Goal: Transaction & Acquisition: Purchase product/service

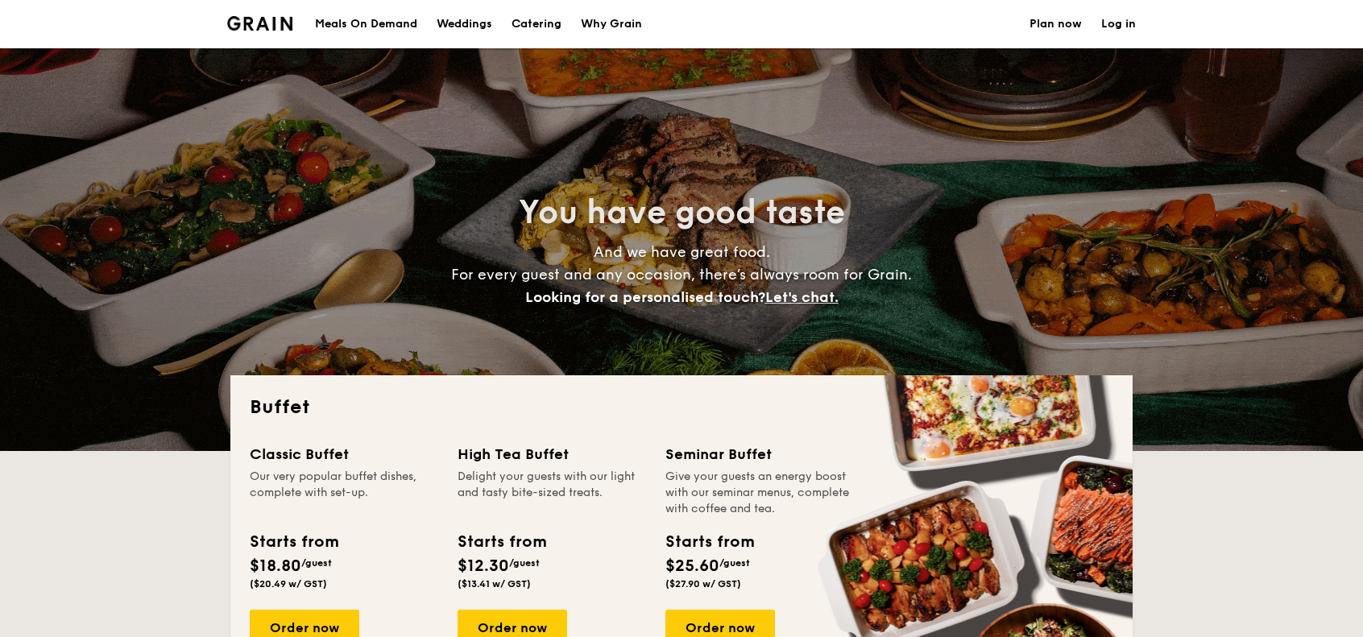
select select
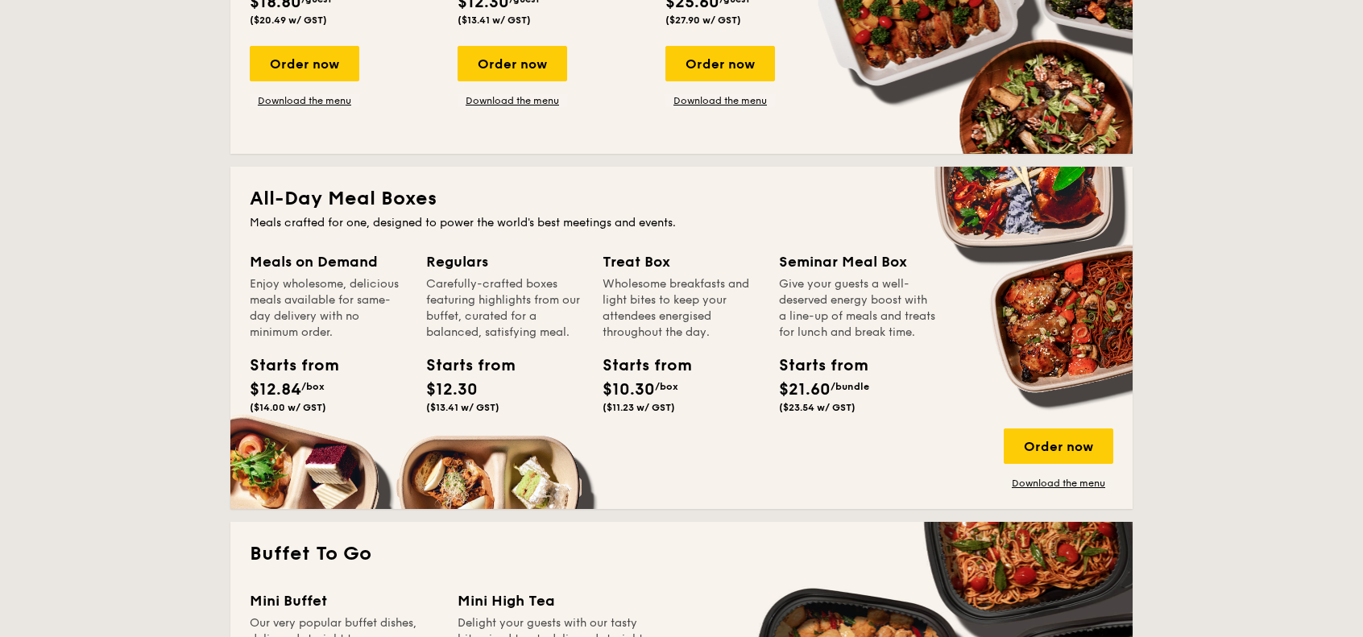
scroll to position [322, 0]
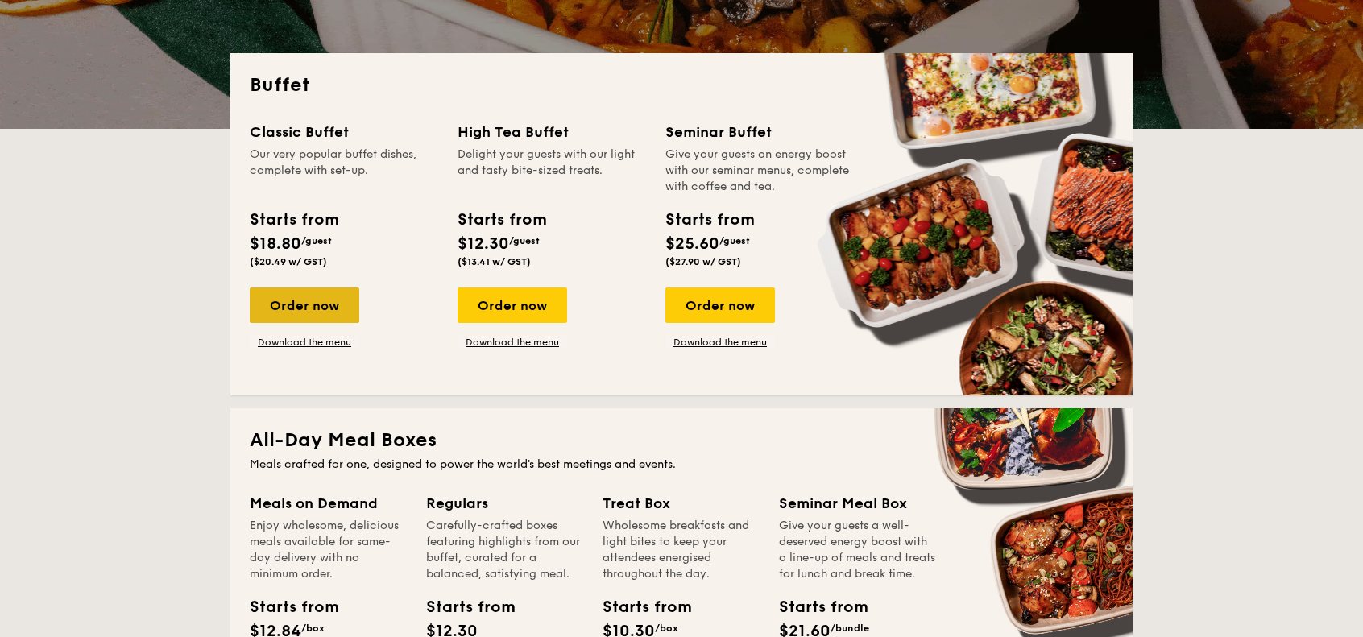
click at [342, 303] on div "Order now" at bounding box center [305, 305] width 110 height 35
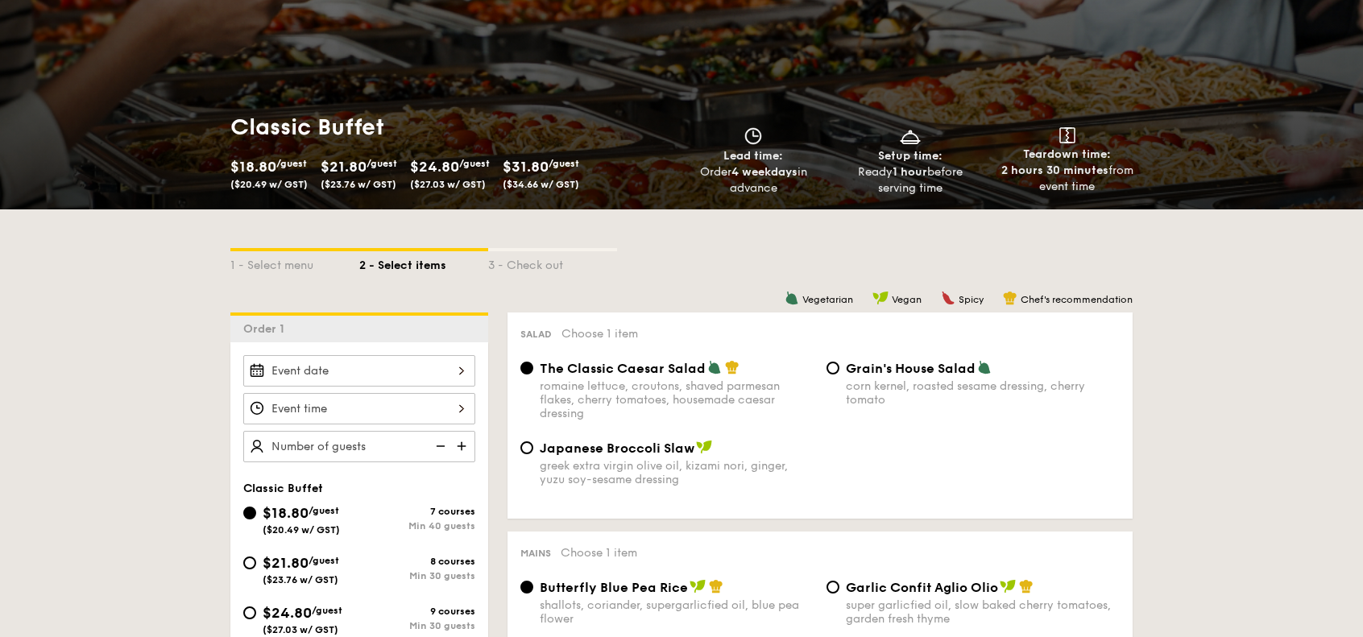
scroll to position [161, 0]
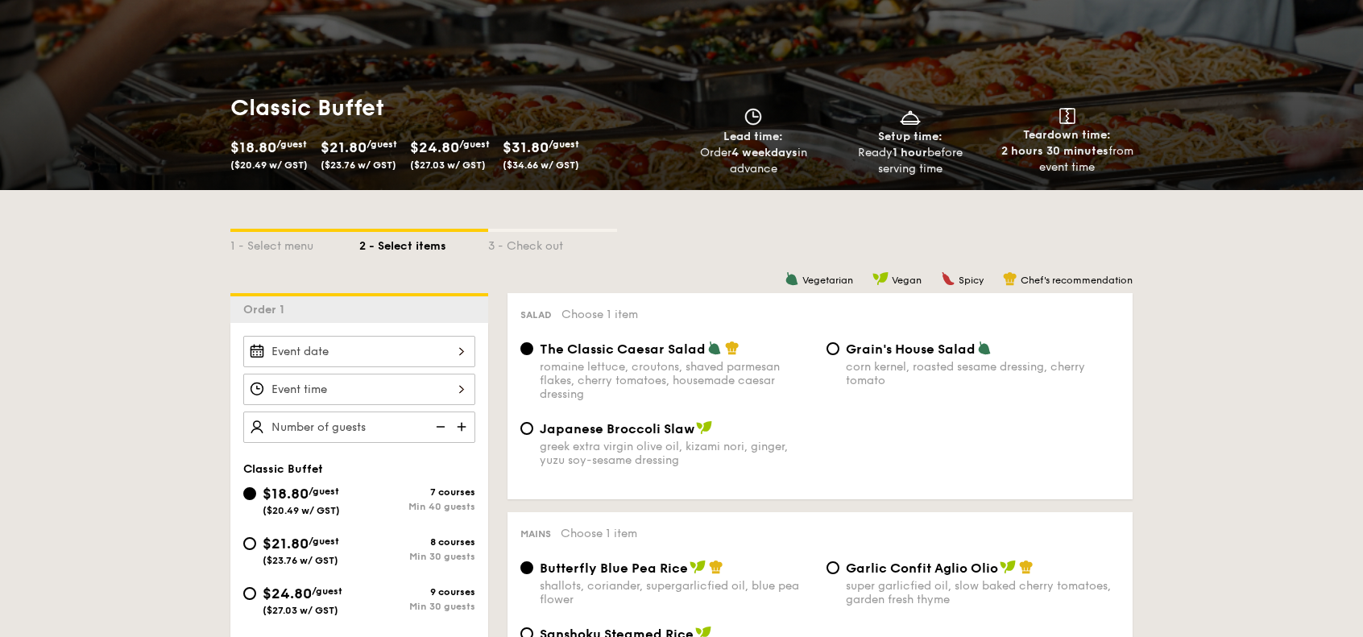
click at [382, 351] on div at bounding box center [359, 351] width 232 height 31
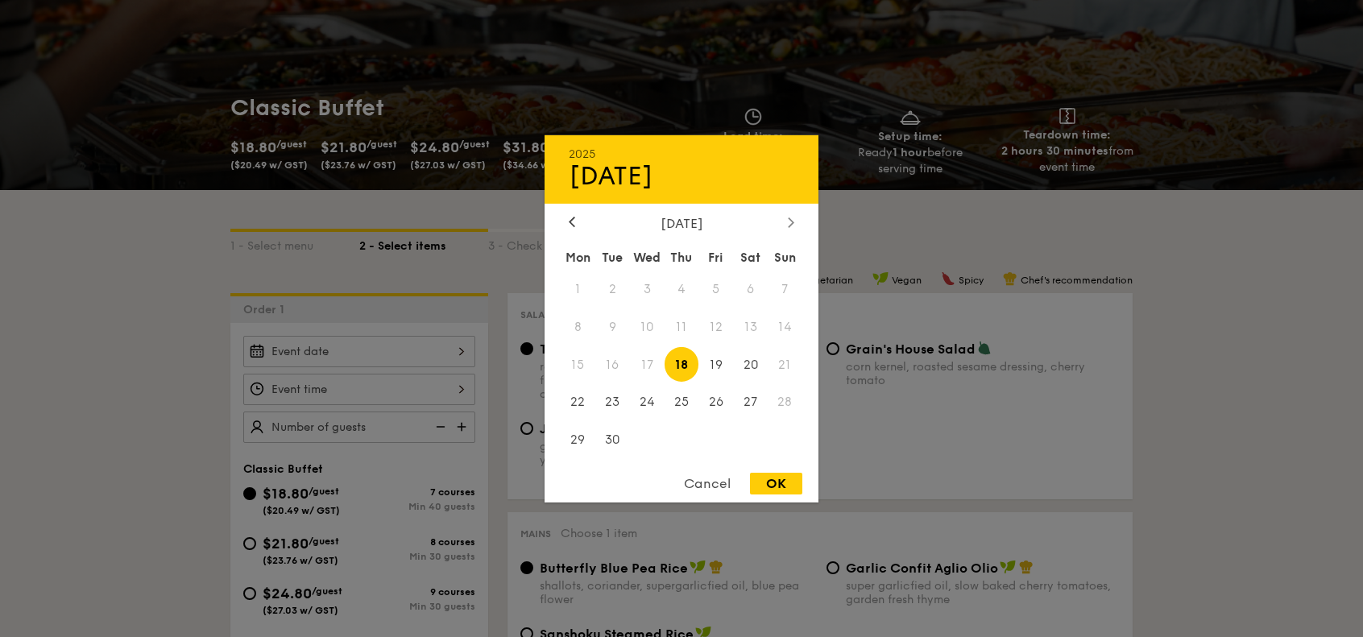
click at [790, 221] on icon at bounding box center [791, 222] width 6 height 10
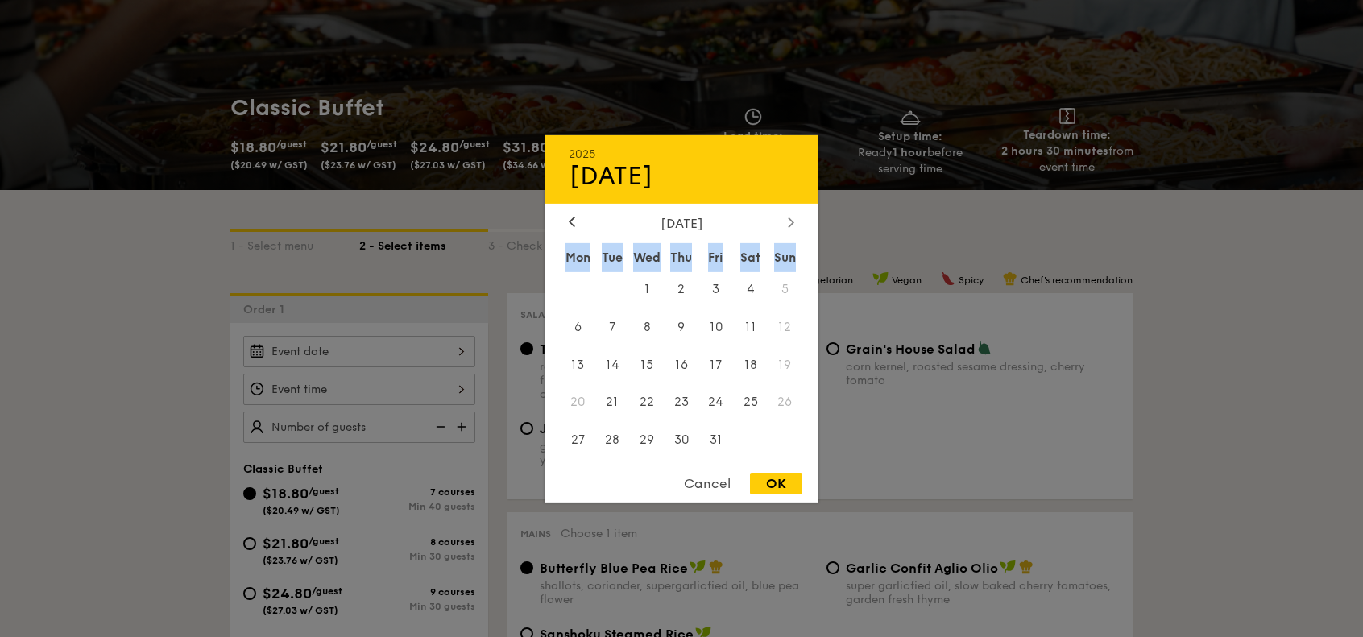
click at [789, 222] on icon at bounding box center [791, 222] width 6 height 10
click at [748, 289] on span "1" at bounding box center [750, 288] width 35 height 35
click at [788, 484] on div "OK" at bounding box center [776, 484] width 52 height 22
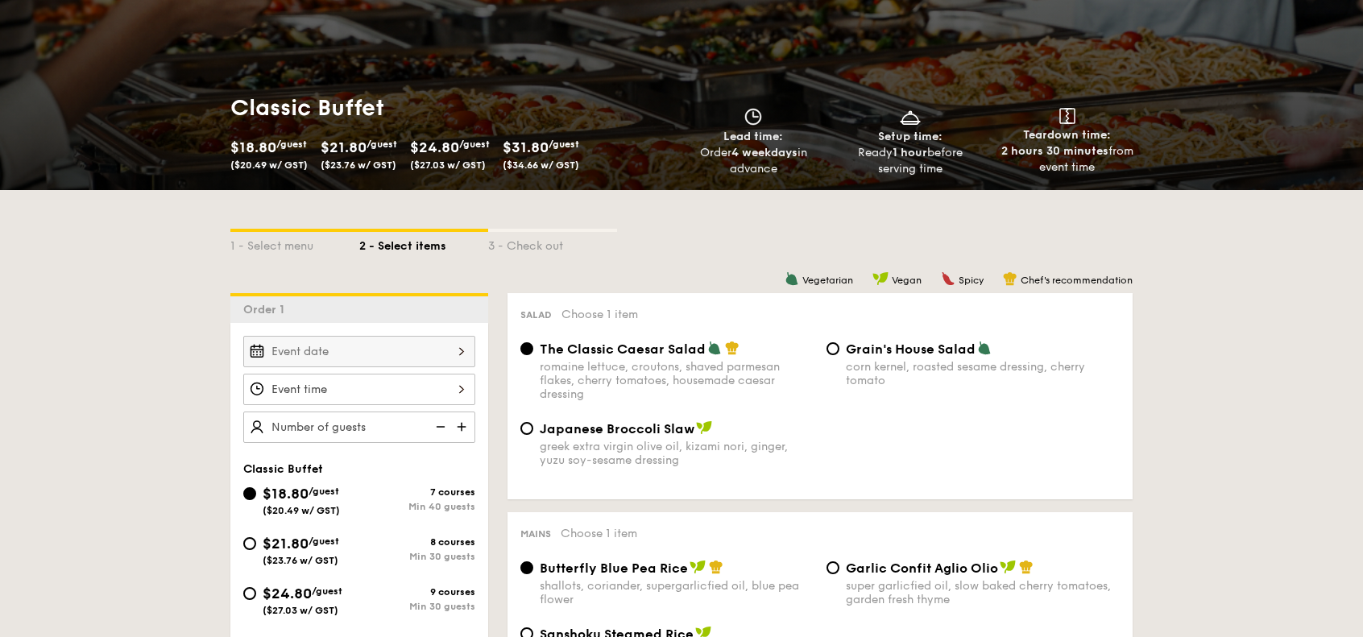
type input "[DATE]"
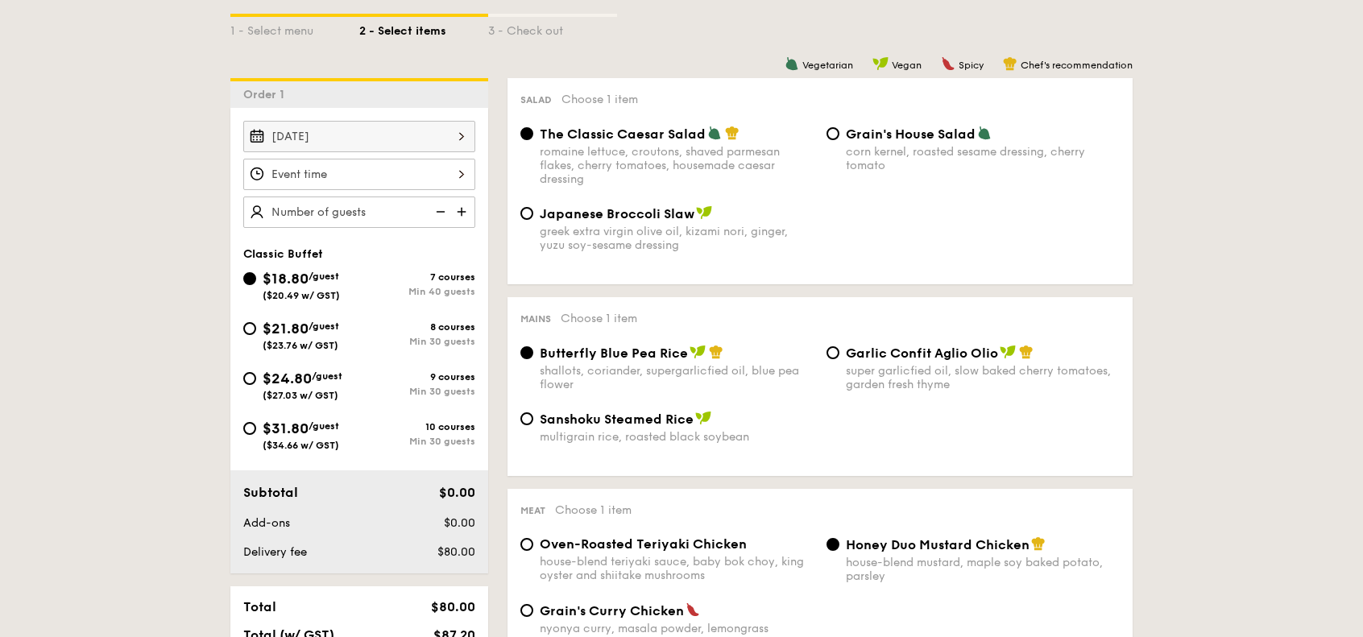
scroll to position [403, 0]
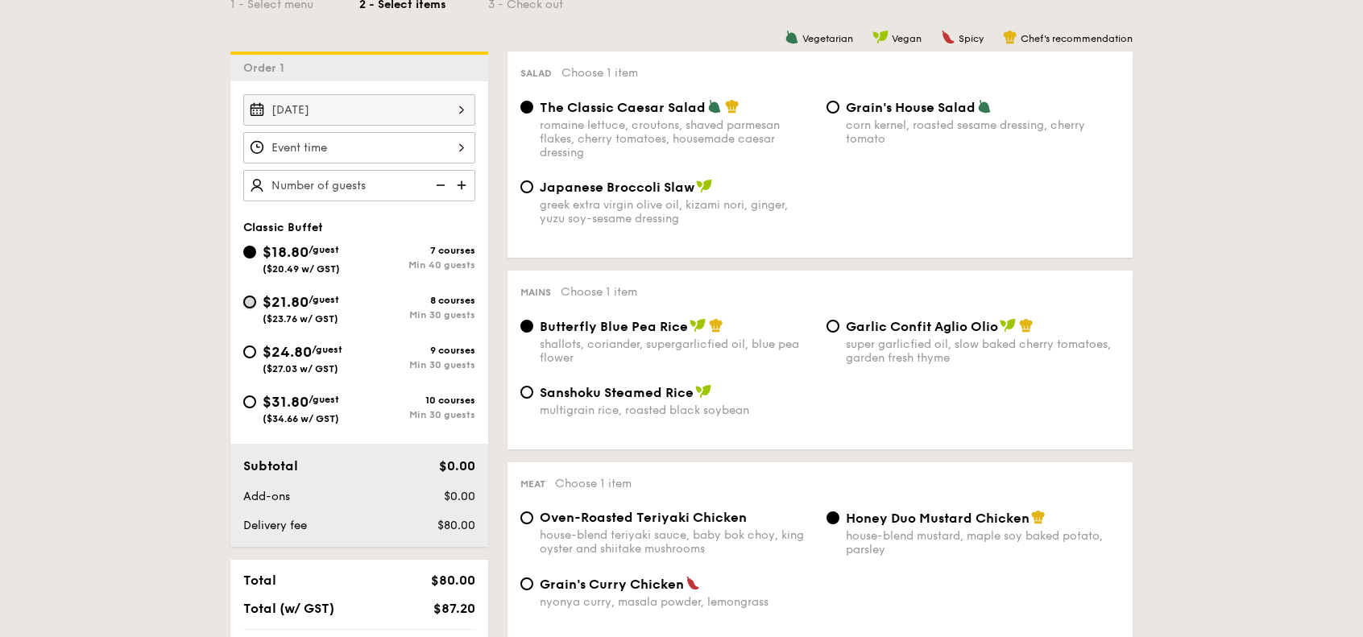
click at [254, 302] on input "$21.80 /guest ($23.76 w/ GST) 8 courses Min 30 guests" at bounding box center [249, 302] width 13 height 13
radio input "true"
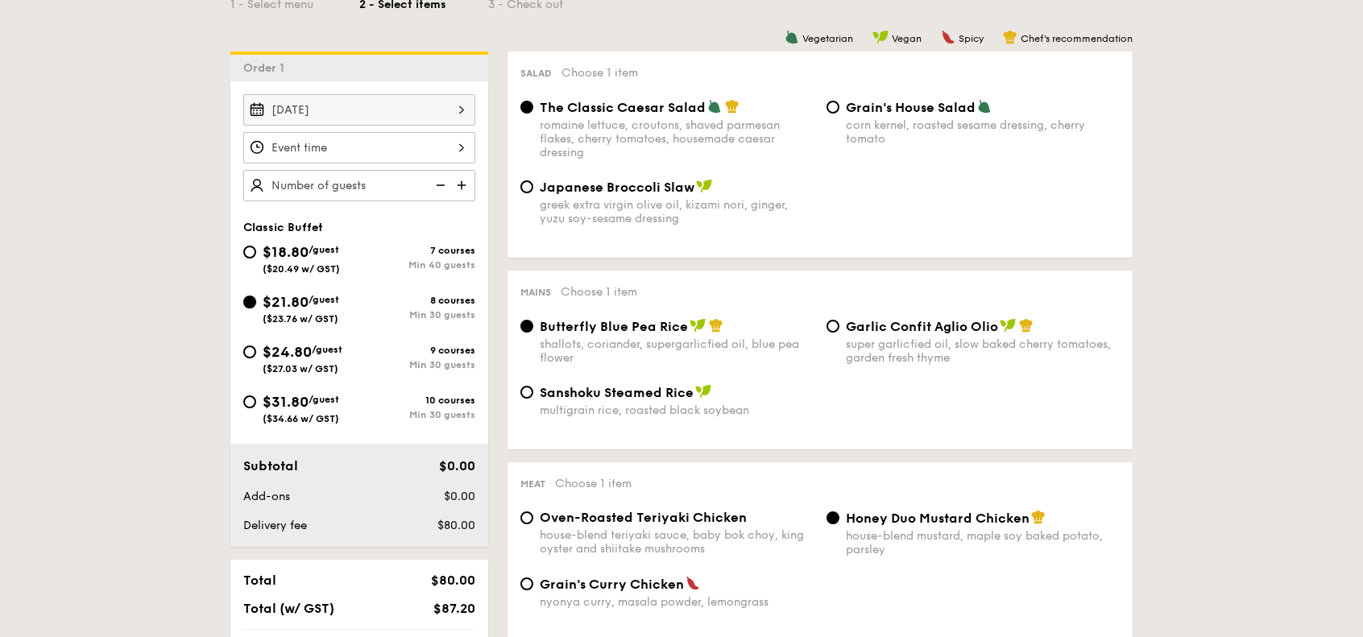
radio input "true"
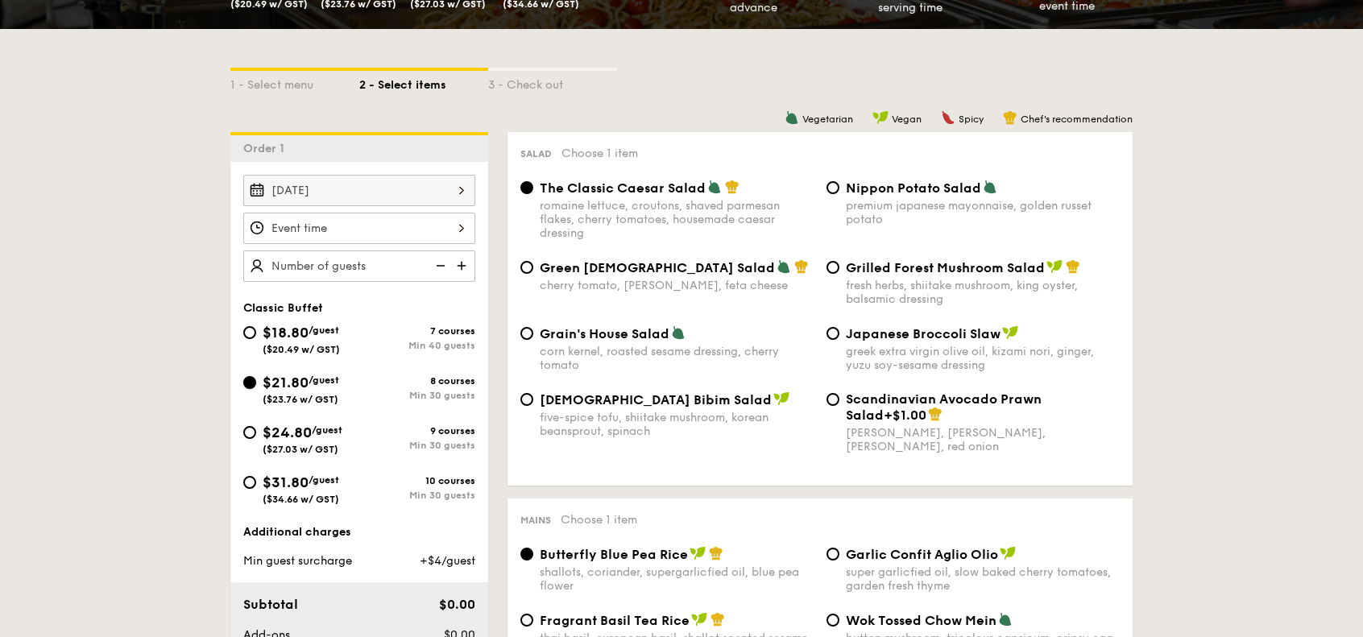
scroll to position [322, 0]
drag, startPoint x: 532, startPoint y: 342, endPoint x: 552, endPoint y: 353, distance: 22.7
click at [532, 342] on div "Grain's House Salad corn kernel, roasted sesame dressing, cherry tomato" at bounding box center [667, 348] width 306 height 47
click at [532, 333] on input "Grain's House Salad corn kernel, roasted sesame dressing, cherry tomato" at bounding box center [526, 333] width 13 height 13
radio input "true"
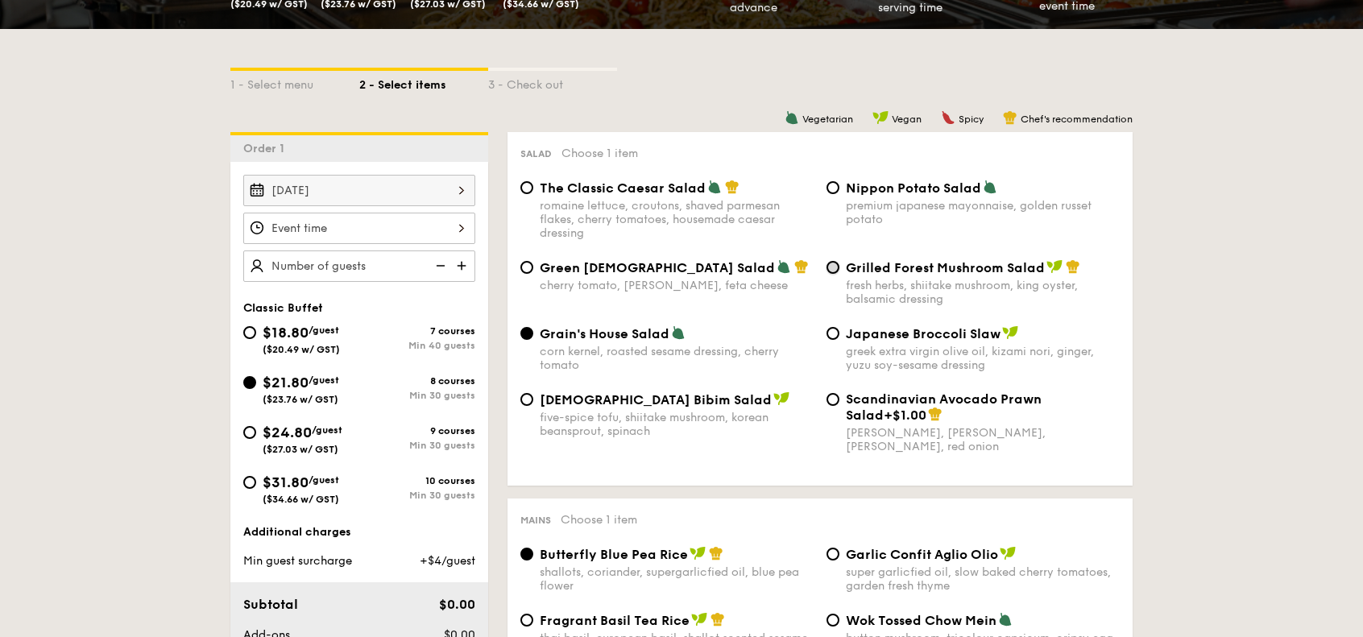
click at [831, 273] on input "Grilled Forest Mushroom Salad fresh herbs, shiitake mushroom, king oyster, bals…" at bounding box center [833, 267] width 13 height 13
radio input "true"
click at [846, 267] on span "Grilled Forest Mushroom Salad" at bounding box center [945, 267] width 199 height 15
click at [839, 267] on input "Grilled Forest Mushroom Salad fresh herbs, shiitake mushroom, king oyster, bals…" at bounding box center [833, 267] width 13 height 13
click at [831, 270] on input "Grilled Forest Mushroom Salad fresh herbs, shiitake mushroom, king oyster, bals…" at bounding box center [833, 267] width 13 height 13
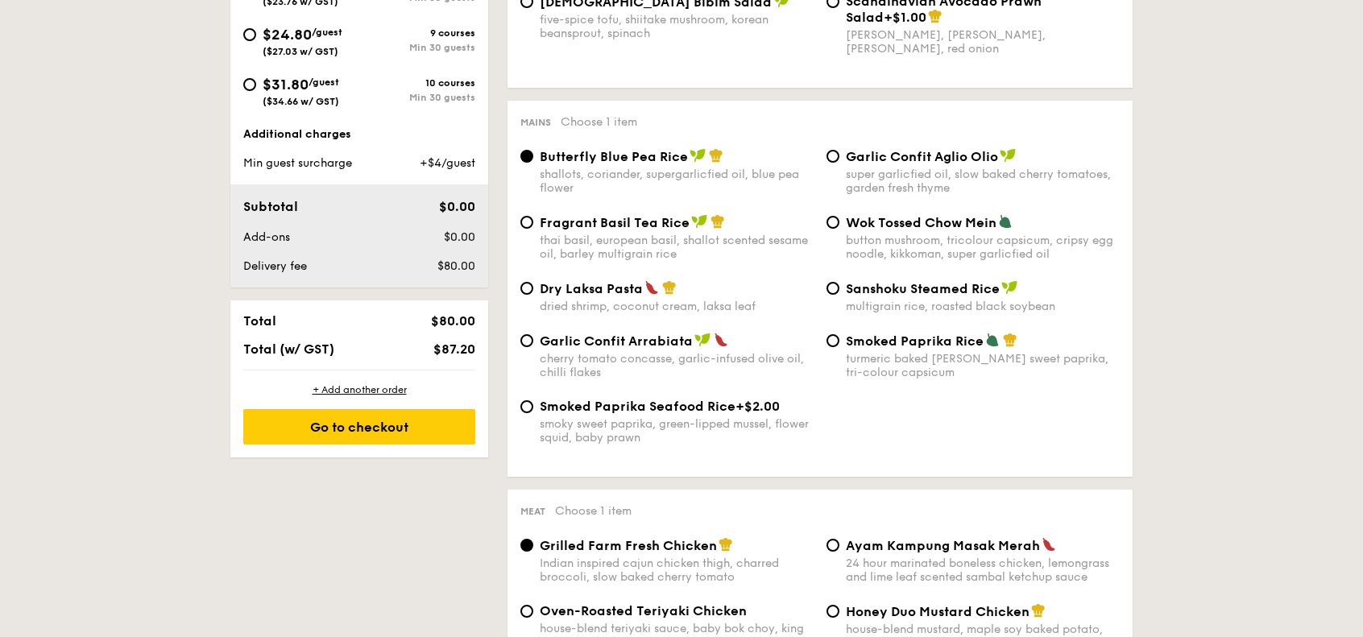
scroll to position [725, 0]
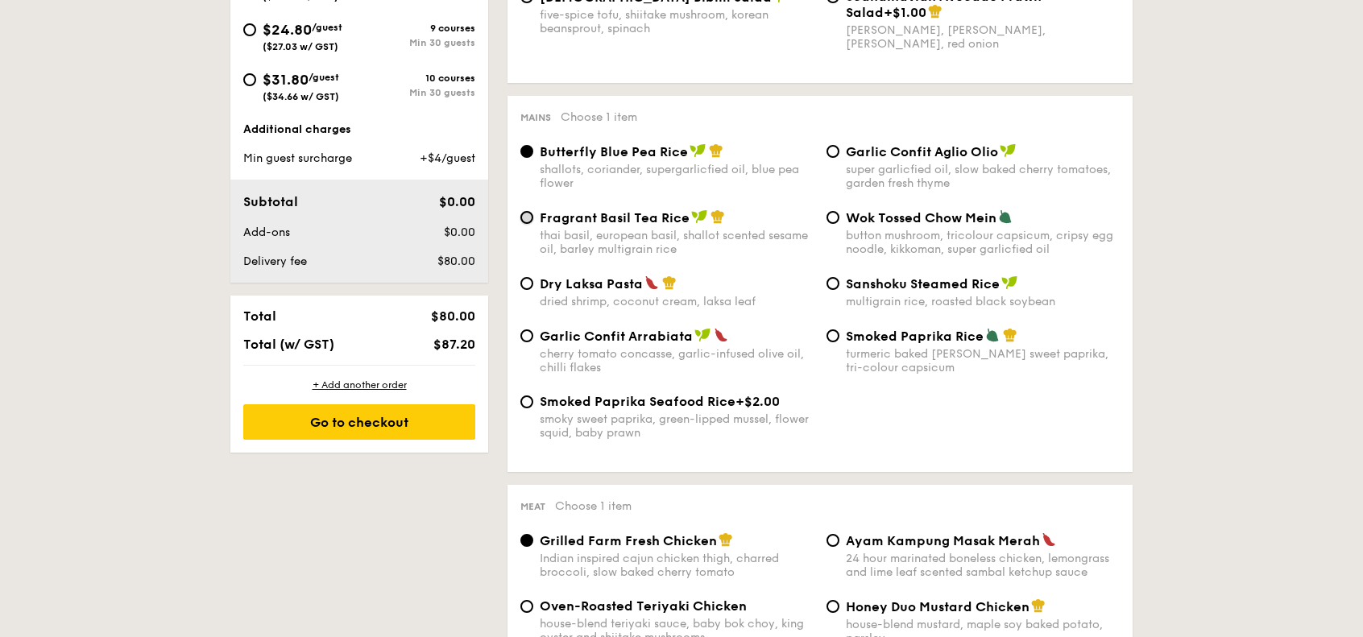
click at [529, 222] on input "Fragrant Basil Tea Rice thai basil, european basil, shallot scented sesame oil,…" at bounding box center [526, 217] width 13 height 13
radio input "true"
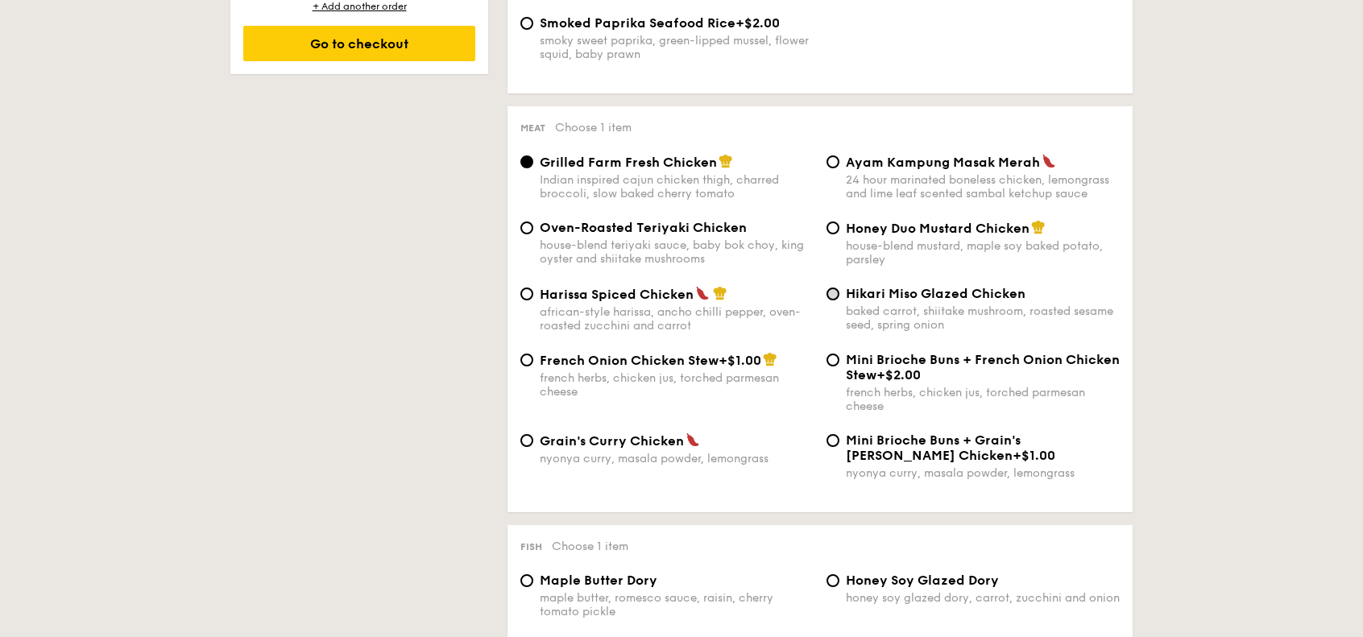
scroll to position [1047, 0]
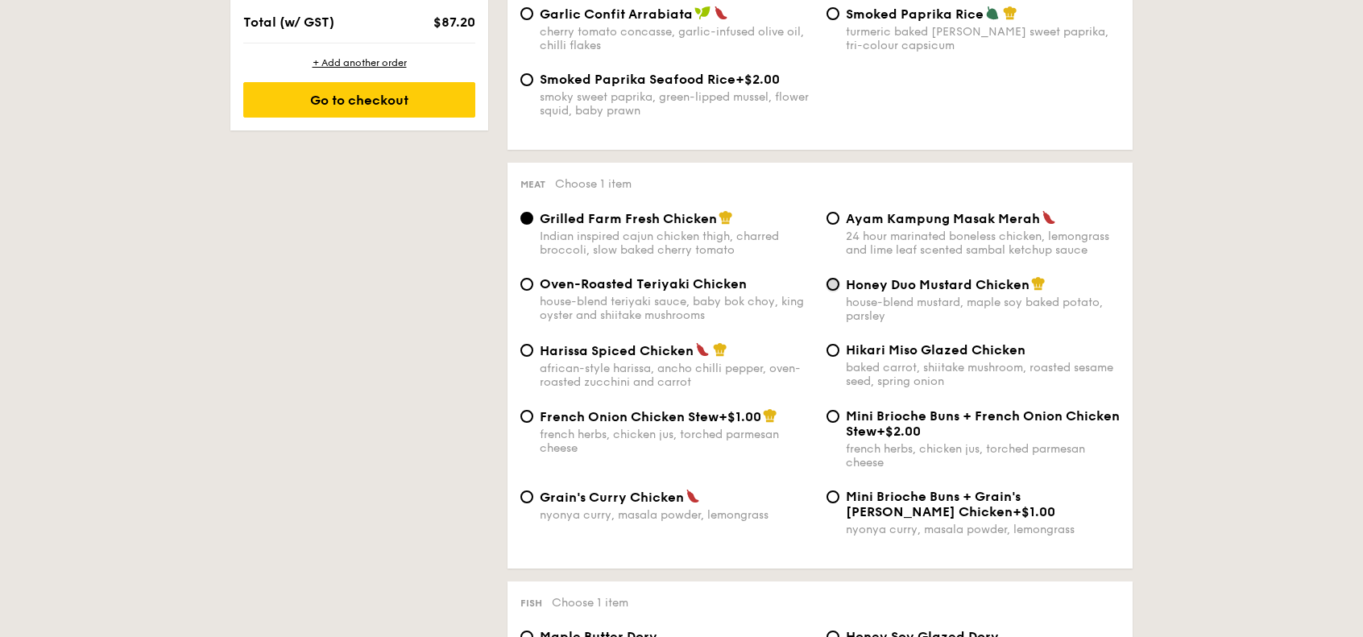
click at [838, 291] on input "Honey Duo Mustard Chicken house-blend mustard, maple soy baked potato, parsley" at bounding box center [833, 284] width 13 height 13
radio input "true"
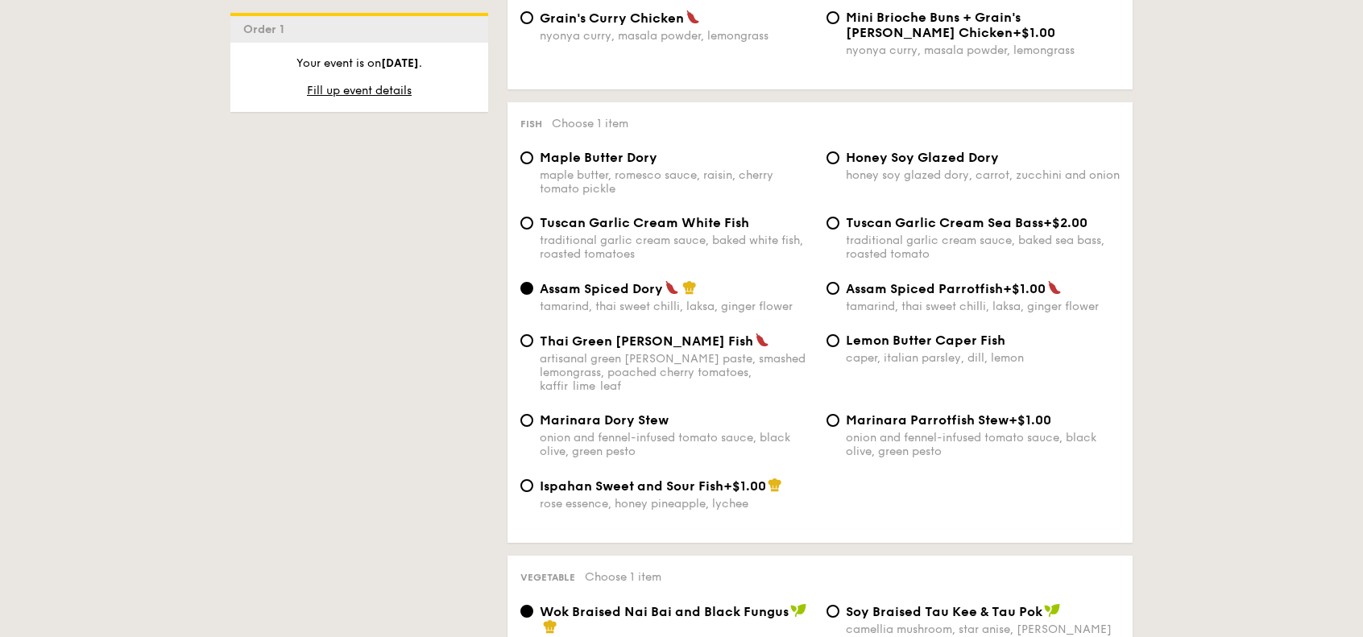
scroll to position [1531, 0]
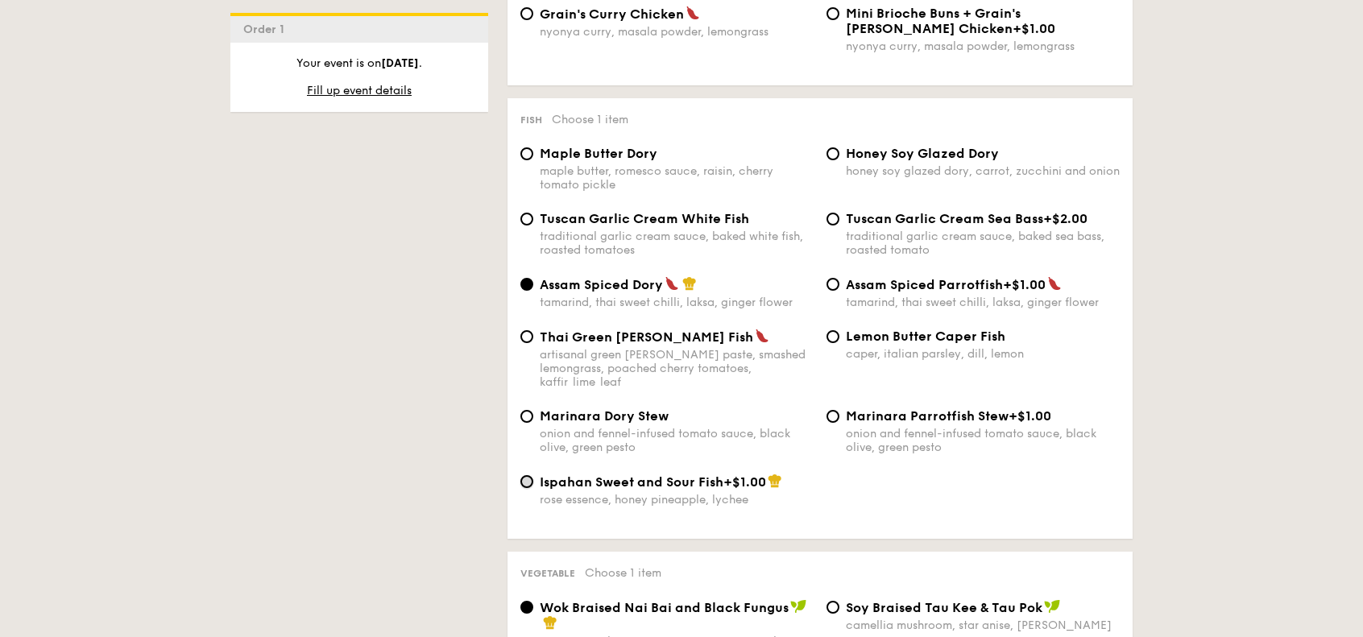
click at [530, 479] on input "Ispahan Sweet and Sour Fish +$1.00 rose essence, honey pineapple, lychee" at bounding box center [526, 481] width 13 height 13
radio input "true"
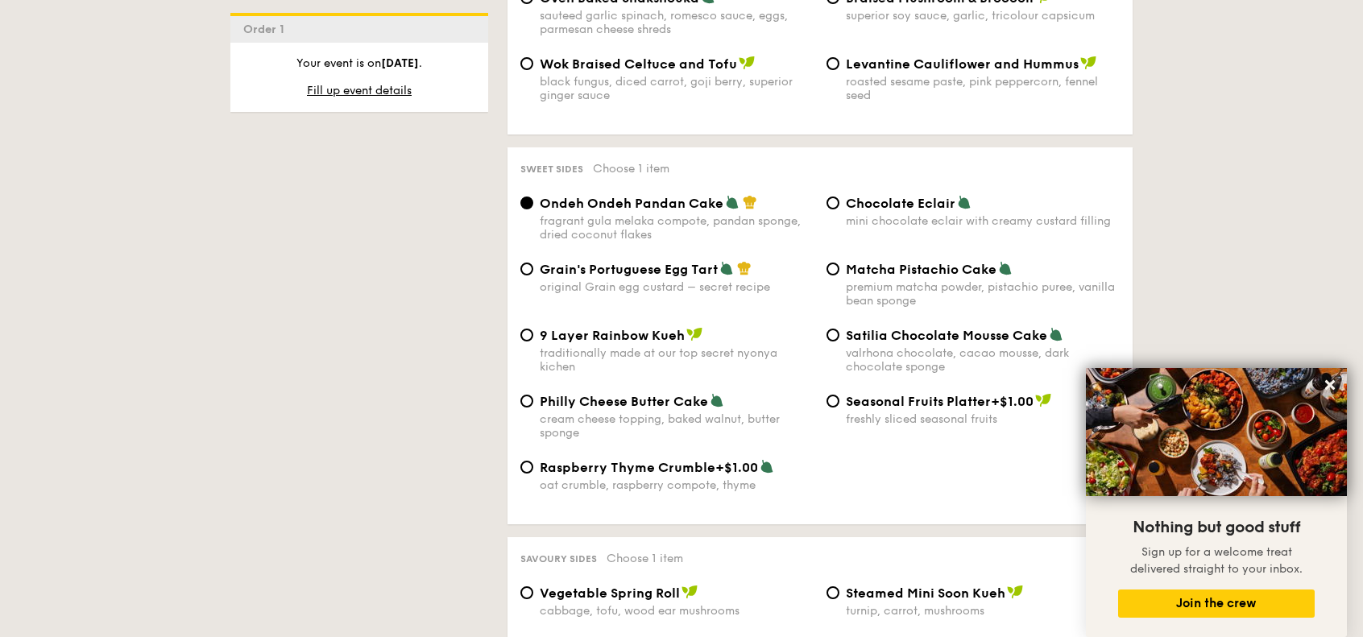
scroll to position [2336, 0]
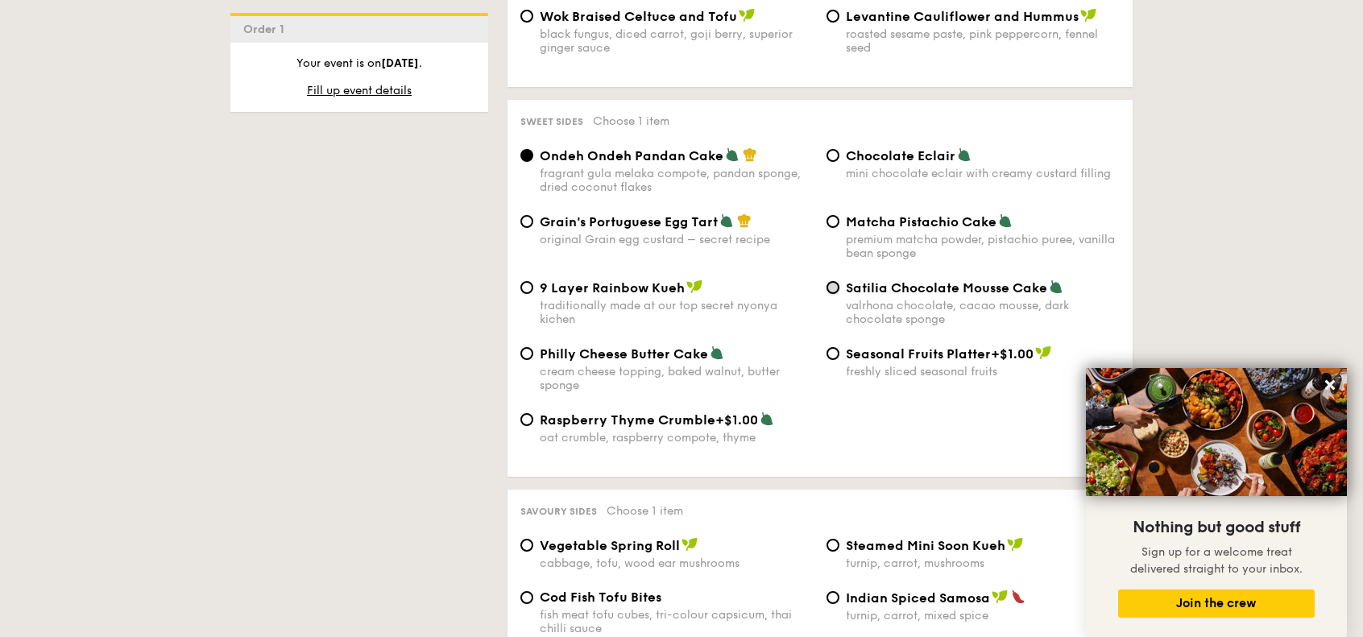
click at [837, 292] on input "Satilia Chocolate Mousse Cake valrhona chocolate, cacao mousse, dark chocolate …" at bounding box center [833, 287] width 13 height 13
radio input "true"
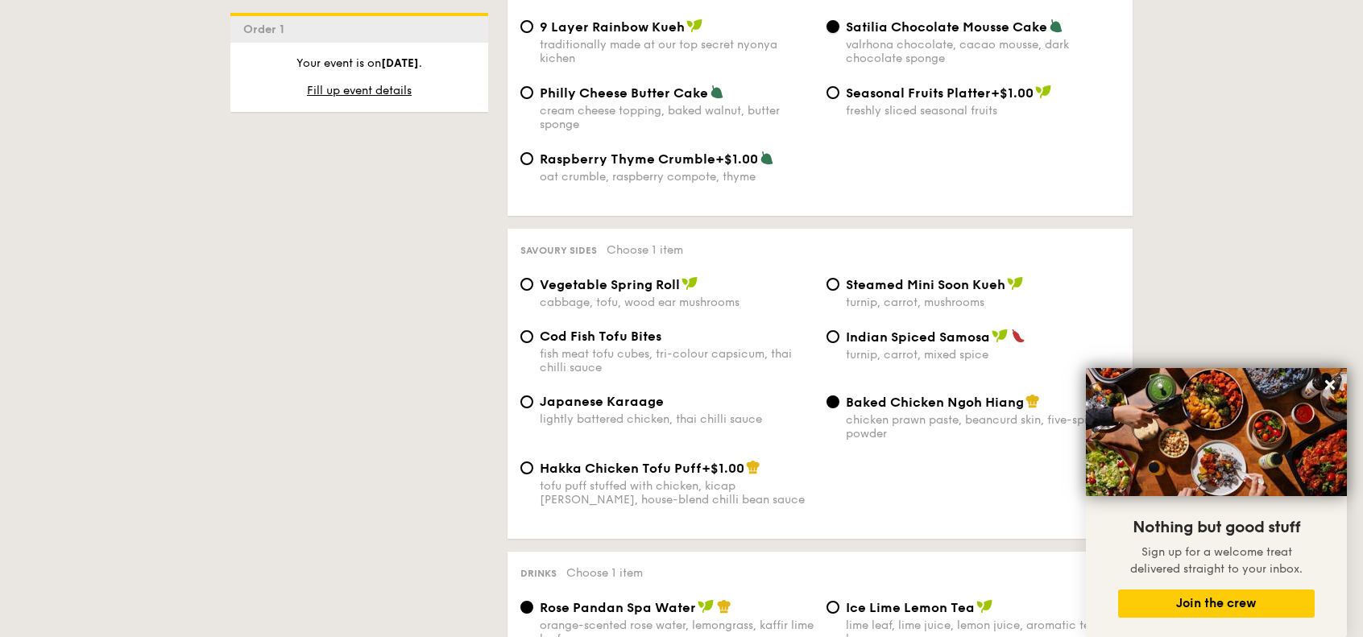
scroll to position [2578, 0]
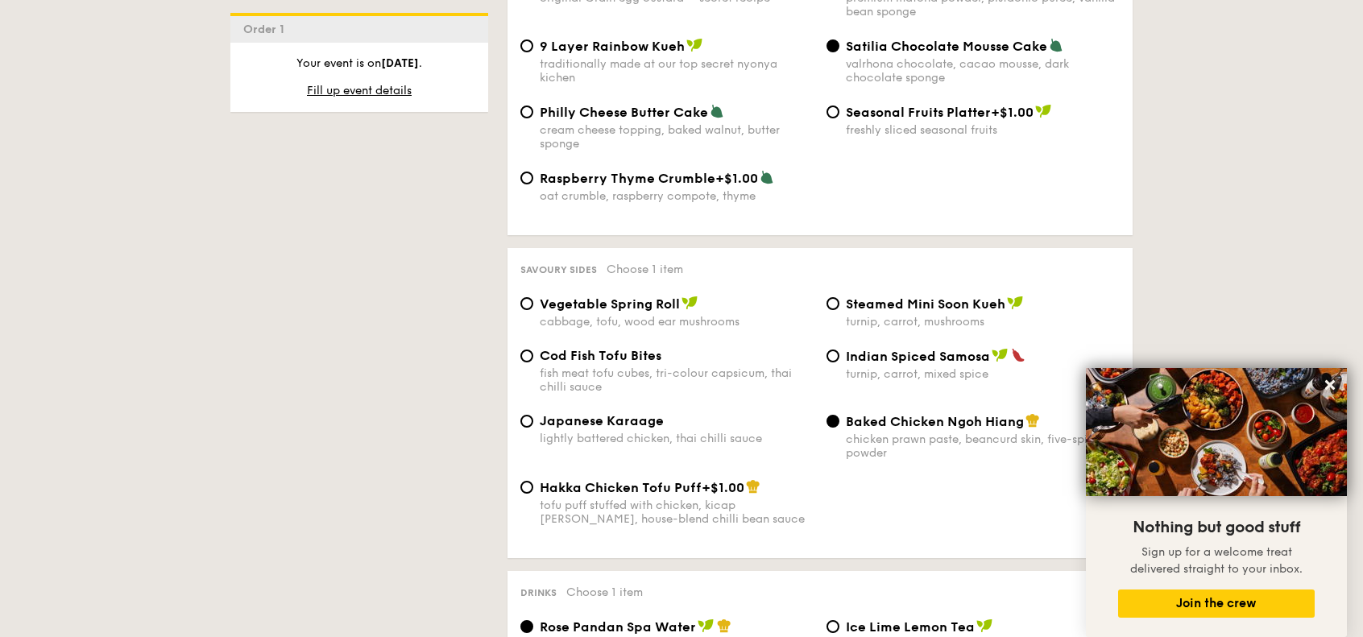
click at [534, 311] on div "Vegetable Spring Roll cabbage, tofu, wood ear mushrooms" at bounding box center [667, 312] width 306 height 33
click at [532, 310] on input "Vegetable Spring Roll cabbage, tofu, wood ear mushrooms" at bounding box center [526, 303] width 13 height 13
radio input "true"
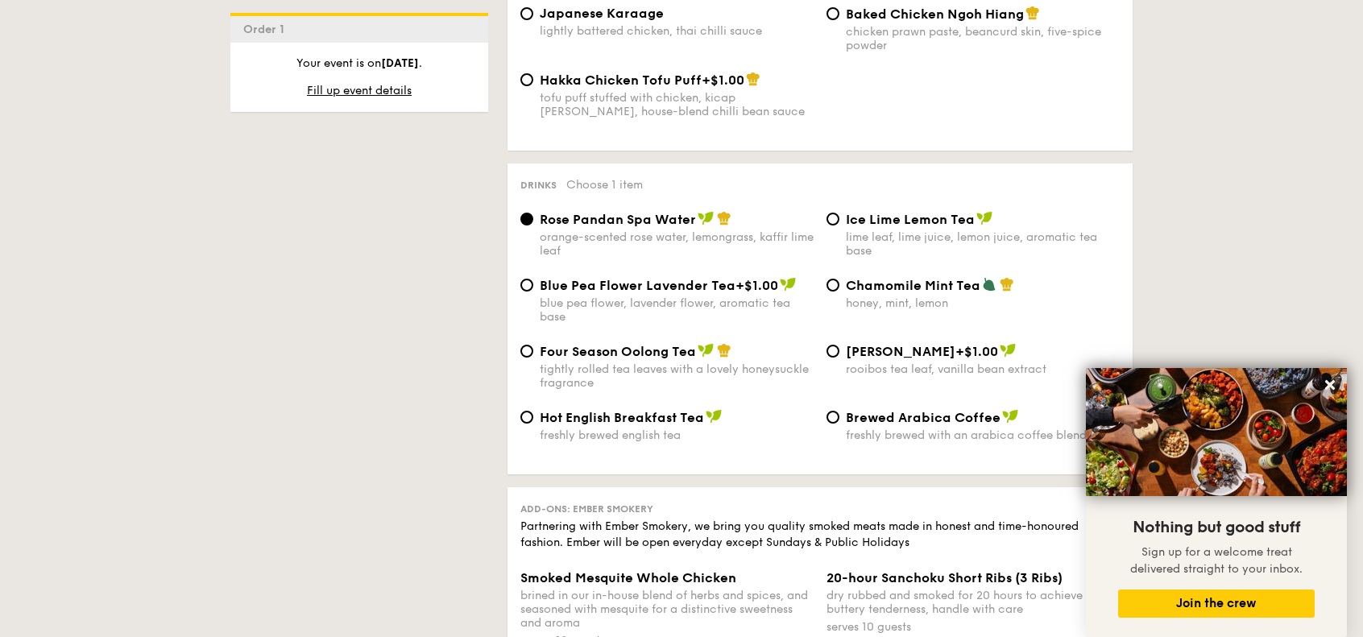
scroll to position [2981, 0]
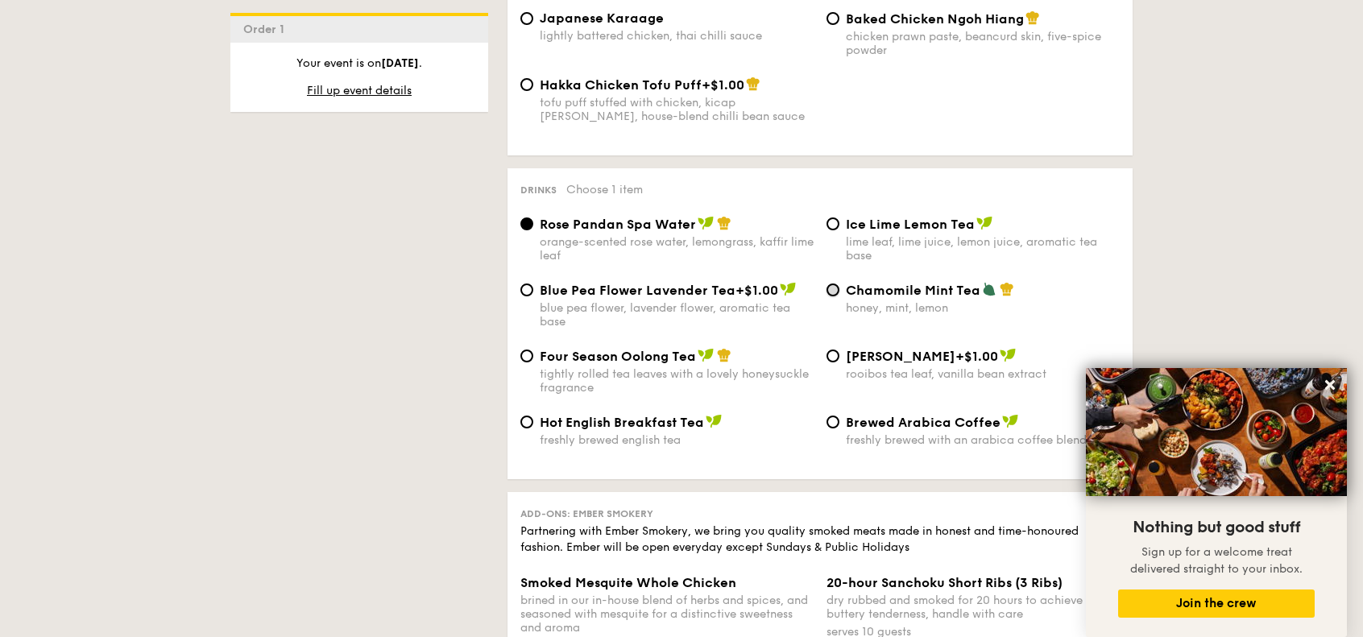
click at [833, 296] on input "Chamomile Mint Tea honey, mint, lemon" at bounding box center [833, 290] width 13 height 13
radio input "true"
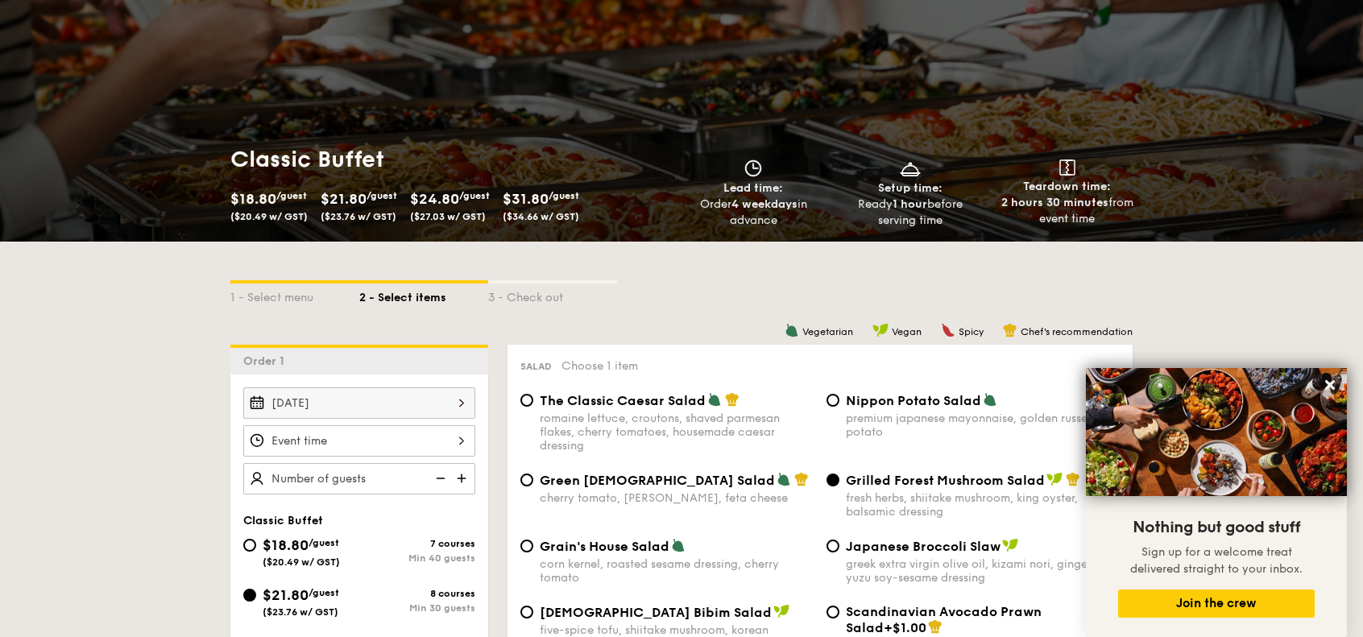
scroll to position [322, 0]
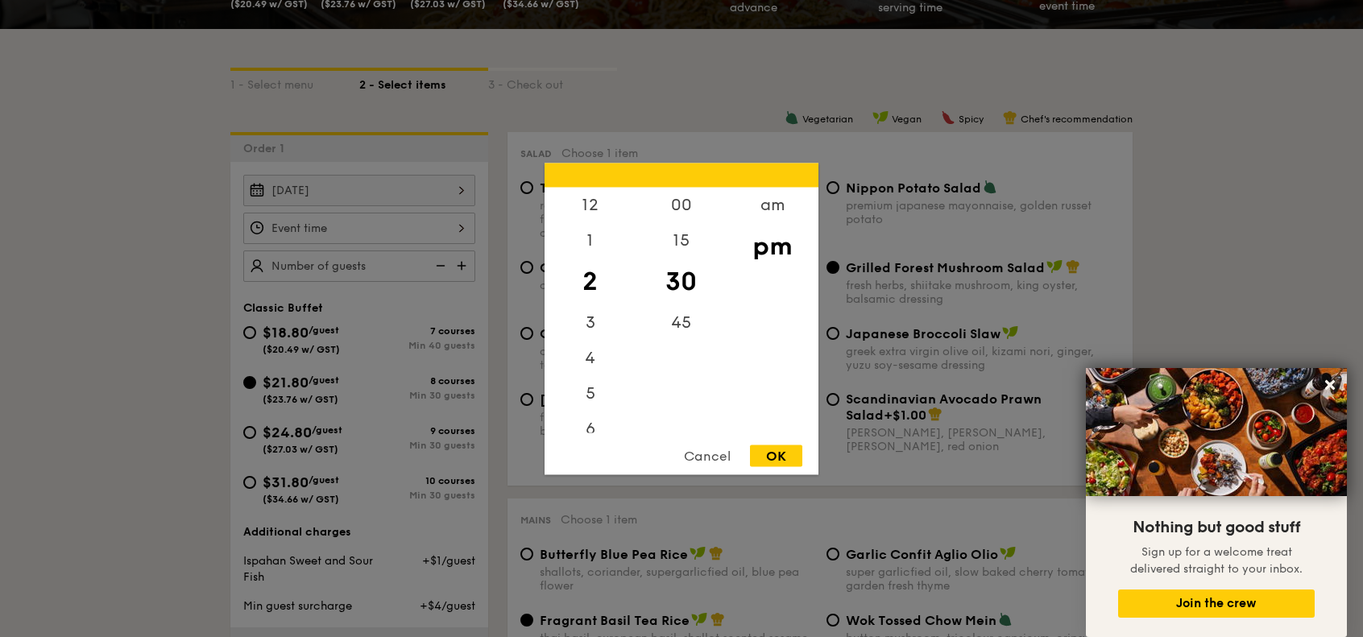
click at [450, 227] on div "12 1 2 3 4 5 6 7 8 9 10 11 00 15 30 45 am pm Cancel OK" at bounding box center [359, 228] width 232 height 31
click at [590, 416] on div "11" at bounding box center [590, 415] width 91 height 35
click at [675, 201] on div "00" at bounding box center [681, 210] width 91 height 47
click at [585, 410] on div "11" at bounding box center [590, 415] width 91 height 35
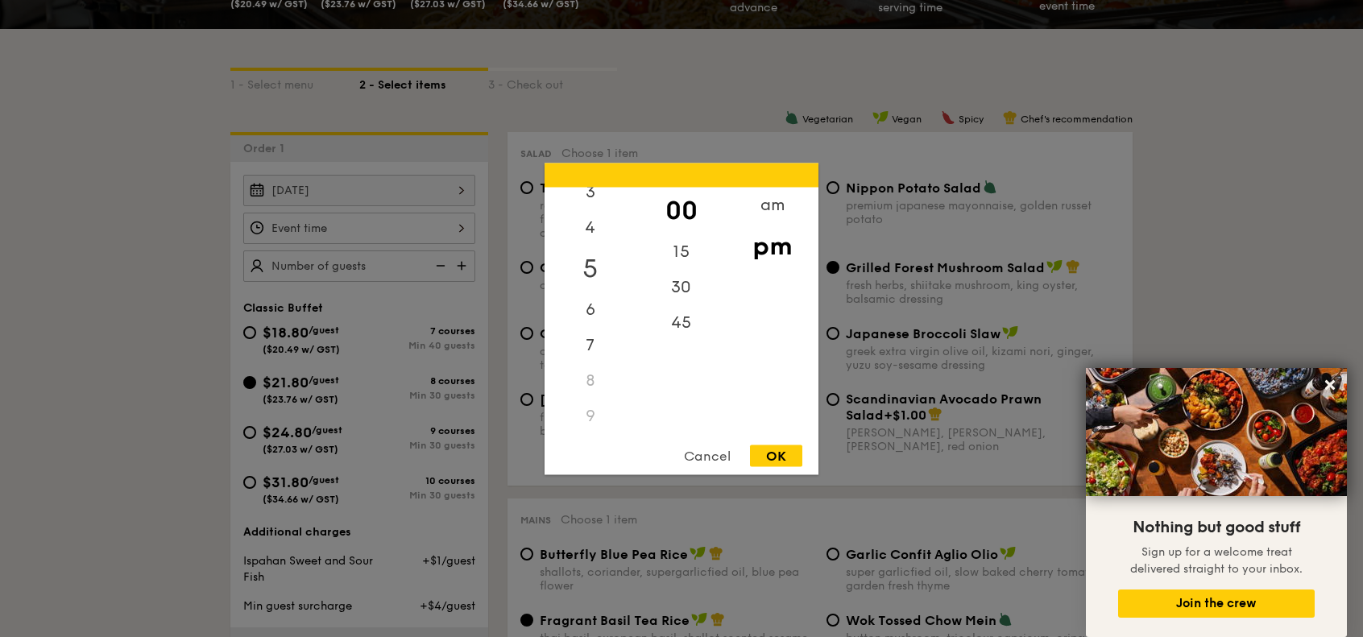
scroll to position [0, 0]
click at [593, 213] on div "12" at bounding box center [590, 210] width 91 height 47
click at [773, 202] on div "am" at bounding box center [772, 210] width 91 height 47
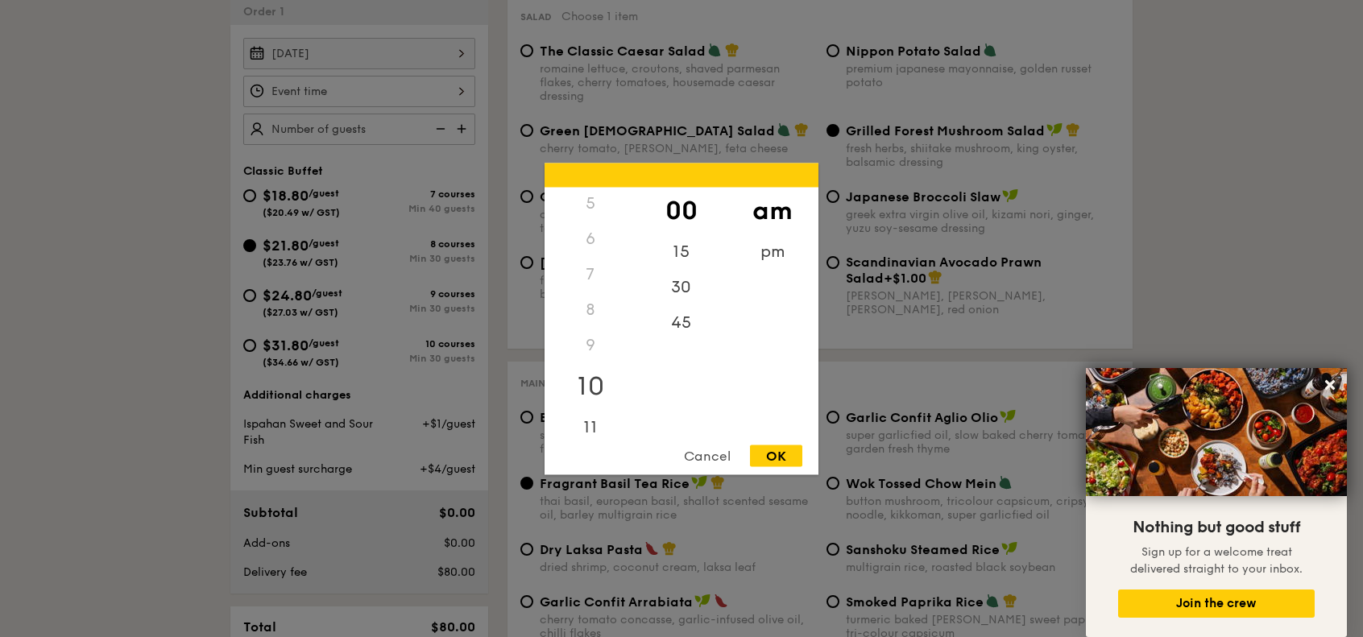
scroll to position [644, 0]
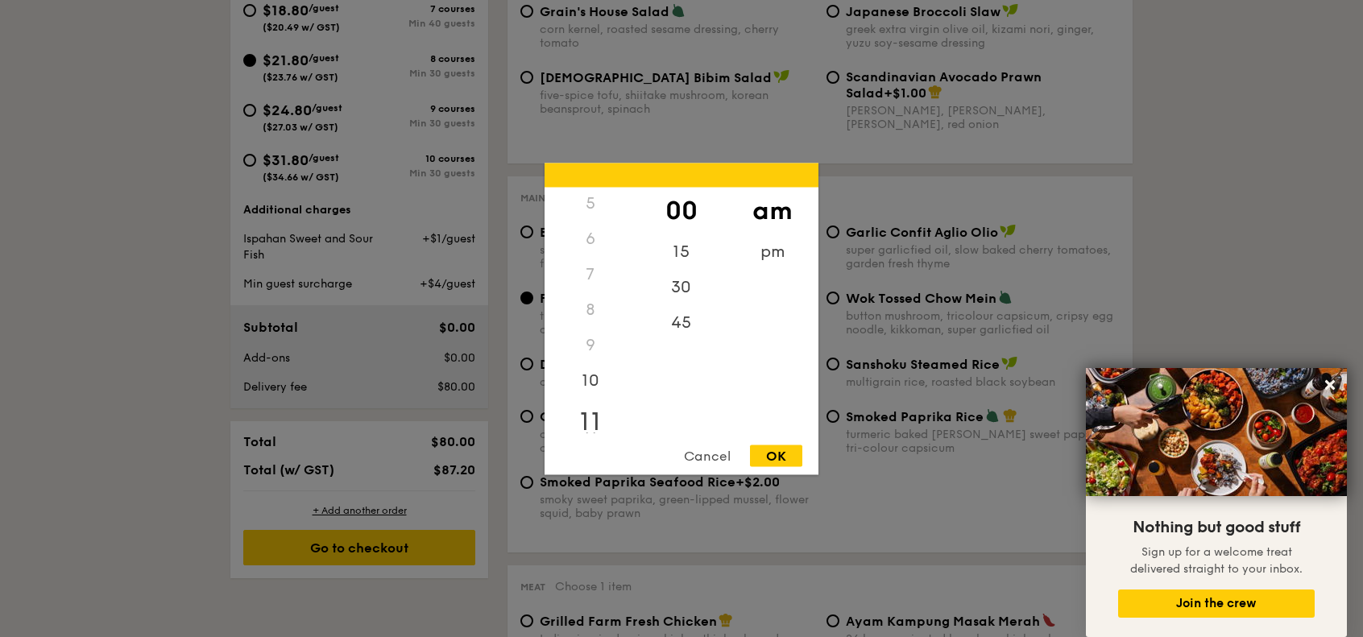
click at [591, 416] on div "11" at bounding box center [590, 421] width 91 height 47
click at [767, 452] on div "OK" at bounding box center [776, 456] width 52 height 22
type input "11:00AM"
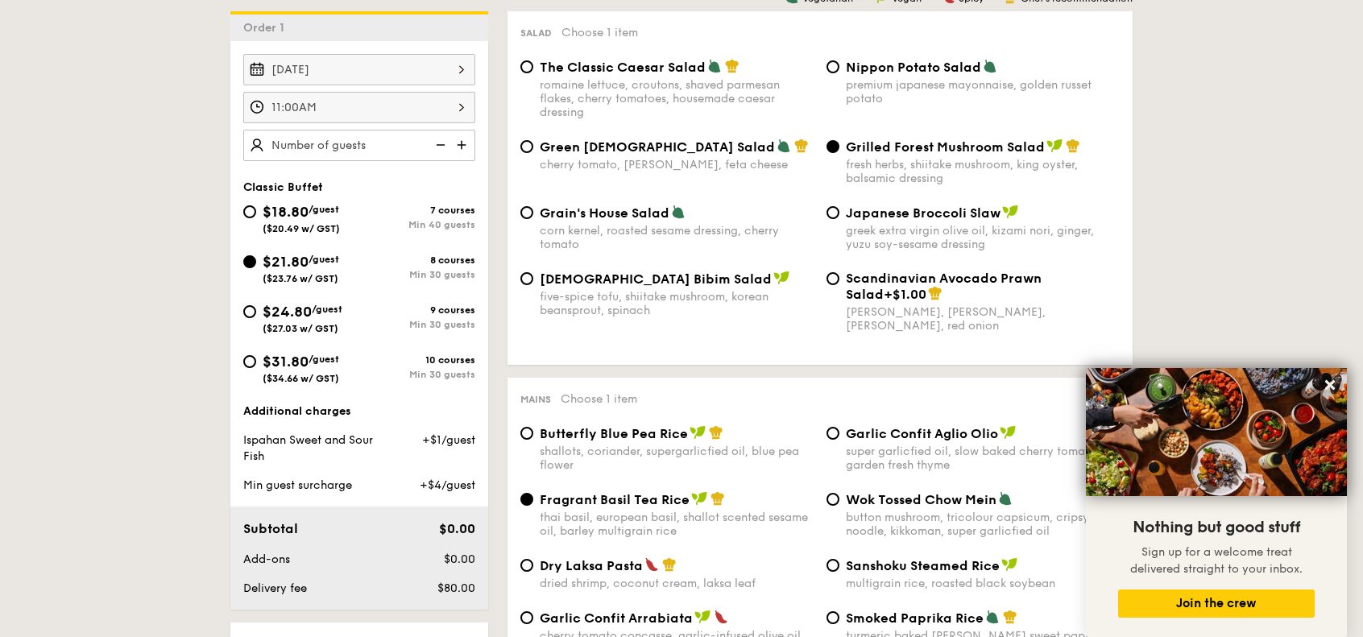
scroll to position [322, 0]
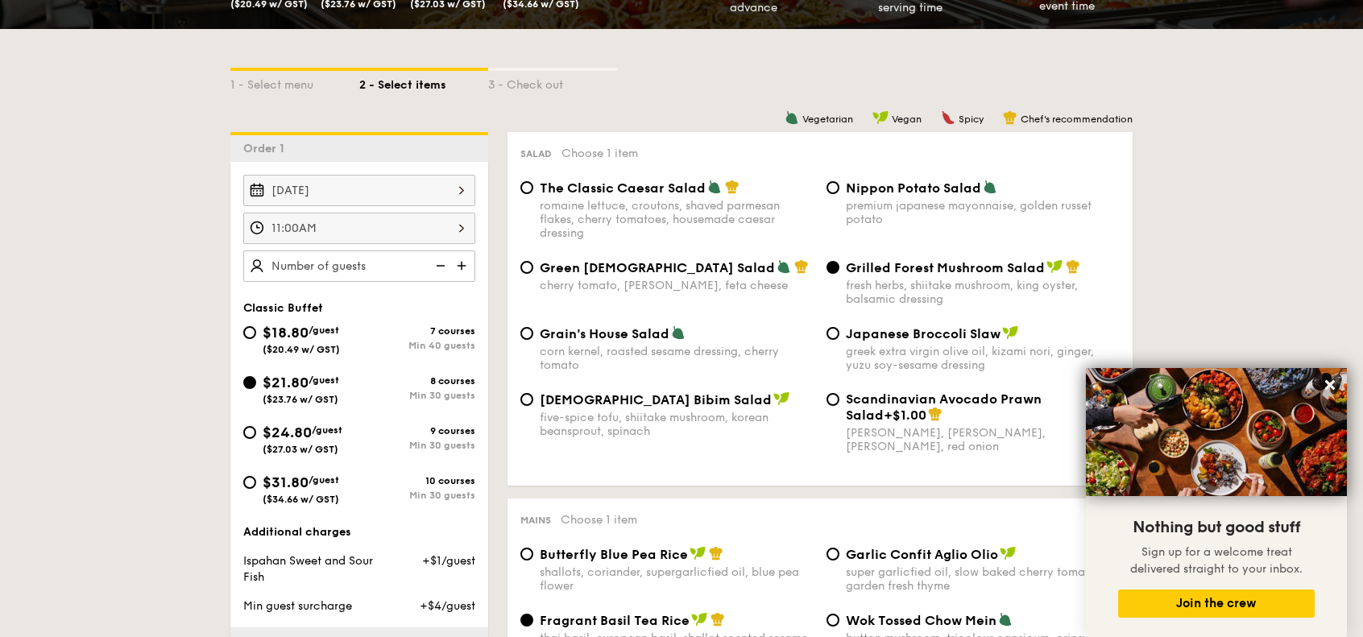
click at [466, 265] on img at bounding box center [463, 266] width 24 height 31
click at [464, 265] on img at bounding box center [463, 266] width 24 height 31
click at [464, 266] on img at bounding box center [463, 266] width 24 height 31
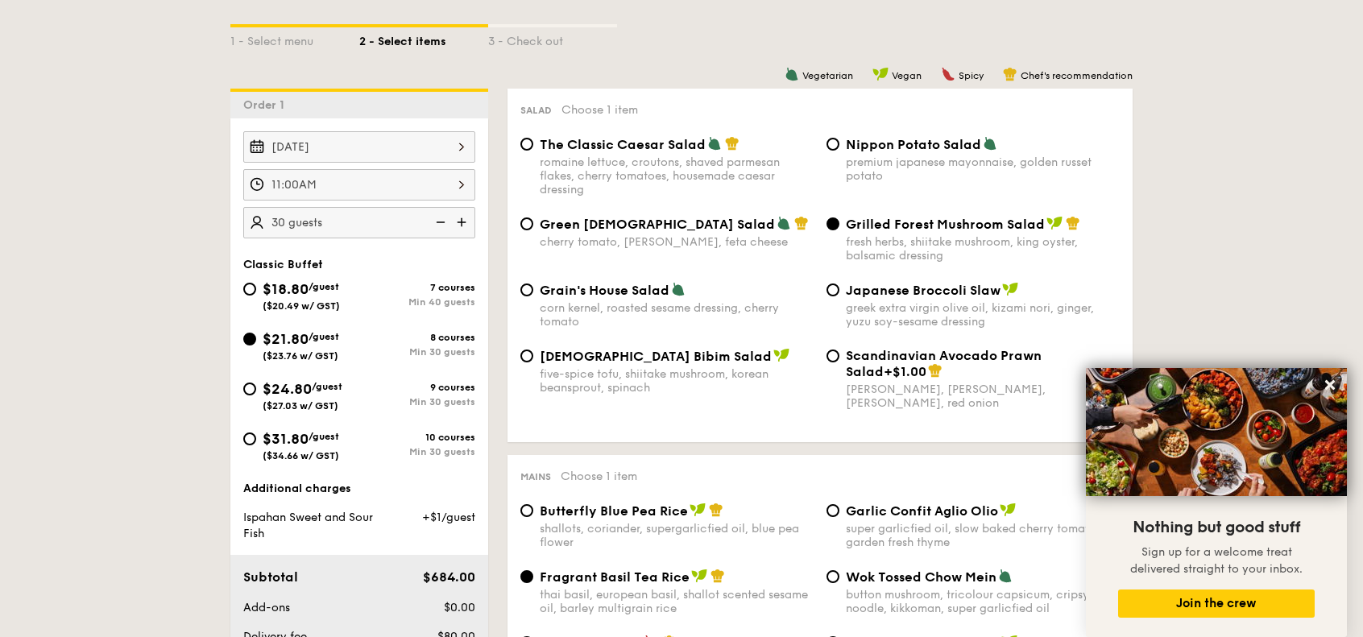
scroll to position [483, 0]
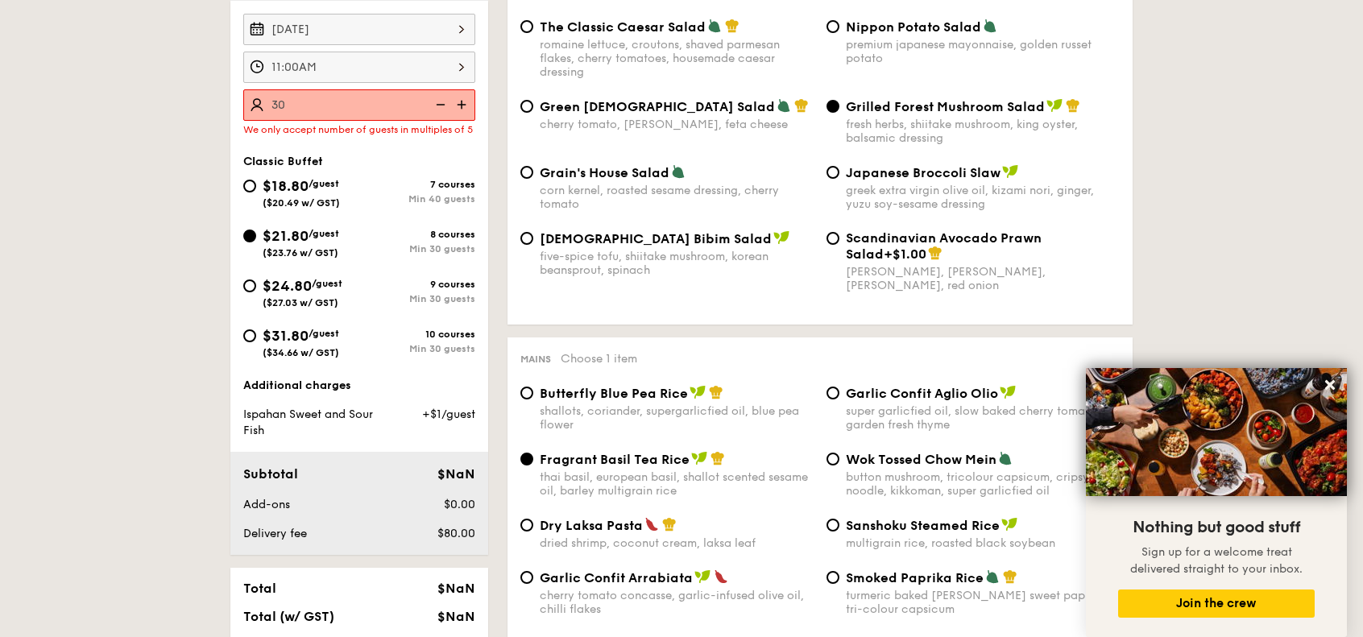
type input "30 guests"
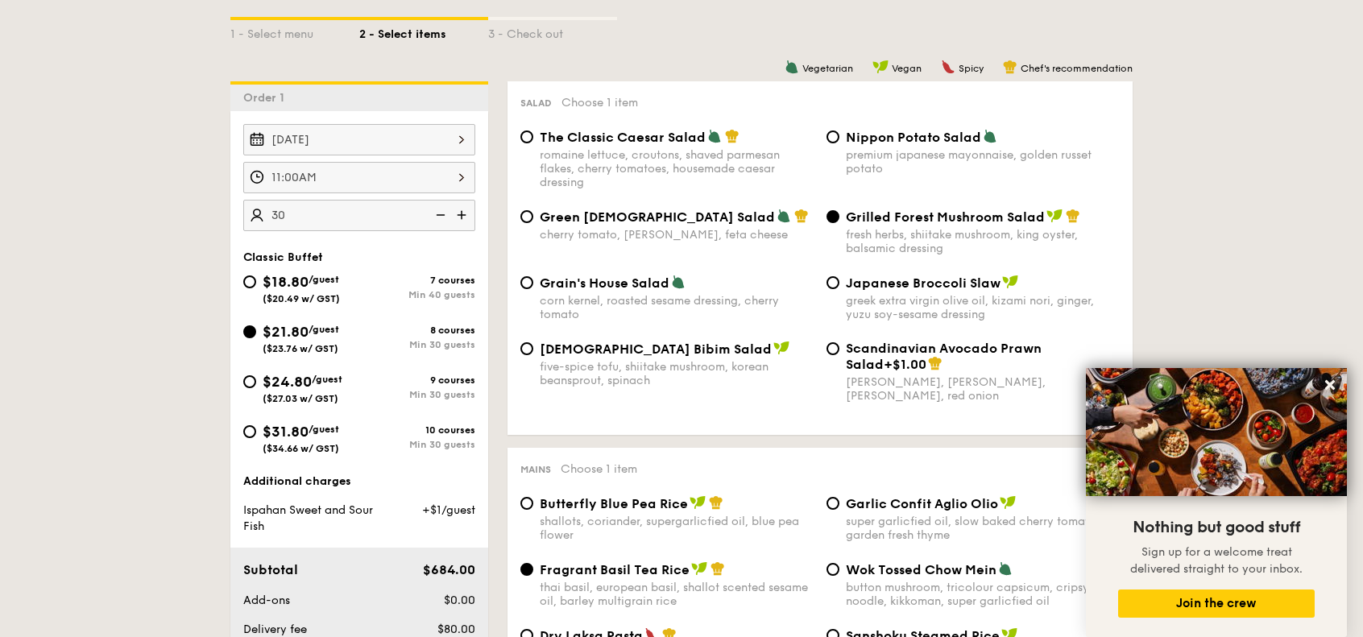
scroll to position [644, 0]
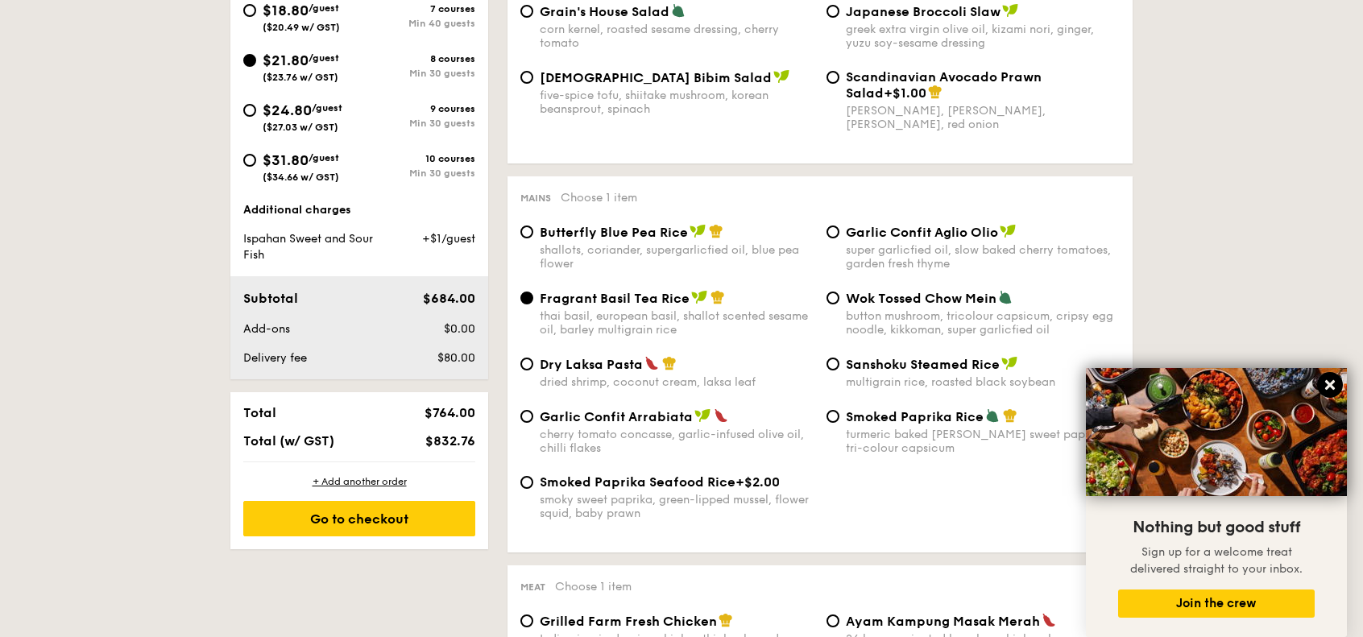
click at [1326, 390] on icon at bounding box center [1330, 385] width 10 height 10
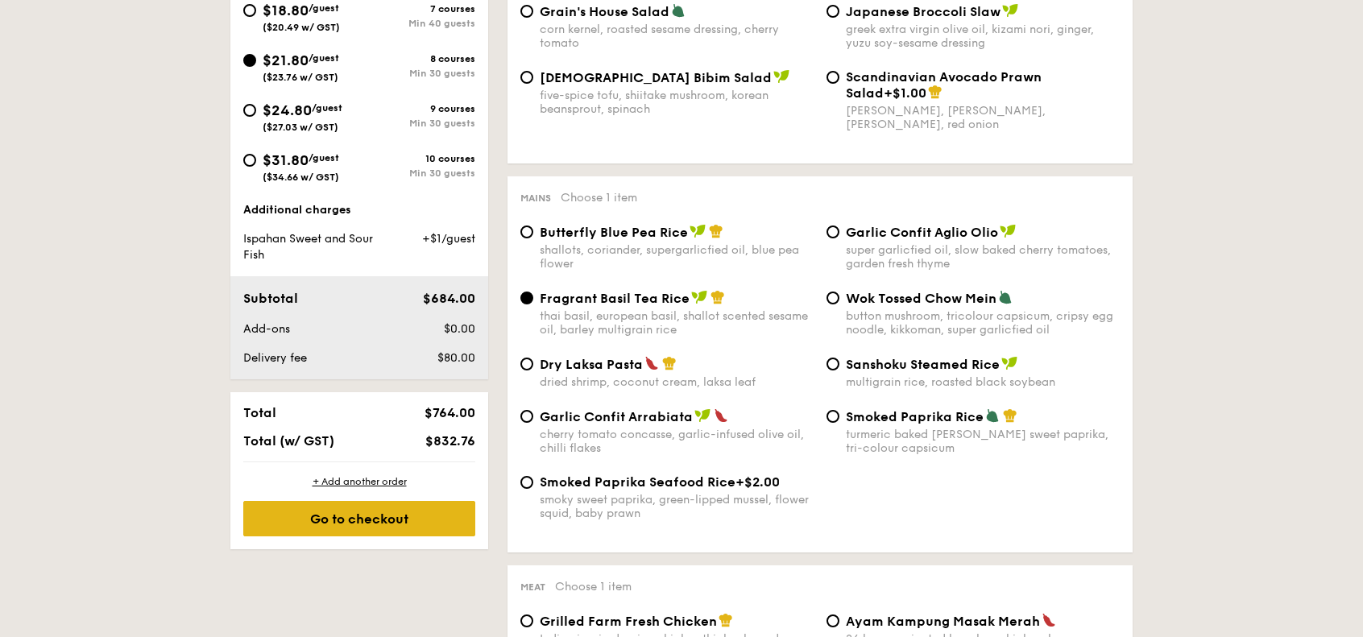
click at [392, 515] on div "Go to checkout" at bounding box center [359, 518] width 232 height 35
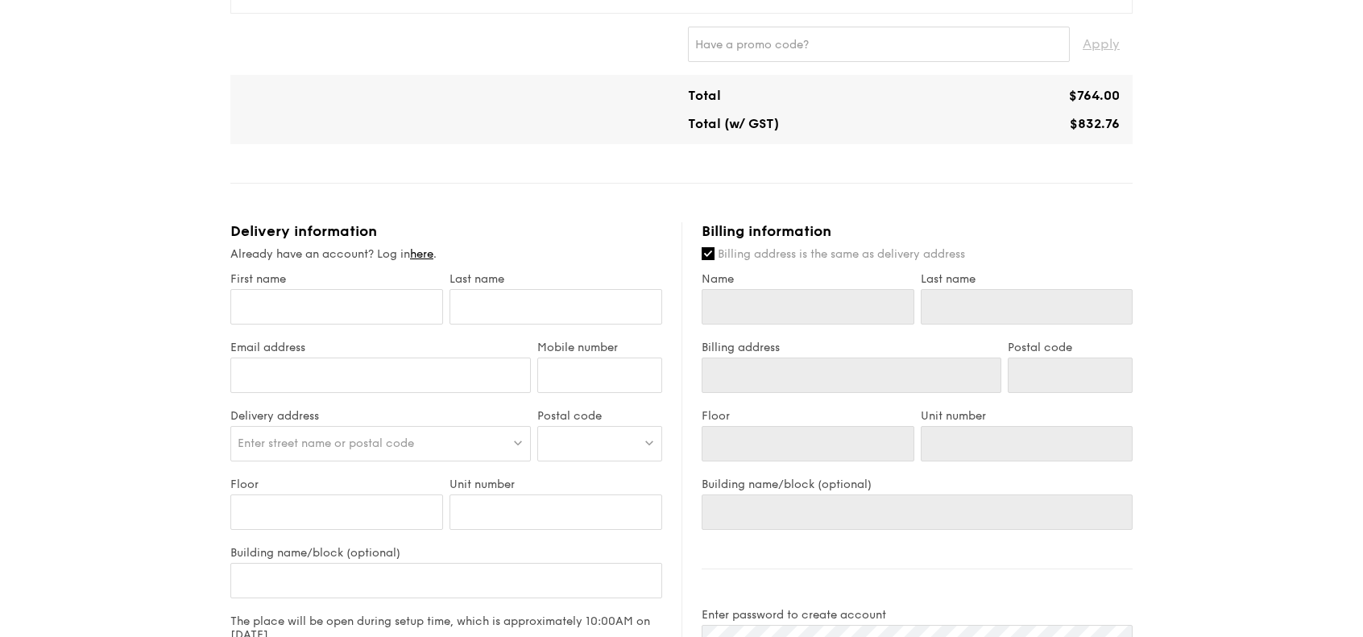
scroll to position [806, 0]
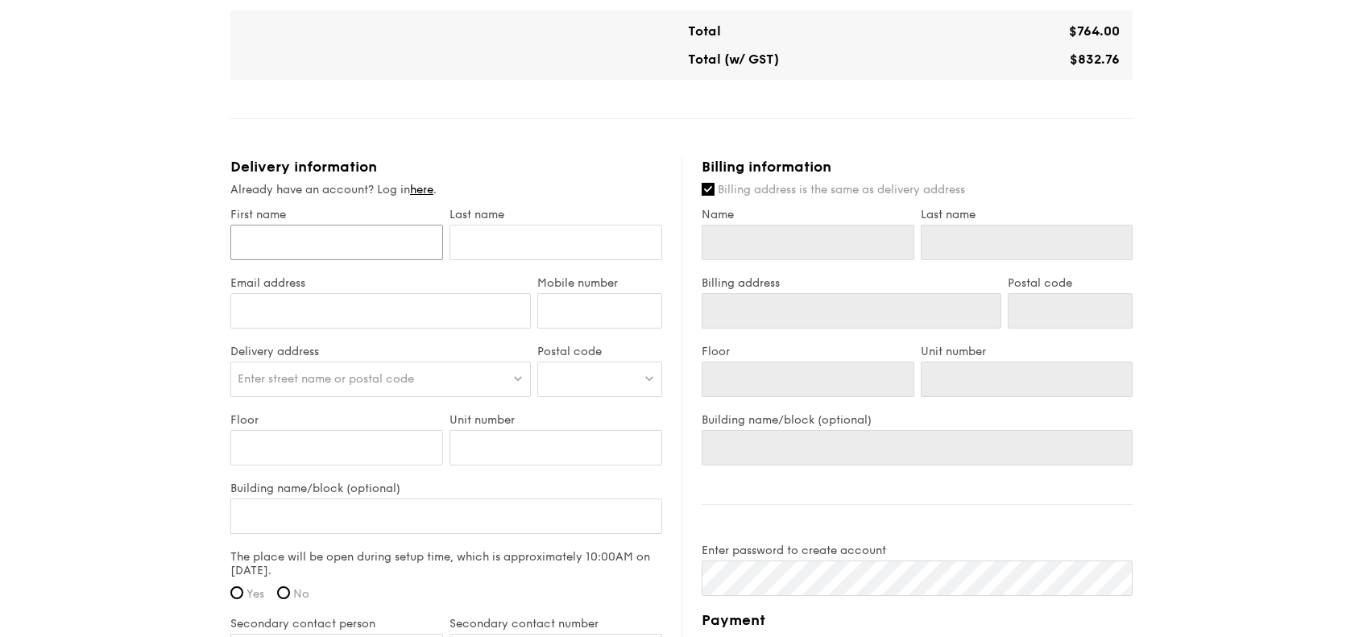
click at [337, 242] on input "First name" at bounding box center [336, 242] width 213 height 35
type input "Q"
type input "[PERSON_NAME]"
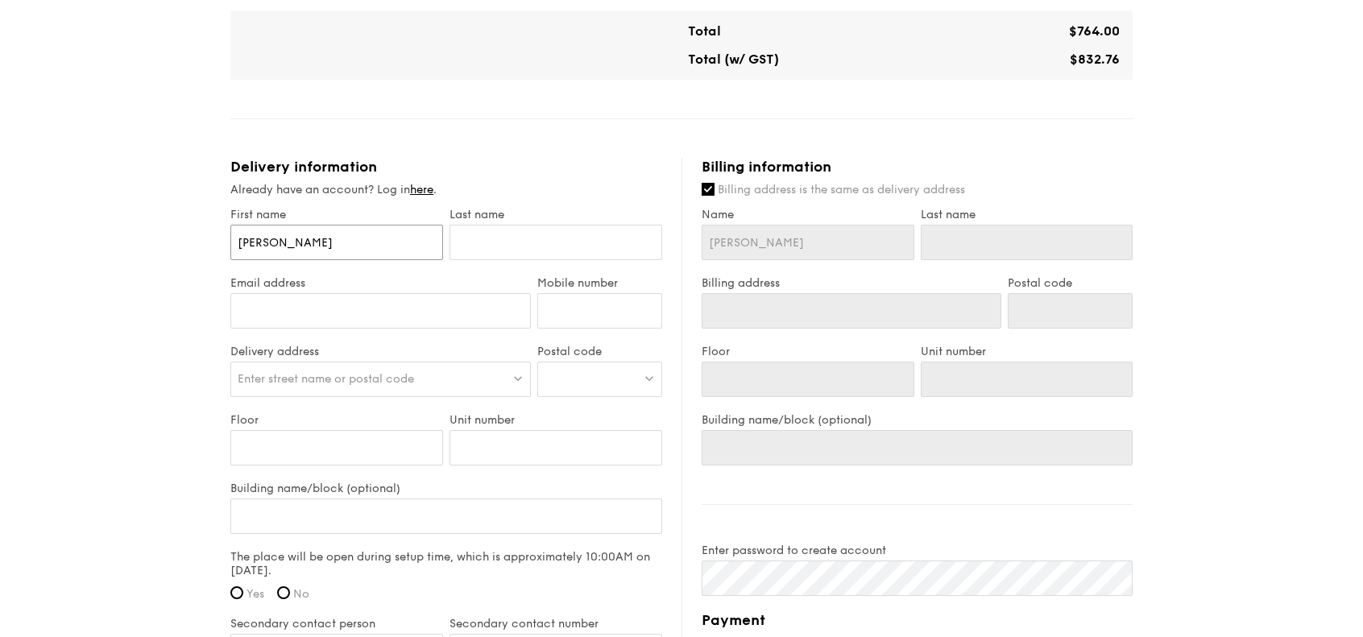
type input "Qin"
type input "[PERSON_NAME]"
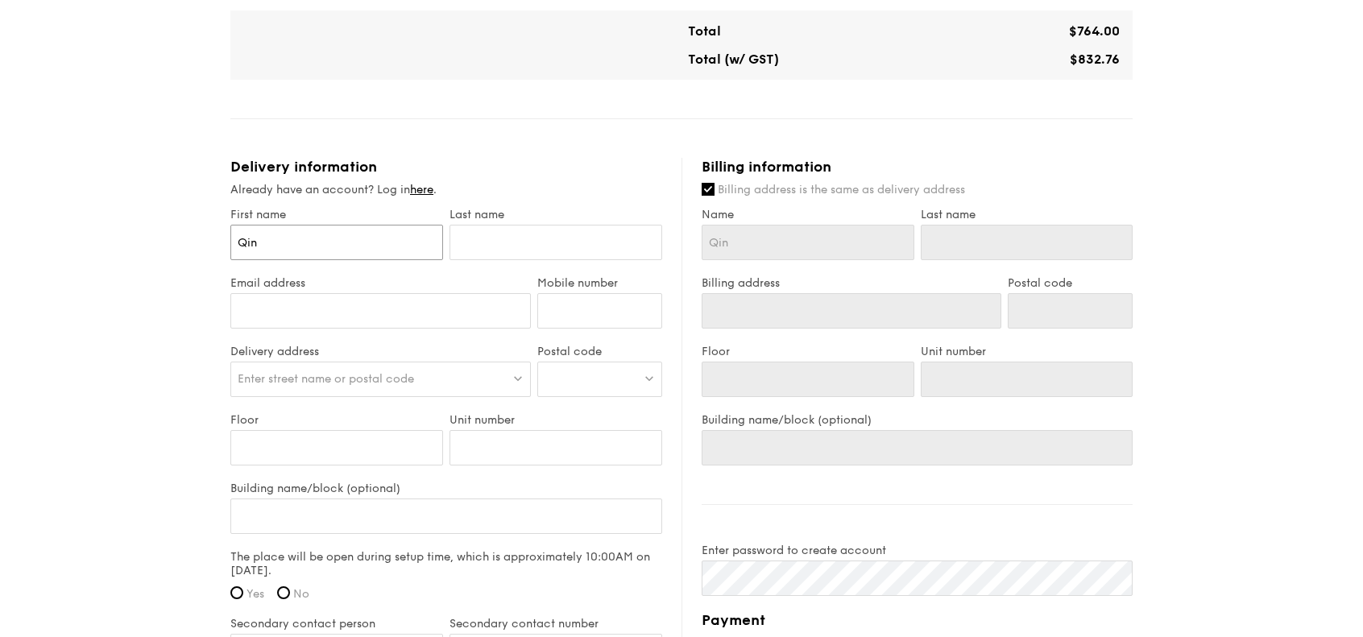
type input "[PERSON_NAME]"
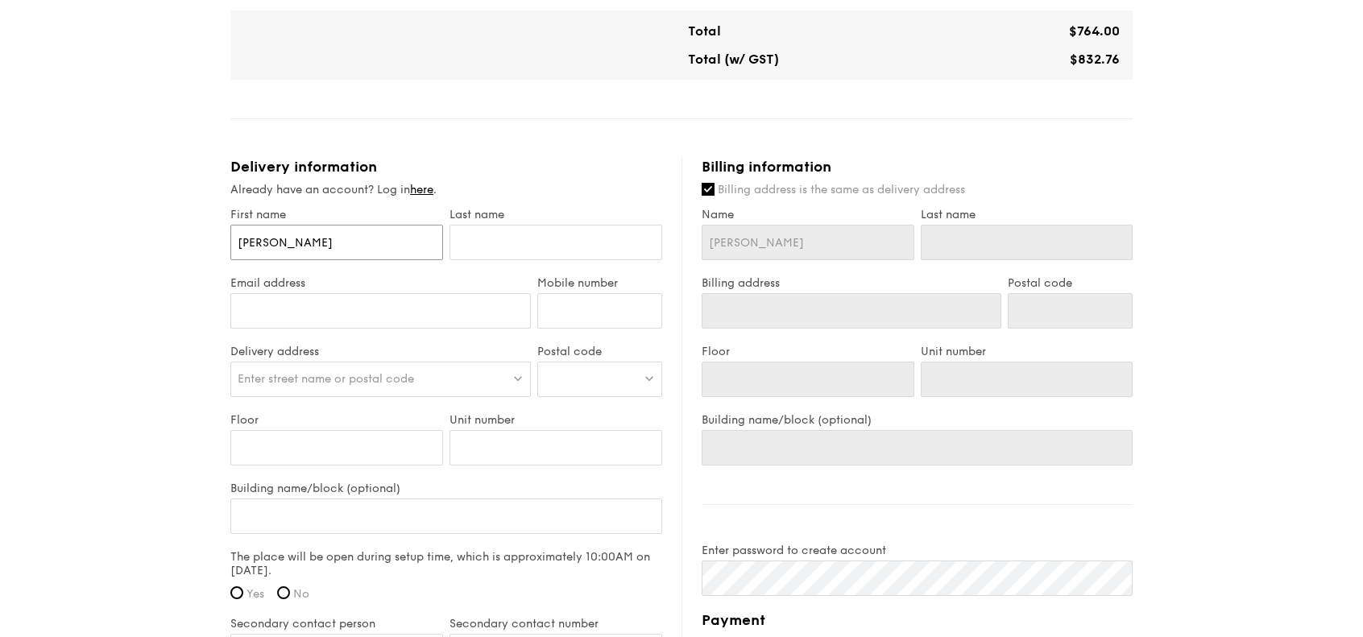
type input "[PERSON_NAME]"
click at [524, 247] on input "text" at bounding box center [556, 242] width 213 height 35
type input "N"
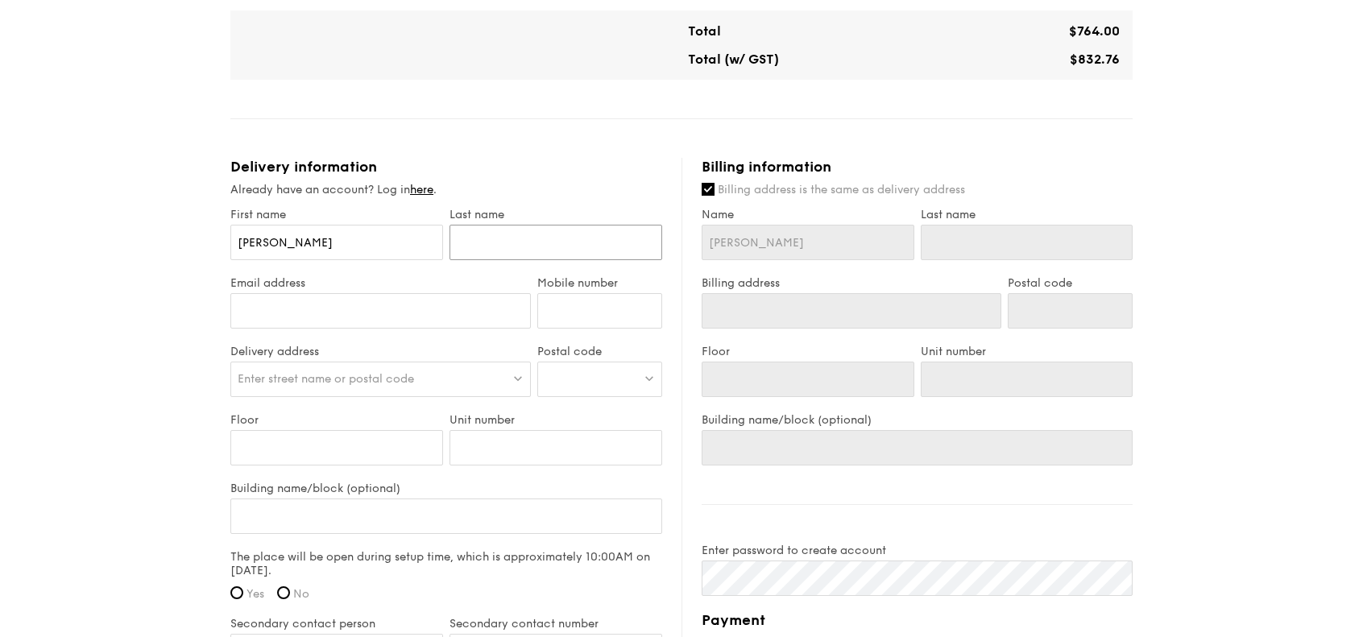
type input "N"
type input "[PERSON_NAME]"
click at [379, 319] on input "Email address" at bounding box center [380, 310] width 300 height 35
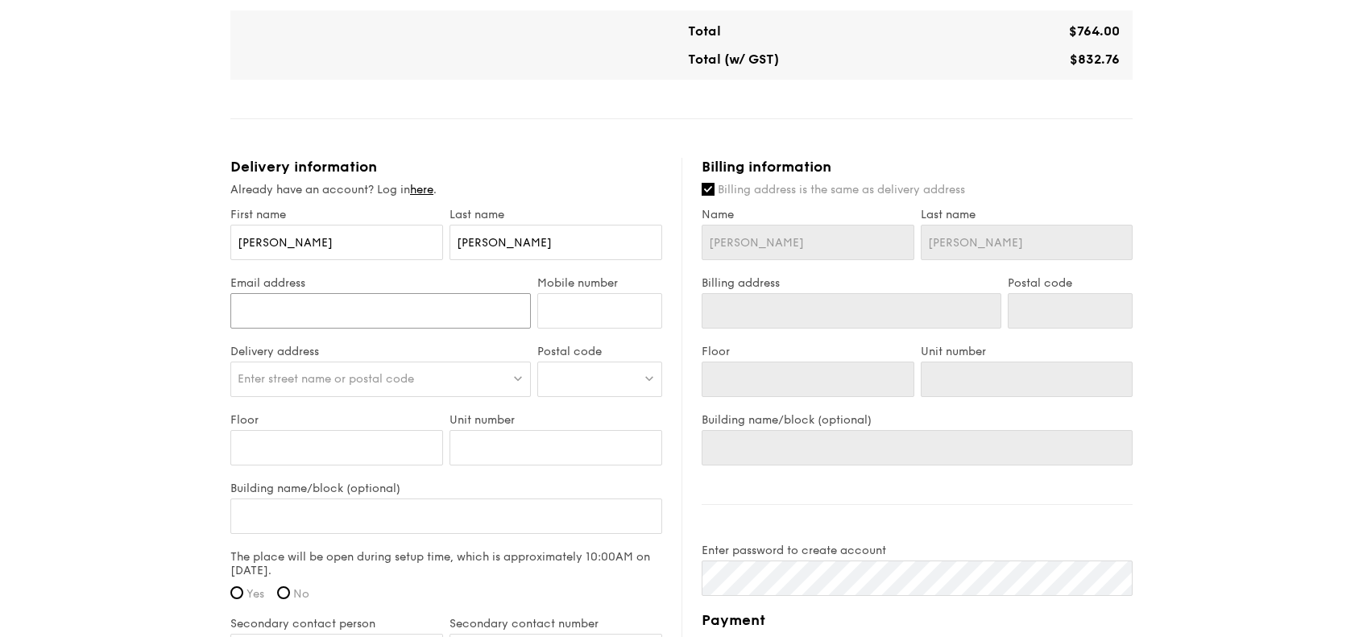
type input "[EMAIL_ADDRESS][DOMAIN_NAME]"
type input "93372716"
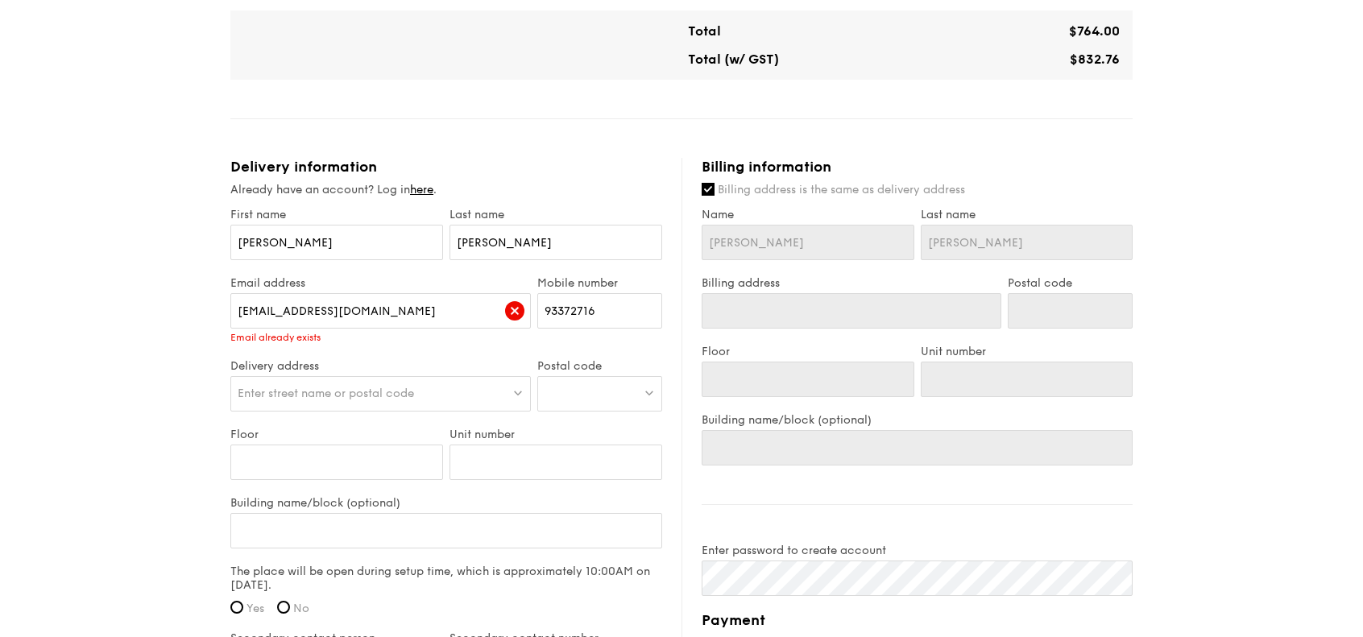
click at [350, 367] on label "Delivery address" at bounding box center [380, 366] width 300 height 14
click at [366, 315] on input "[EMAIL_ADDRESS][DOMAIN_NAME]" at bounding box center [380, 310] width 300 height 35
click at [499, 344] on div "Email address [EMAIL_ADDRESS][DOMAIN_NAME] Email already exists" at bounding box center [380, 317] width 307 height 83
click at [421, 184] on link "here" at bounding box center [421, 190] width 23 height 14
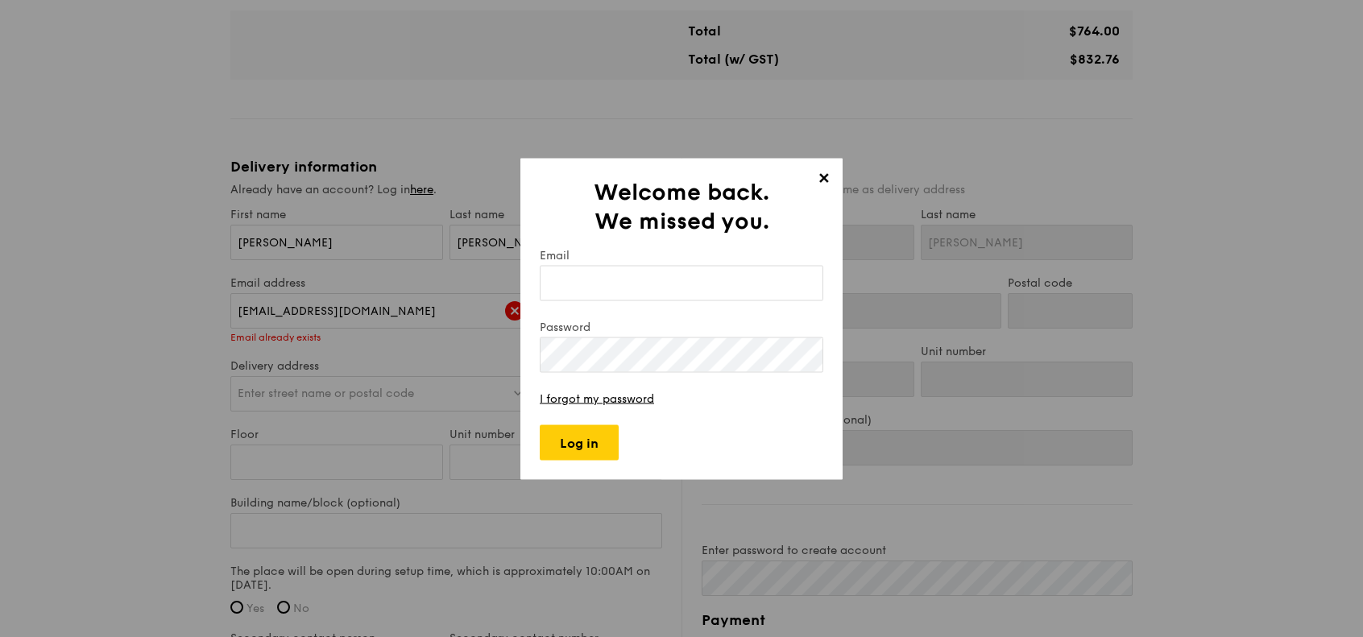
click at [670, 291] on input "Email" at bounding box center [682, 282] width 284 height 35
type input "[EMAIL_ADDRESS][DOMAIN_NAME]"
click at [588, 328] on label "Password" at bounding box center [682, 327] width 284 height 14
click at [586, 434] on input "Log in" at bounding box center [579, 442] width 79 height 35
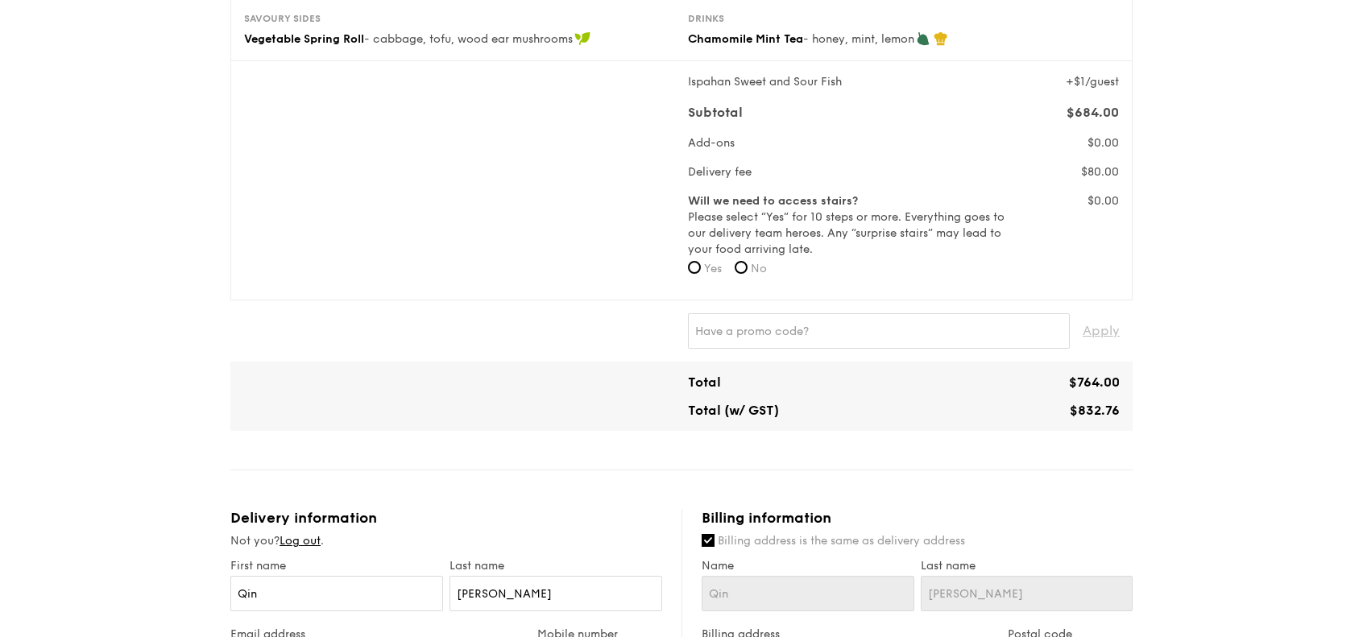
type input "[STREET_ADDRESS][PERSON_NAME]"
type input "680431"
type input "06"
type input "587"
type input "[STREET_ADDRESS][PERSON_NAME]"
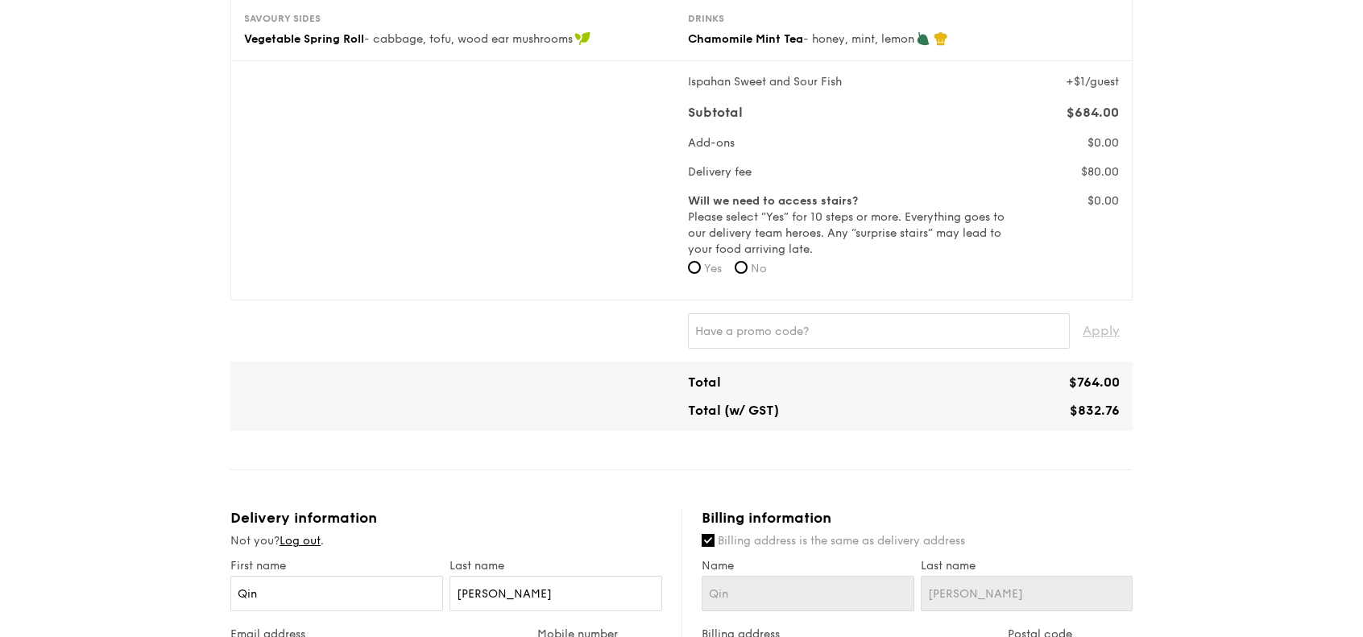
type input "680431"
type input "06"
type input "587"
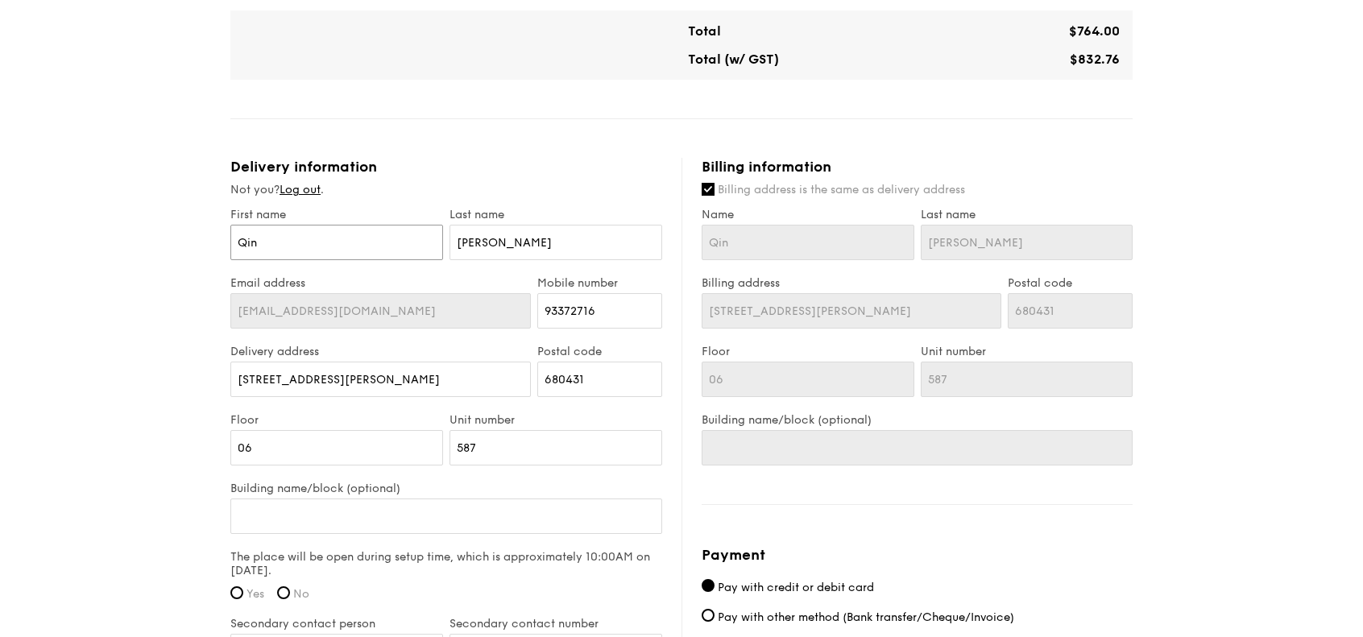
drag, startPoint x: 288, startPoint y: 234, endPoint x: 207, endPoint y: 233, distance: 81.4
click at [207, 233] on div "1 - Select menu 2 - Select items 3 - Check out Classic Buffet $21.80 /guest ($2…" at bounding box center [681, 83] width 1363 height 1779
type input "Q"
type input "QI"
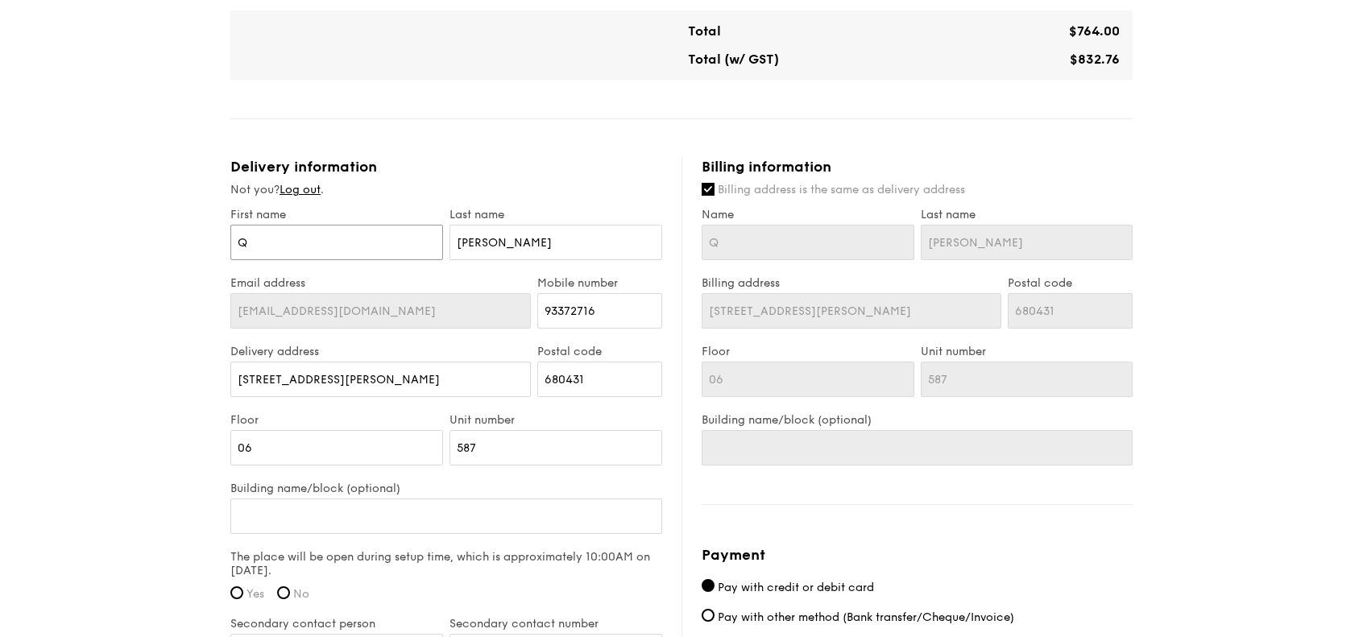
type input "QI"
type input "QIN"
type input "QINf"
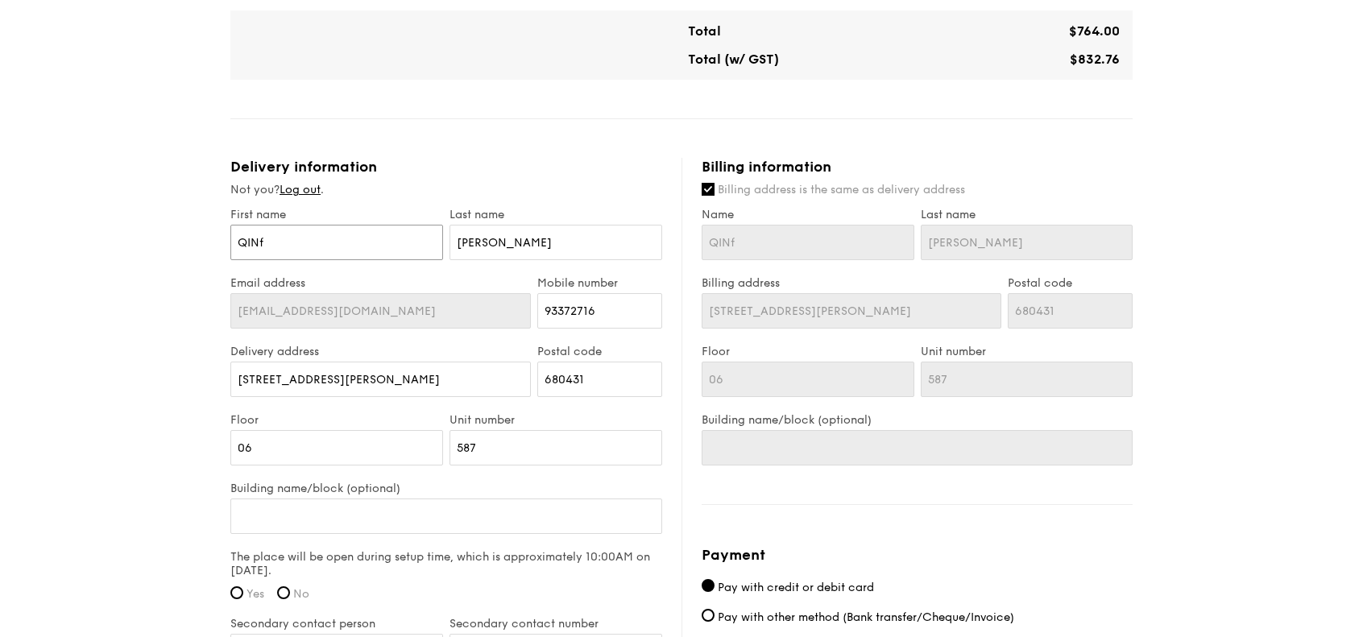
type input "QIN"
type input "QI"
type input "Q"
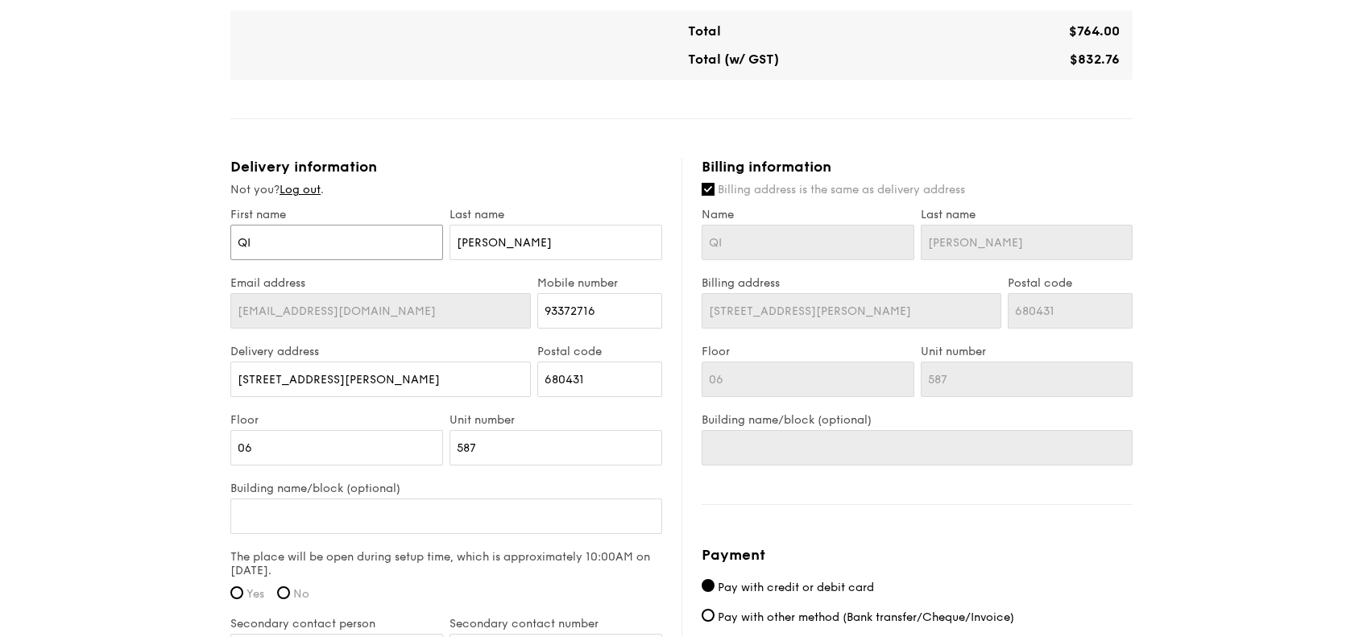
type input "Q"
type input "[PERSON_NAME]"
type input "Qin"
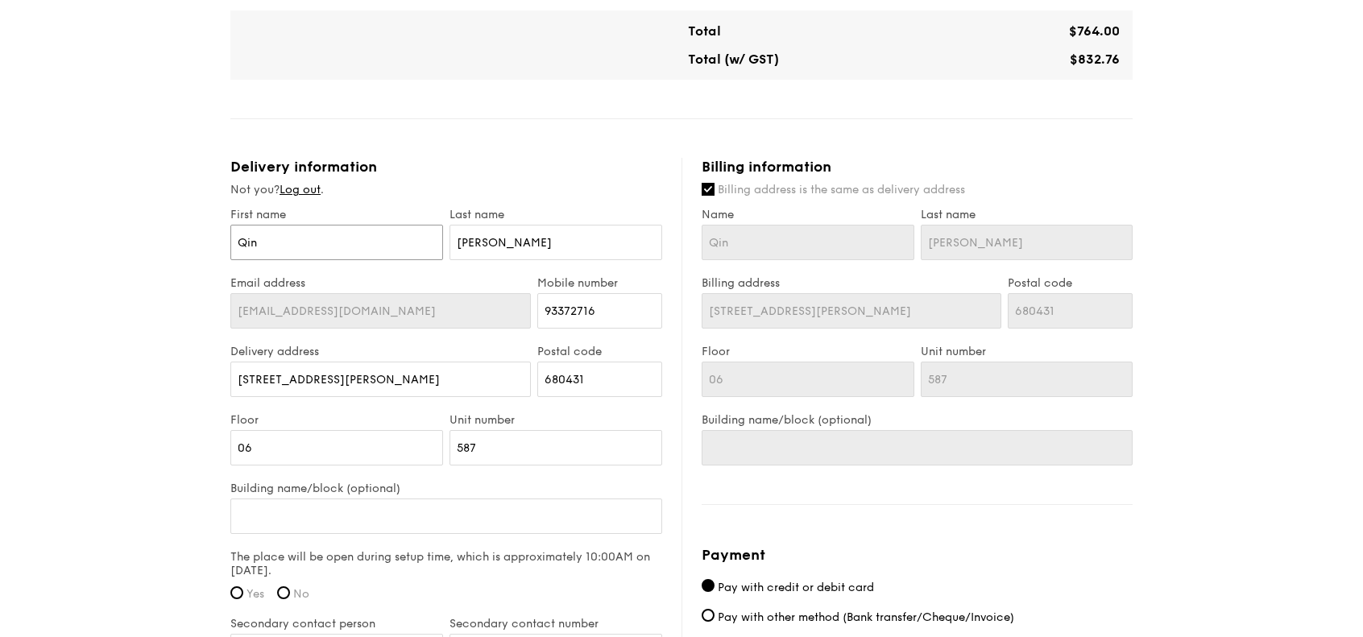
type input "Qin"
type input "[PERSON_NAME]"
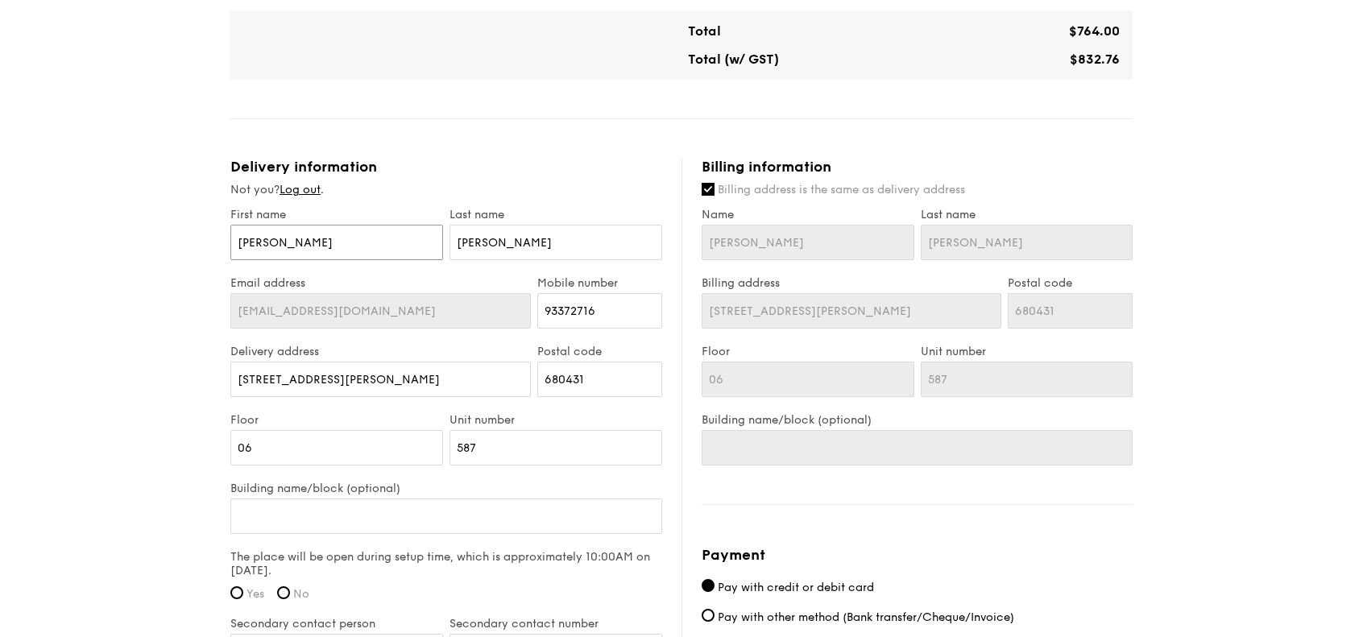
type input "[PERSON_NAME]"
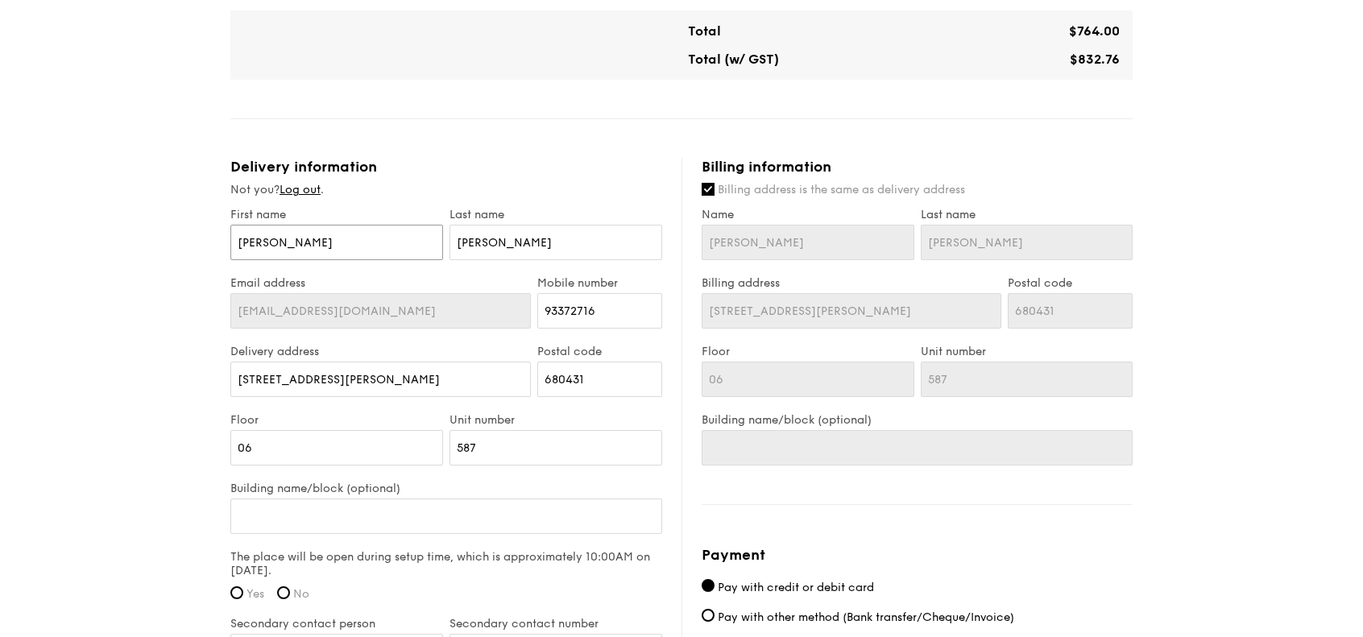
type input "[PERSON_NAME]"
type input "N"
type input "[PERSON_NAME]"
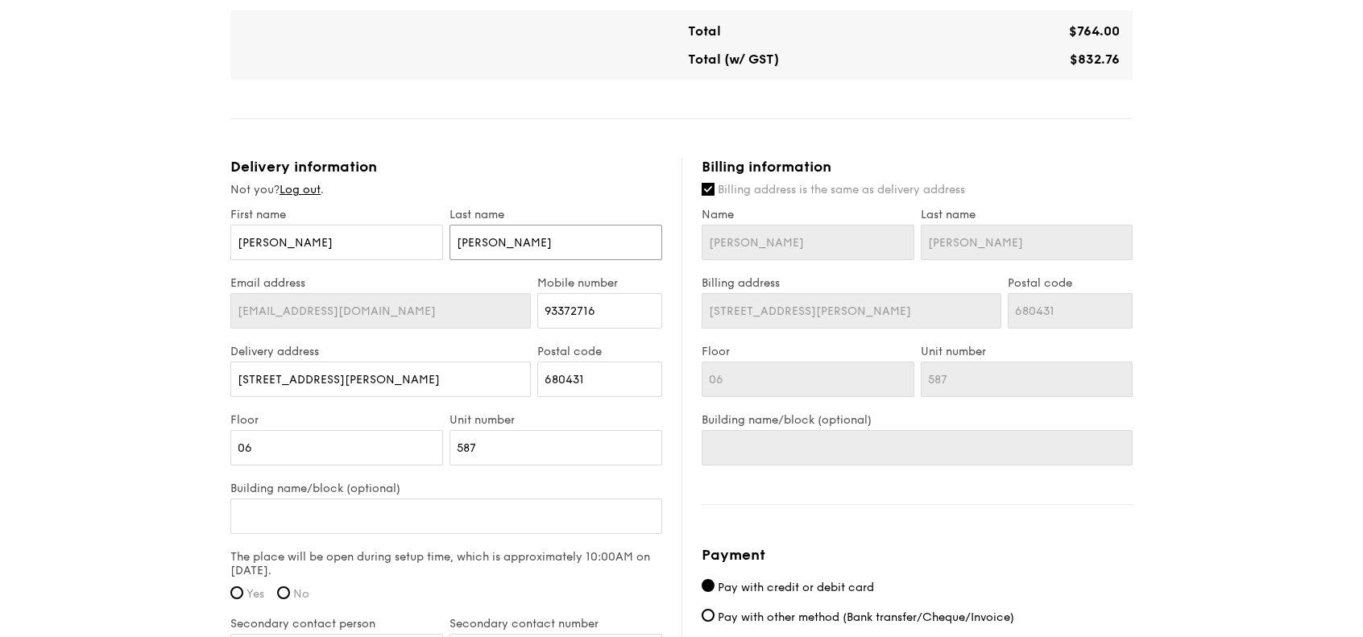
type input "[PERSON_NAME]"
drag, startPoint x: 164, startPoint y: 274, endPoint x: 188, endPoint y: 272, distance: 24.2
click at [164, 274] on div "1 - Select menu 2 - Select items 3 - Check out Classic Buffet $21.80 /guest ($2…" at bounding box center [681, 83] width 1363 height 1779
drag, startPoint x: 445, startPoint y: 375, endPoint x: 148, endPoint y: 386, distance: 297.5
click at [148, 386] on div "1 - Select menu 2 - Select items 3 - Check out Classic Buffet $21.80 /guest ($2…" at bounding box center [681, 83] width 1363 height 1779
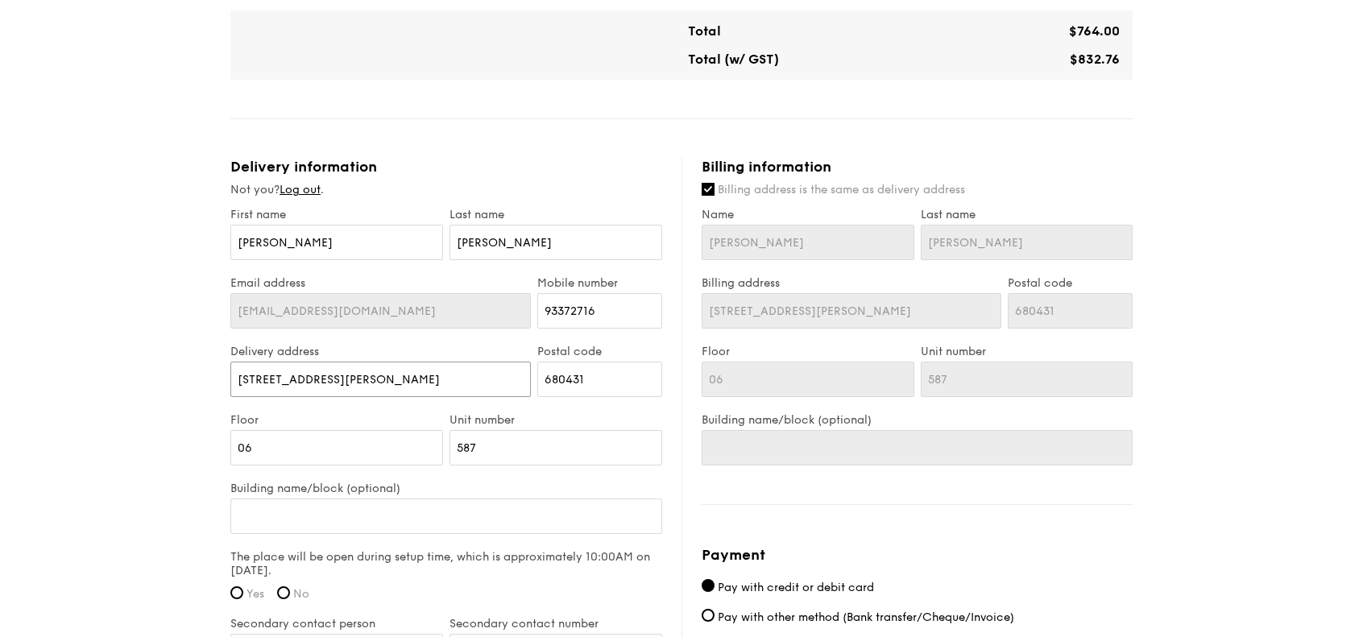
type input "1"
type input "11"
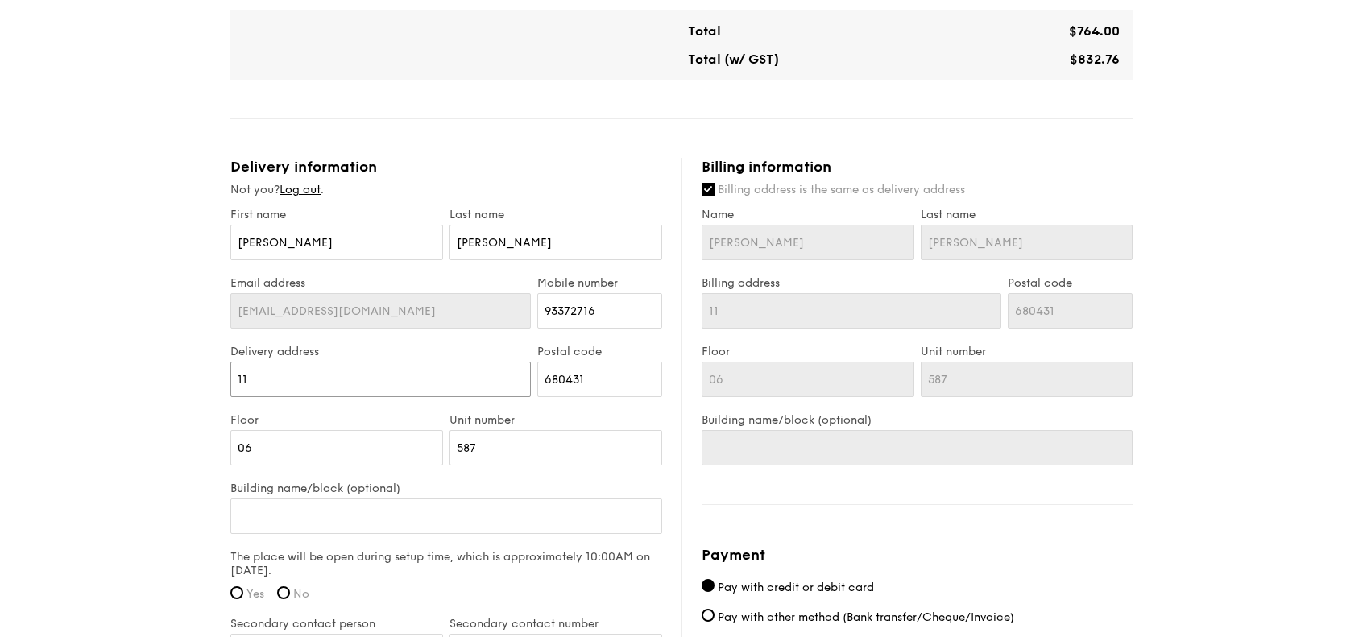
type input "11"
type input "11 R"
type input "11 Ro"
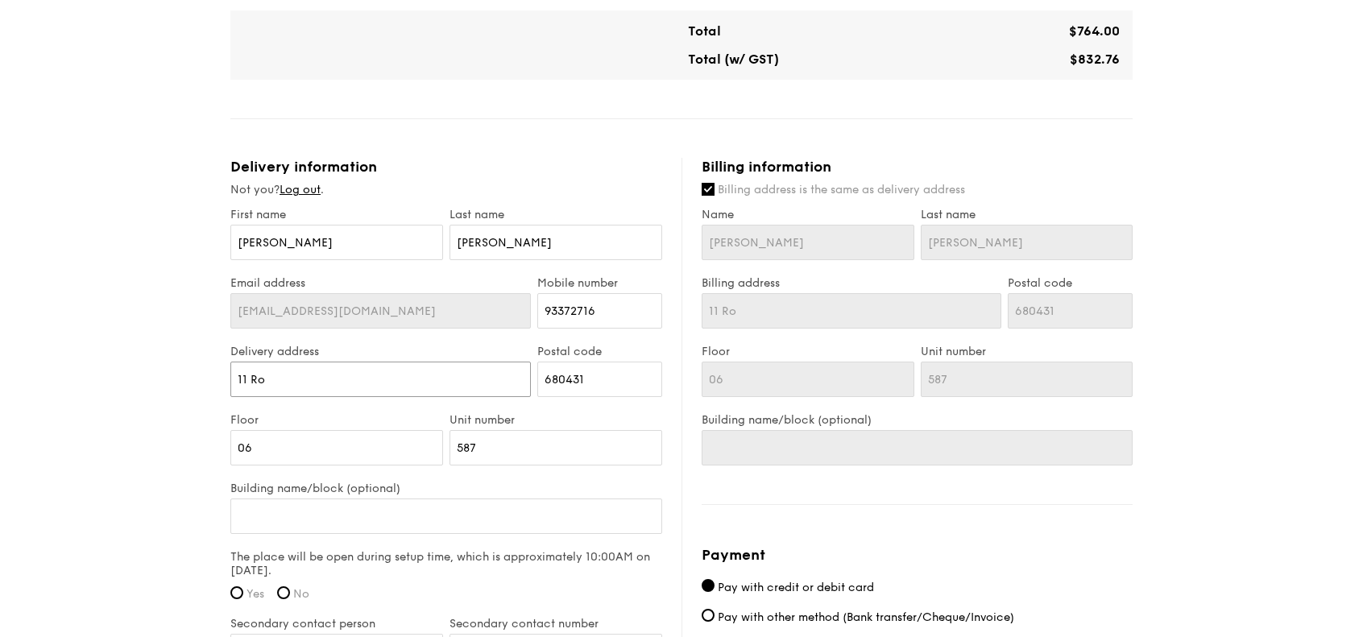
type input "11 Ros"
type input "11 Rose"
type input "11 Rosew"
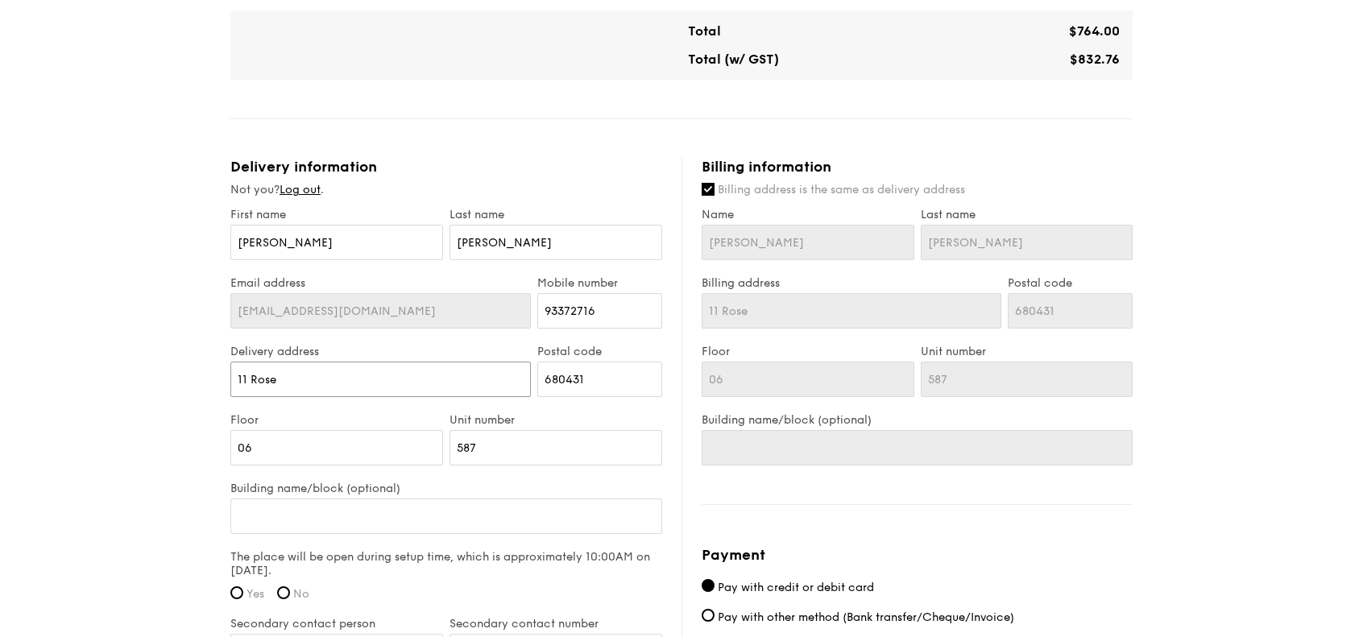
type input "11 Rosew"
type input "11 Rosewo"
type input "11 Rosewoo"
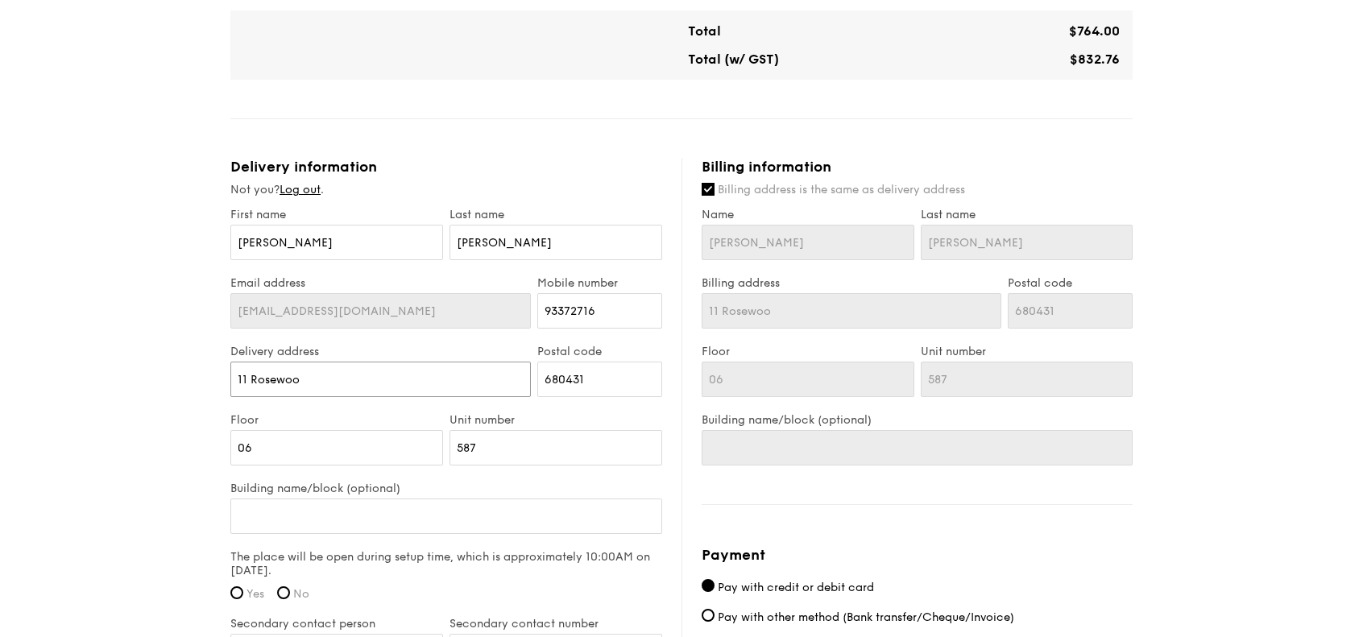
type input "11 Rosewood"
type input "11 Rosewood D"
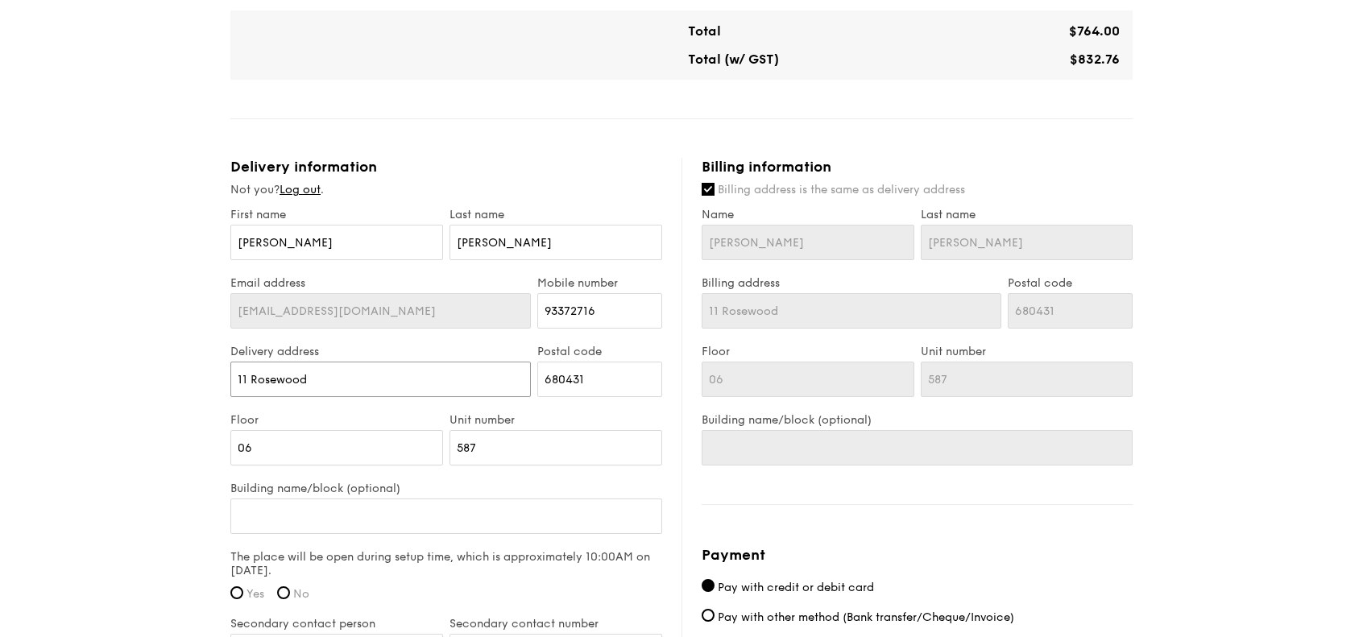
type input "11 Rosewood D"
type input "[STREET_ADDRESS]"
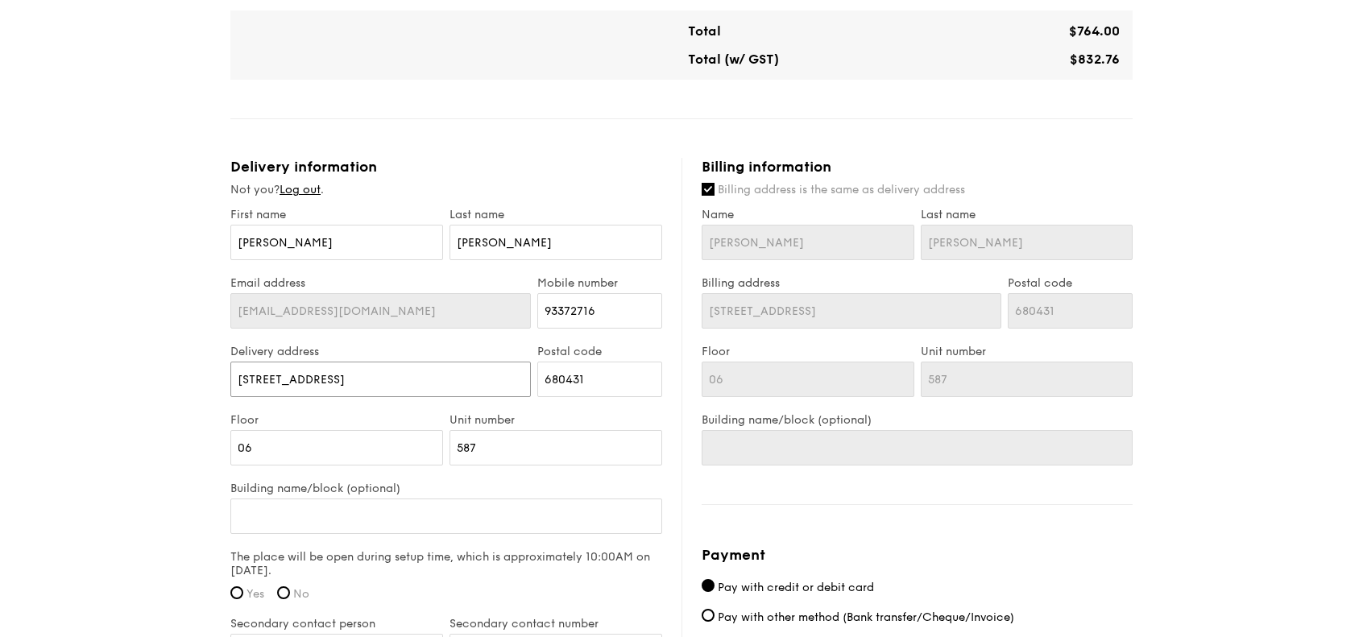
type input "[STREET_ADDRESS]"
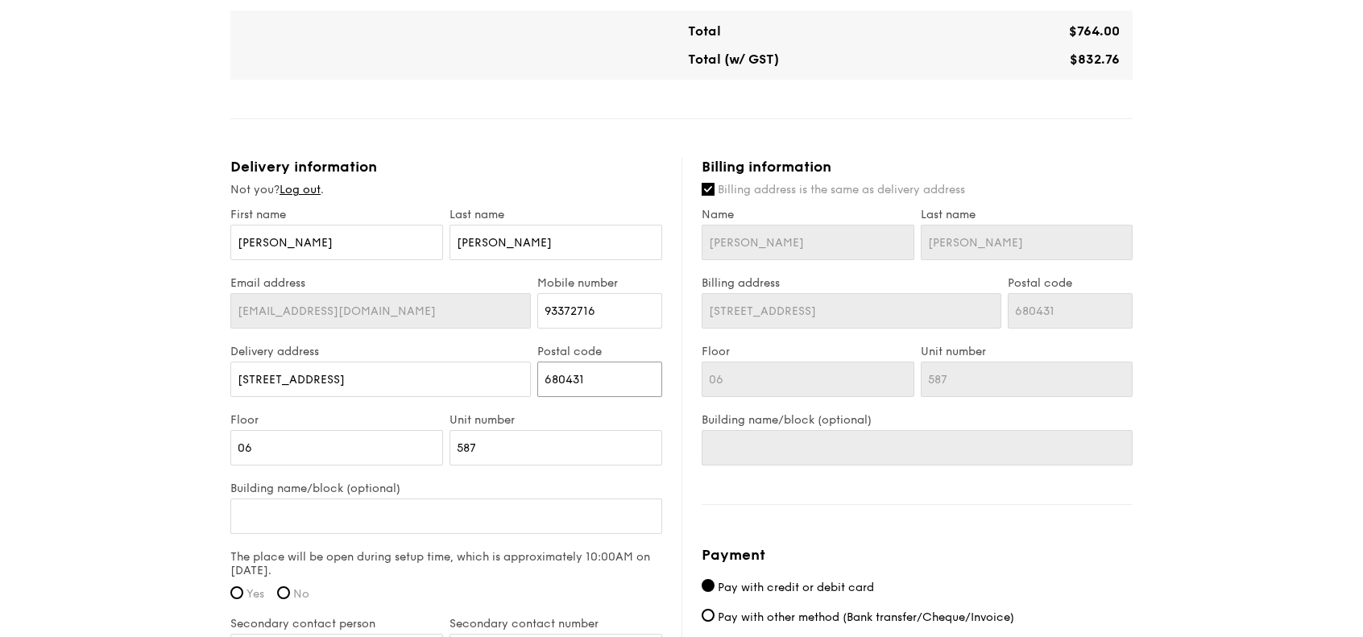
click at [628, 371] on input "680431" at bounding box center [599, 379] width 125 height 35
drag, startPoint x: 585, startPoint y: 379, endPoint x: 560, endPoint y: 379, distance: 25.0
click at [560, 379] on input "680431" at bounding box center [599, 379] width 125 height 35
drag, startPoint x: 600, startPoint y: 378, endPoint x: 490, endPoint y: 377, distance: 110.4
click at [490, 377] on div "Delivery address [STREET_ADDRESS] Postal code 680431" at bounding box center [446, 379] width 438 height 68
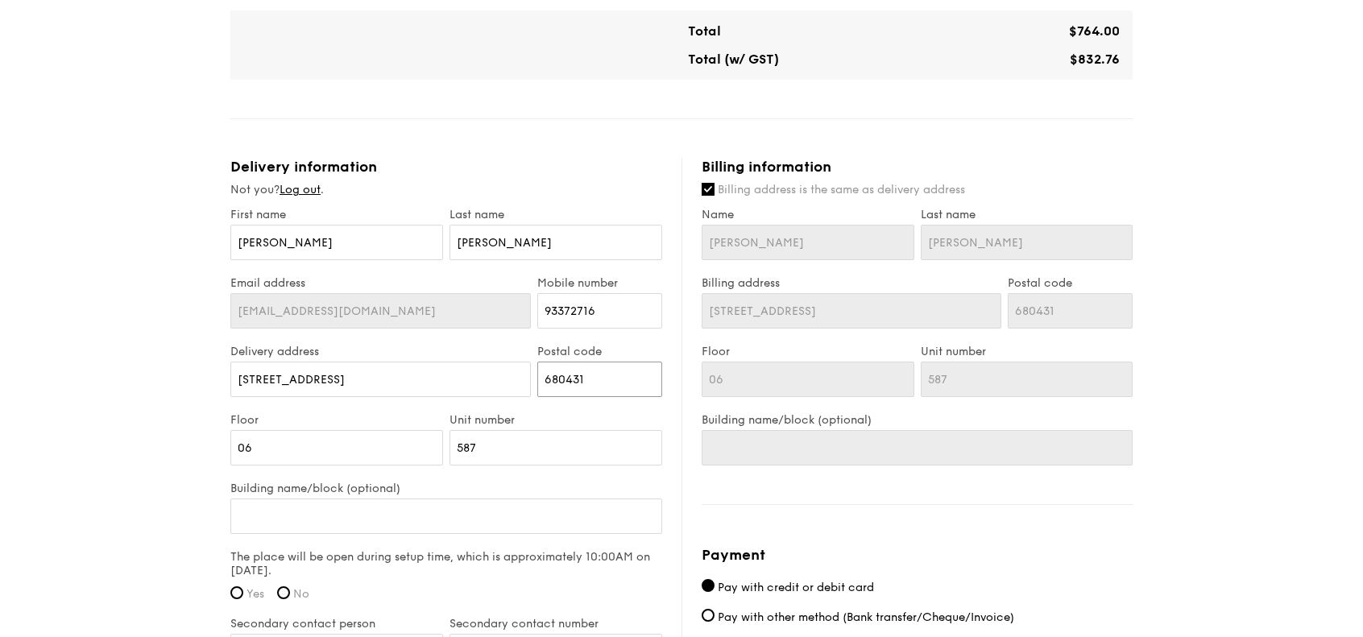
type input "7"
type input "73"
type input "737"
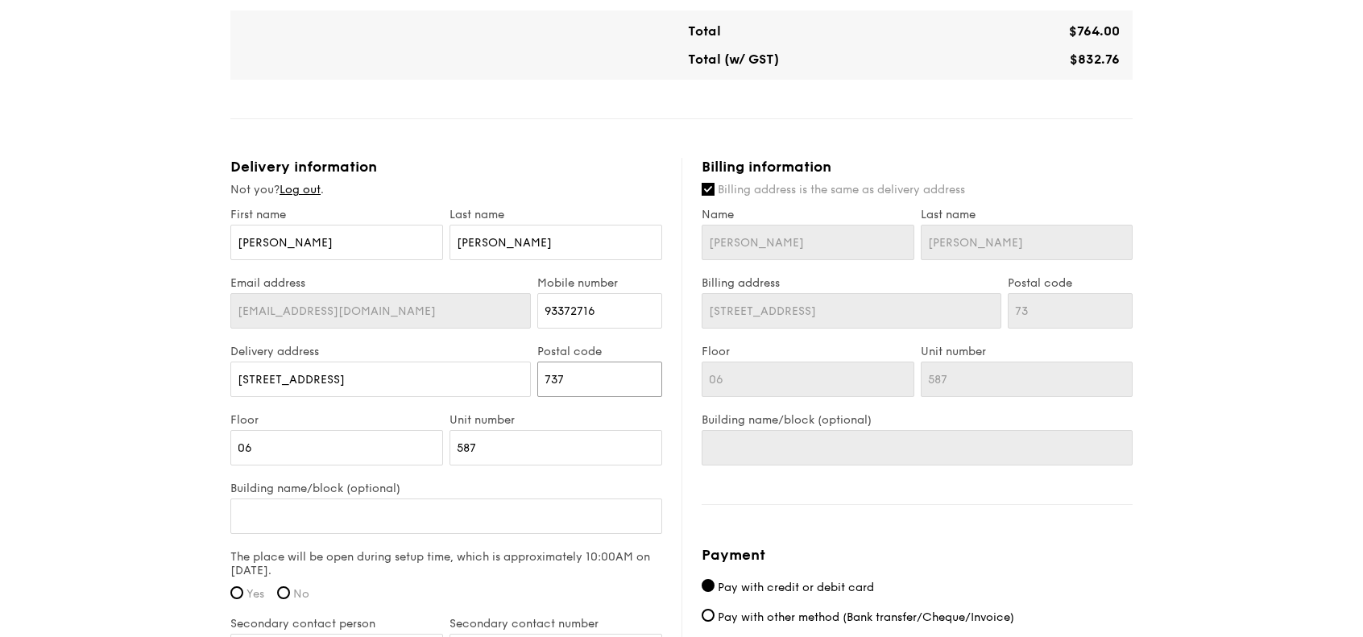
type input "737"
type input "7379"
type input "73793"
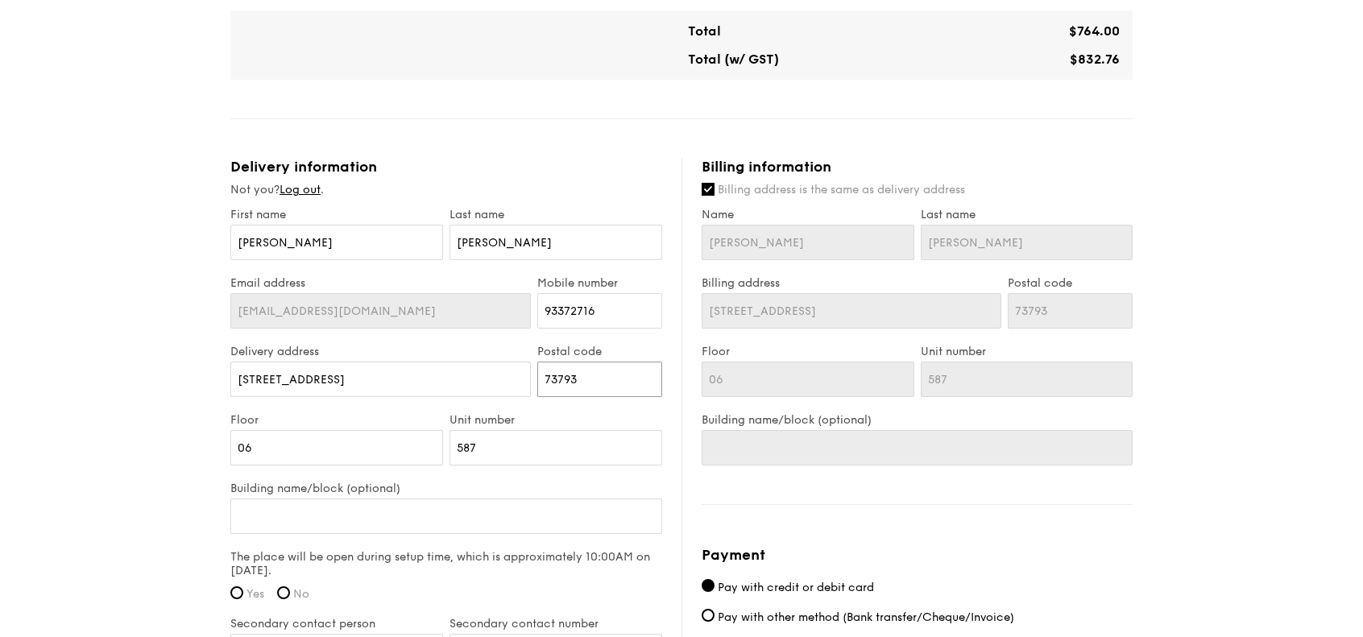
type input "737939"
click at [353, 435] on input "06" at bounding box center [336, 447] width 213 height 35
drag, startPoint x: 345, startPoint y: 440, endPoint x: 71, endPoint y: 451, distance: 274.1
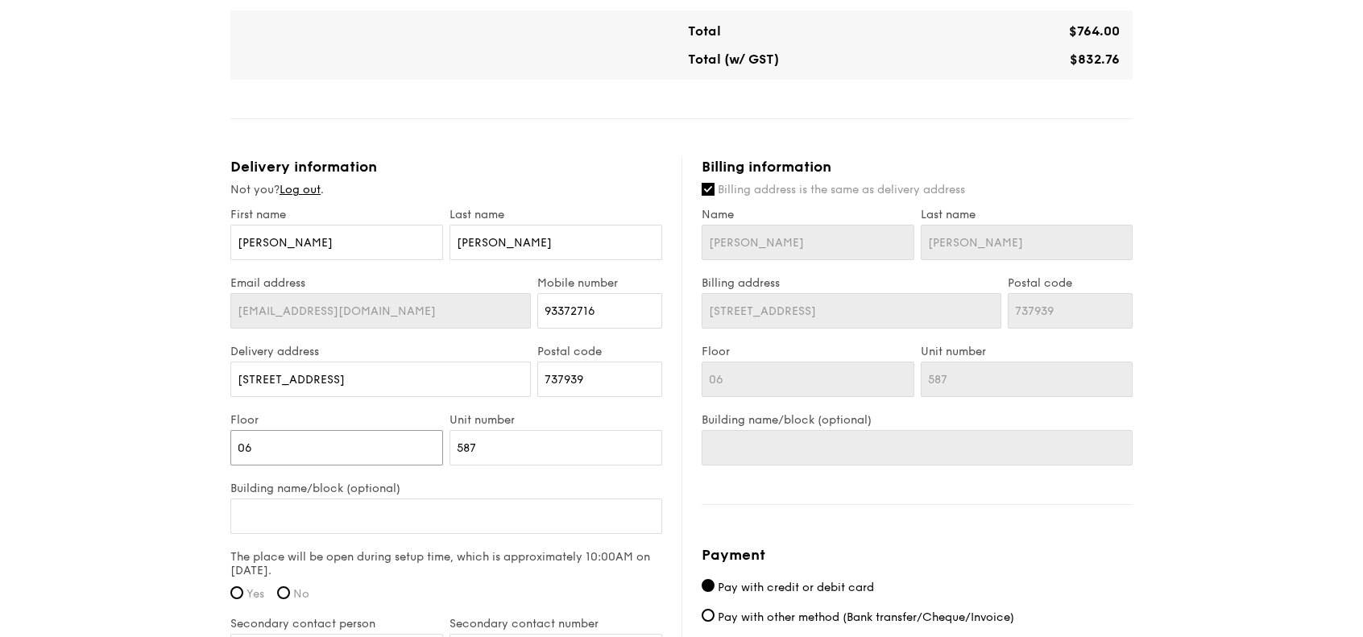
click at [71, 451] on div "1 - Select menu 2 - Select items 3 - Check out Classic Buffet $21.80 /guest ($2…" at bounding box center [681, 83] width 1363 height 1779
type input "1"
type input "11"
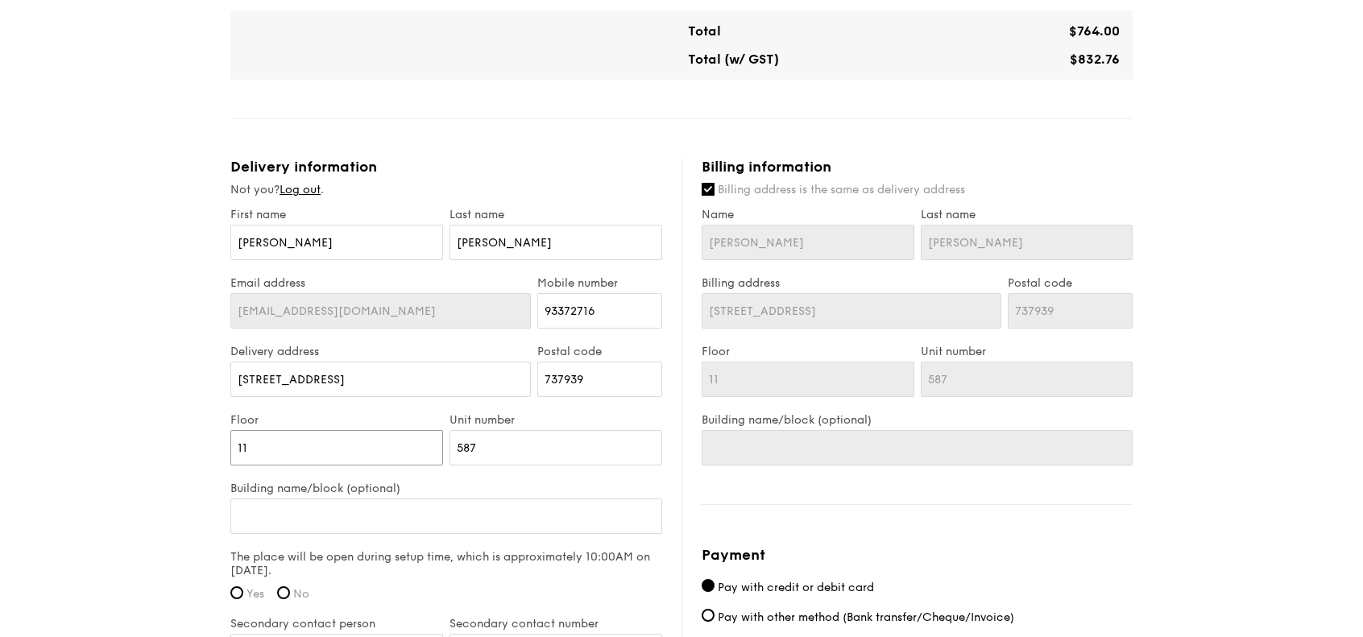
type input "1"
type input "10"
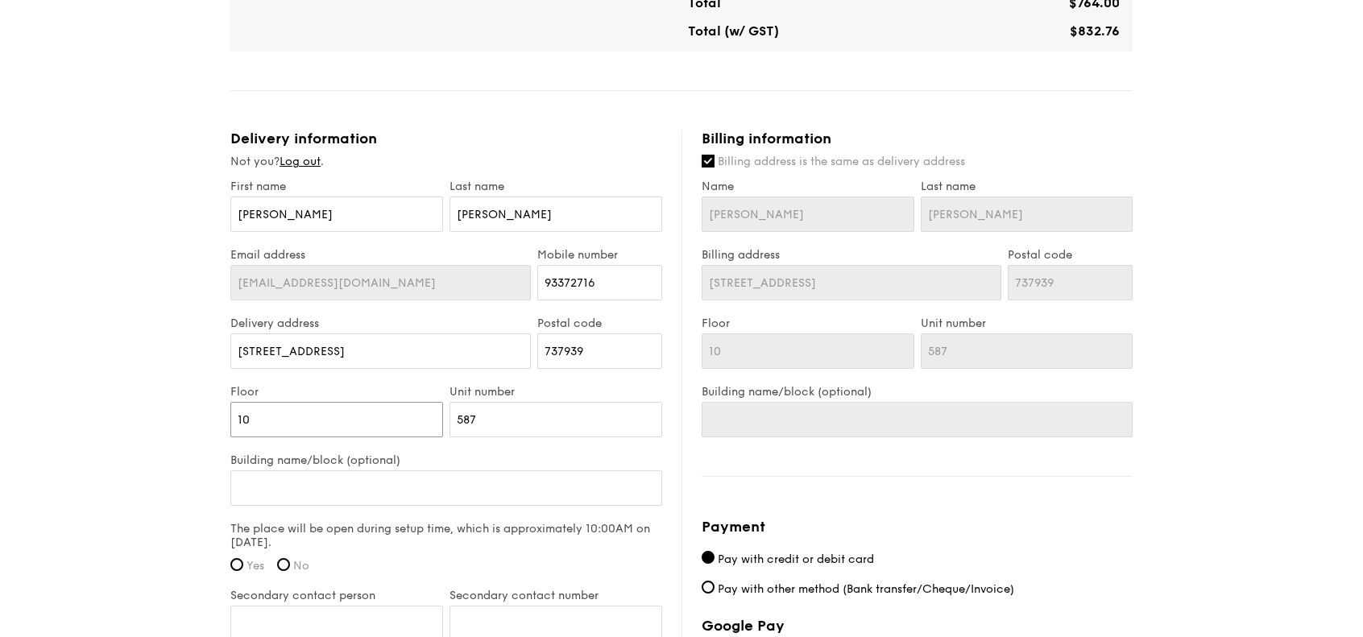
scroll to position [886, 0]
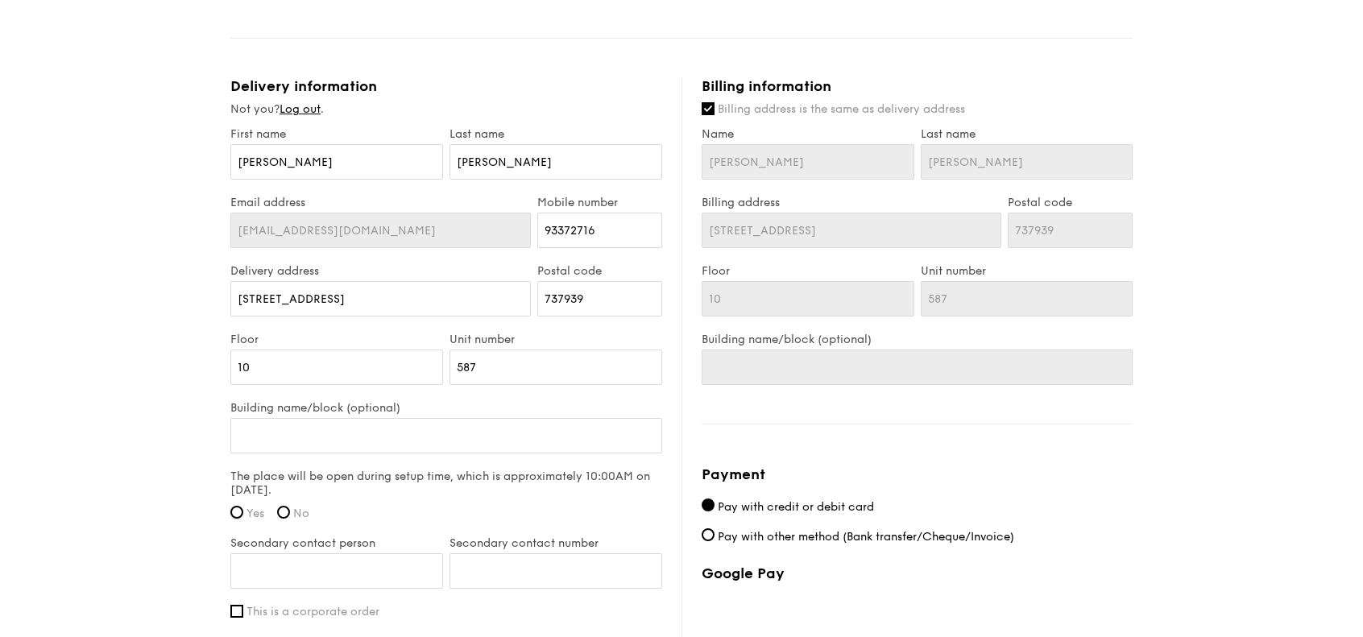
drag, startPoint x: 236, startPoint y: 509, endPoint x: 274, endPoint y: 493, distance: 41.1
click at [274, 493] on div "The place will be open during setup time, which is approximately 10:00AM on [DA…" at bounding box center [446, 500] width 432 height 60
click at [304, 369] on input "10" at bounding box center [336, 367] width 213 height 35
click at [298, 370] on input "10" at bounding box center [336, 367] width 213 height 35
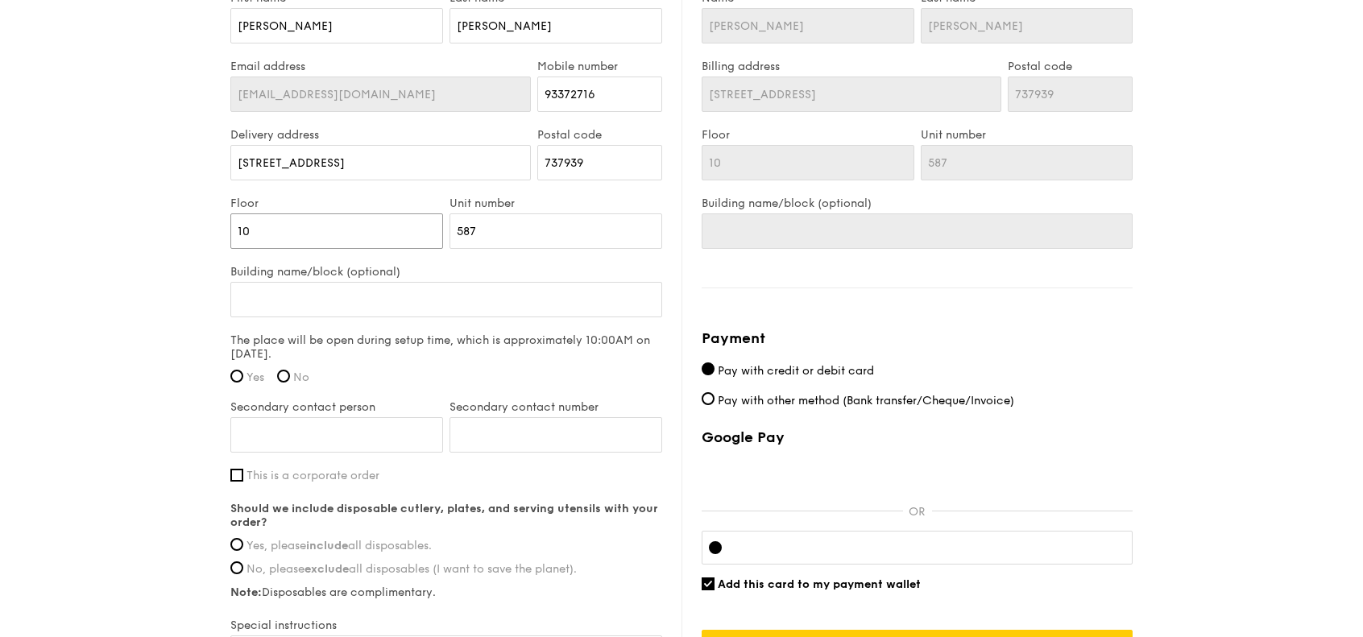
scroll to position [959, 0]
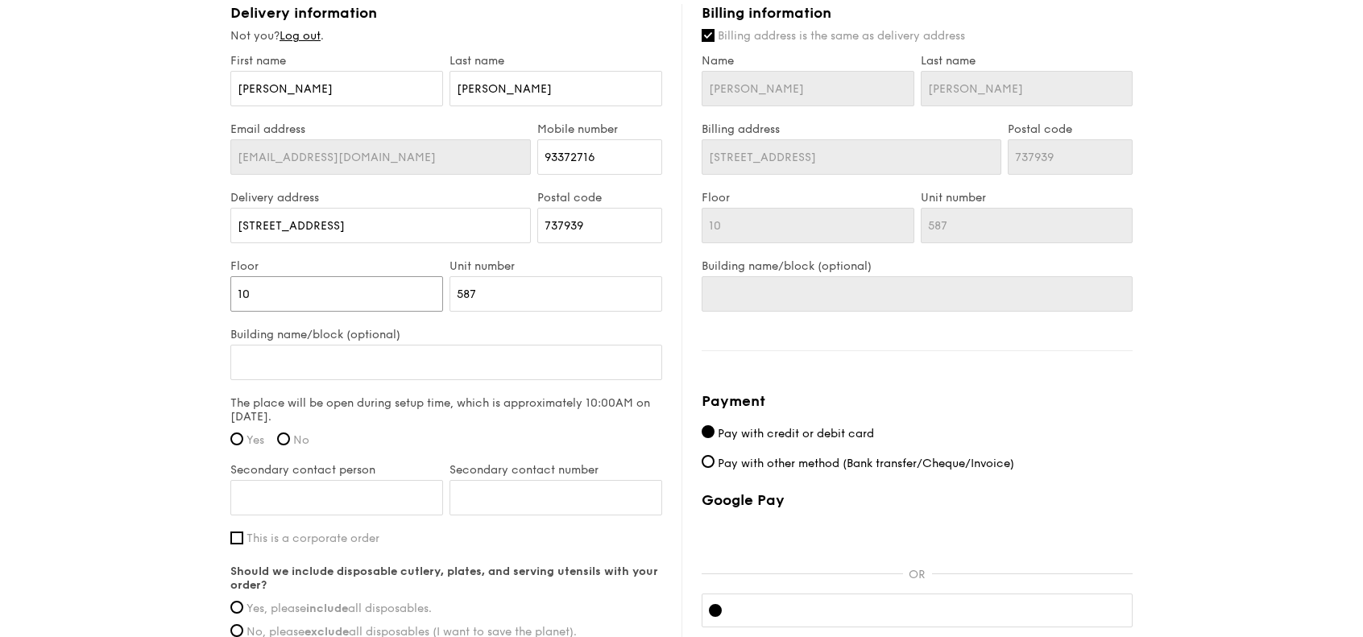
drag, startPoint x: 276, startPoint y: 296, endPoint x: 191, endPoint y: 293, distance: 85.5
type input "1"
type input "11"
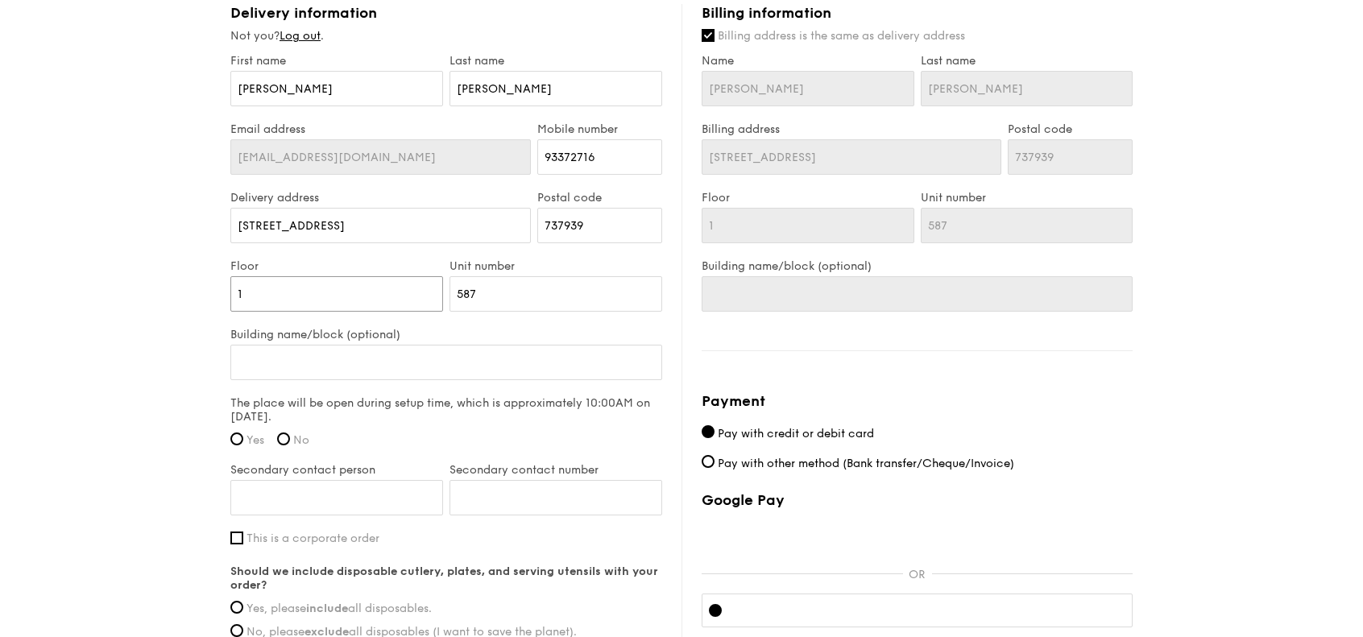
type input "11"
drag, startPoint x: 484, startPoint y: 280, endPoint x: 369, endPoint y: 302, distance: 117.2
click at [369, 302] on div "Floor 11 Unit number 587" at bounding box center [446, 293] width 438 height 68
click at [414, 286] on input "11" at bounding box center [336, 293] width 213 height 35
type input "1"
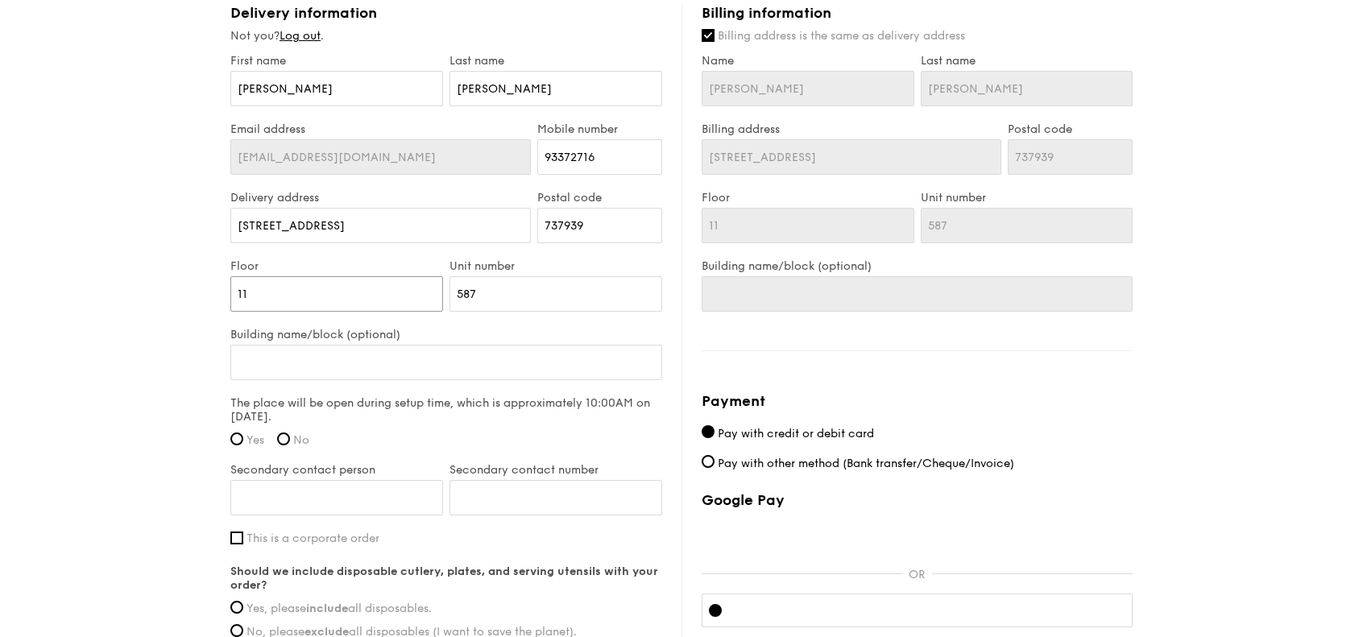
type input "1"
type input "10"
type input "2"
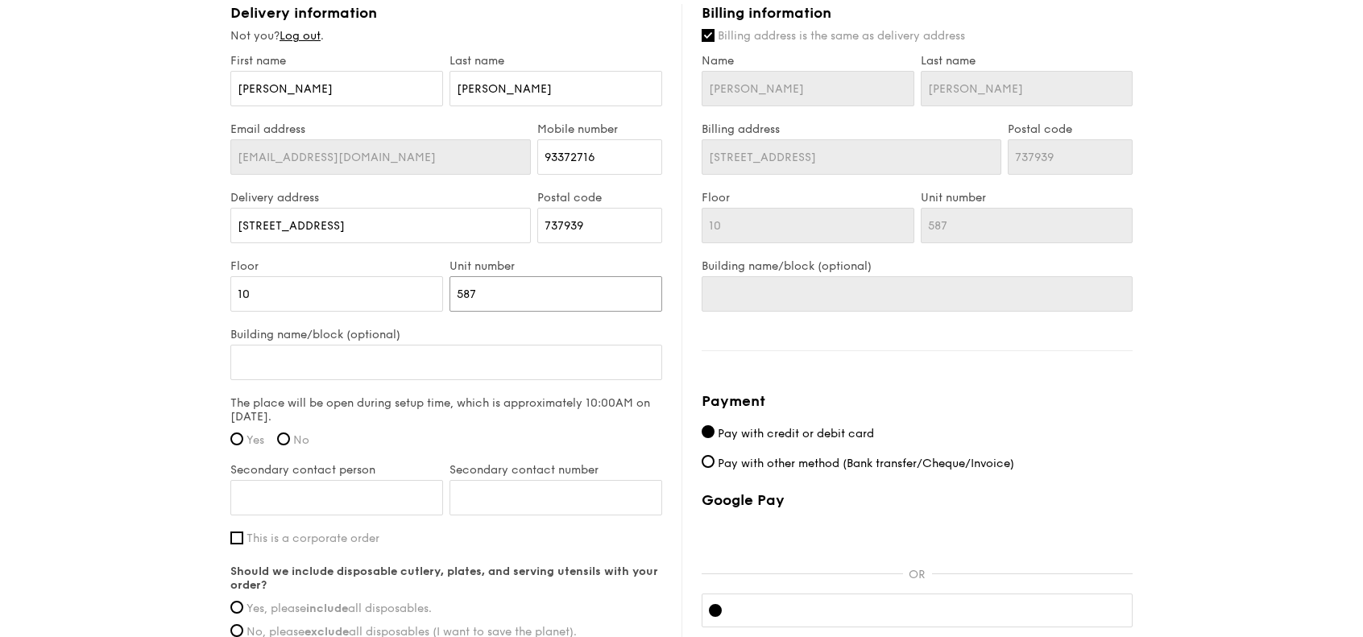
type input "2"
type input "21"
click at [387, 349] on input "Building name/block (optional)" at bounding box center [446, 362] width 432 height 35
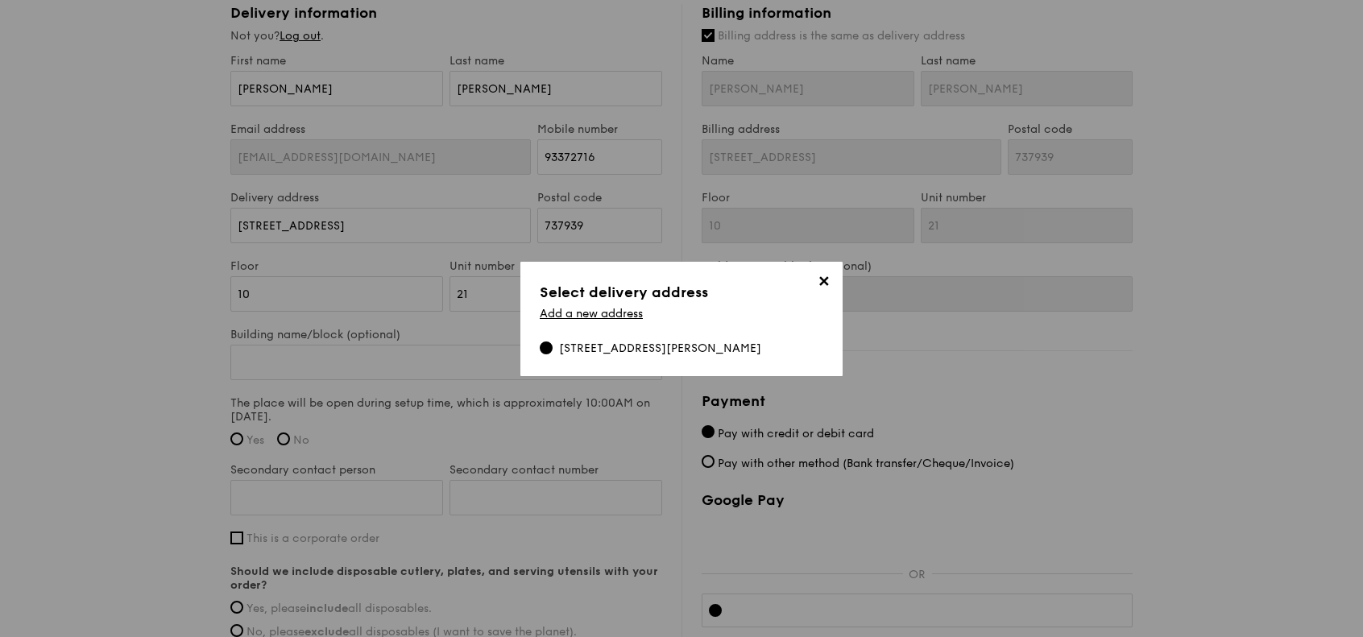
click at [820, 281] on span "✕" at bounding box center [823, 284] width 23 height 23
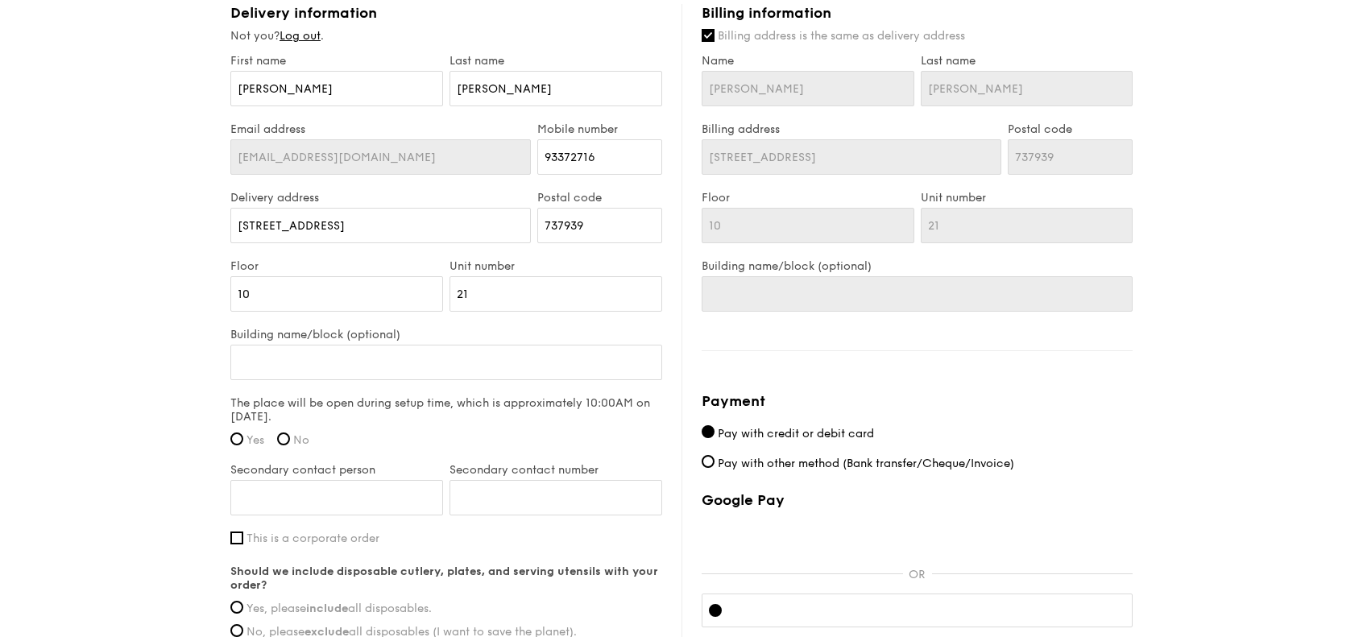
click at [247, 430] on div "The place will be open during setup time, which is approximately 10:00AM on [DA…" at bounding box center [446, 426] width 432 height 60
click at [242, 433] on input "Yes" at bounding box center [236, 439] width 13 height 13
radio input "true"
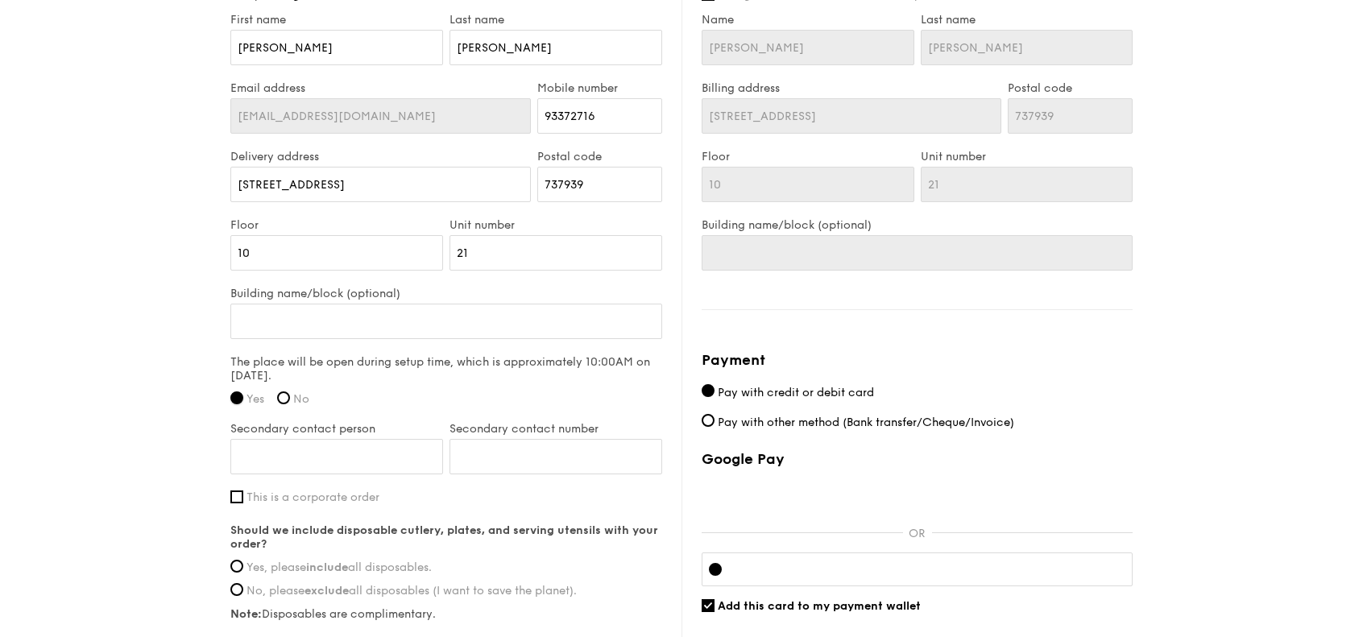
scroll to position [1121, 0]
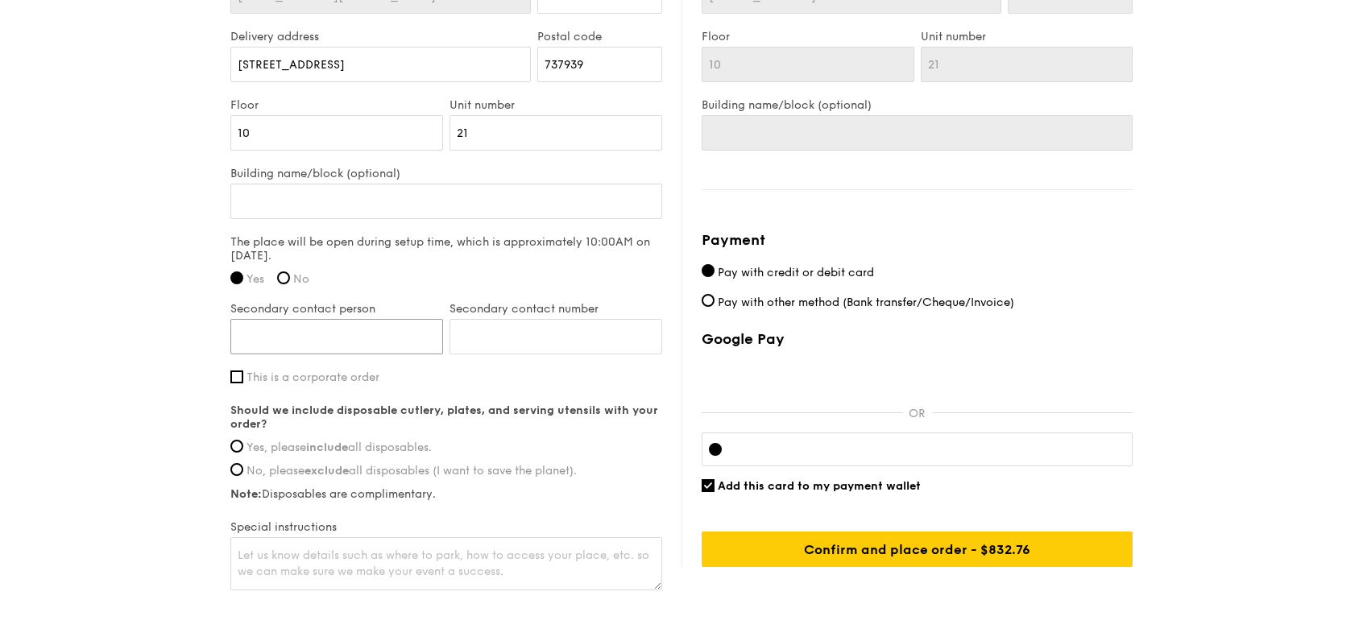
click at [361, 337] on input "Secondary contact person" at bounding box center [336, 336] width 213 height 35
click at [313, 325] on input "Secondary contact person" at bounding box center [336, 336] width 213 height 35
type input "[PERSON_NAME]"
type input "98790570"
click at [234, 449] on label "Yes, please include all disposables." at bounding box center [446, 448] width 432 height 14
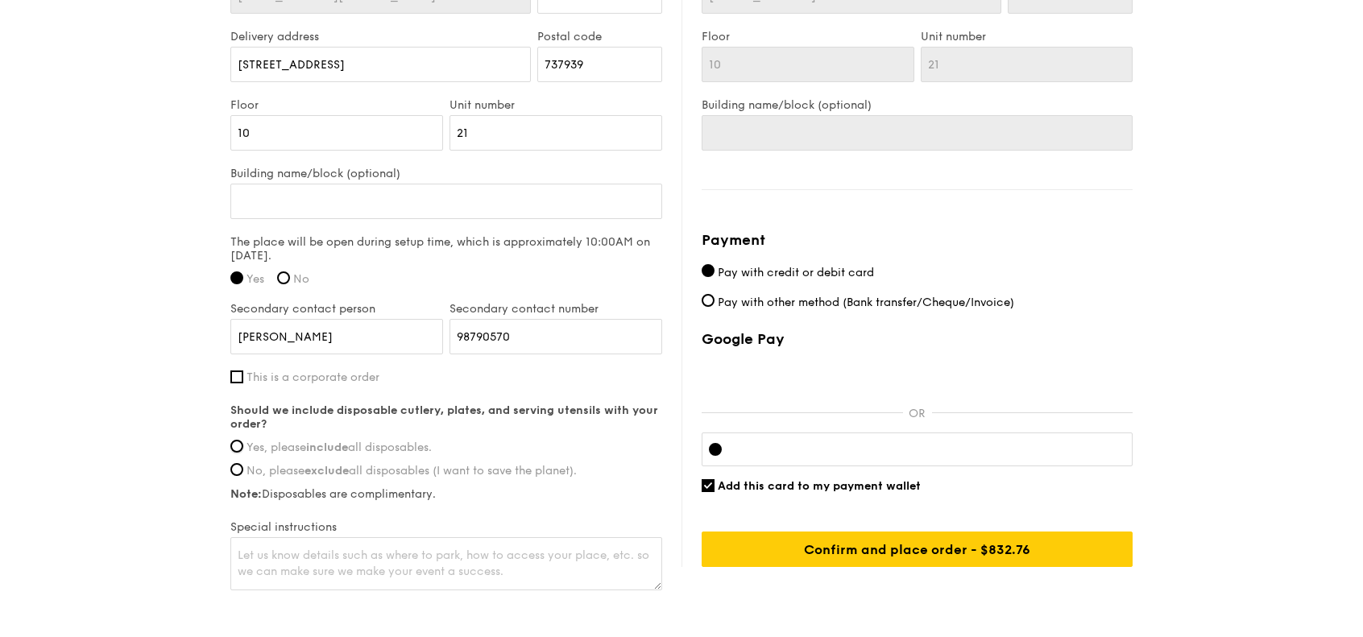
click at [234, 449] on input "Yes, please include all disposables." at bounding box center [236, 446] width 13 height 13
radio input "true"
click at [422, 541] on textarea at bounding box center [446, 563] width 432 height 53
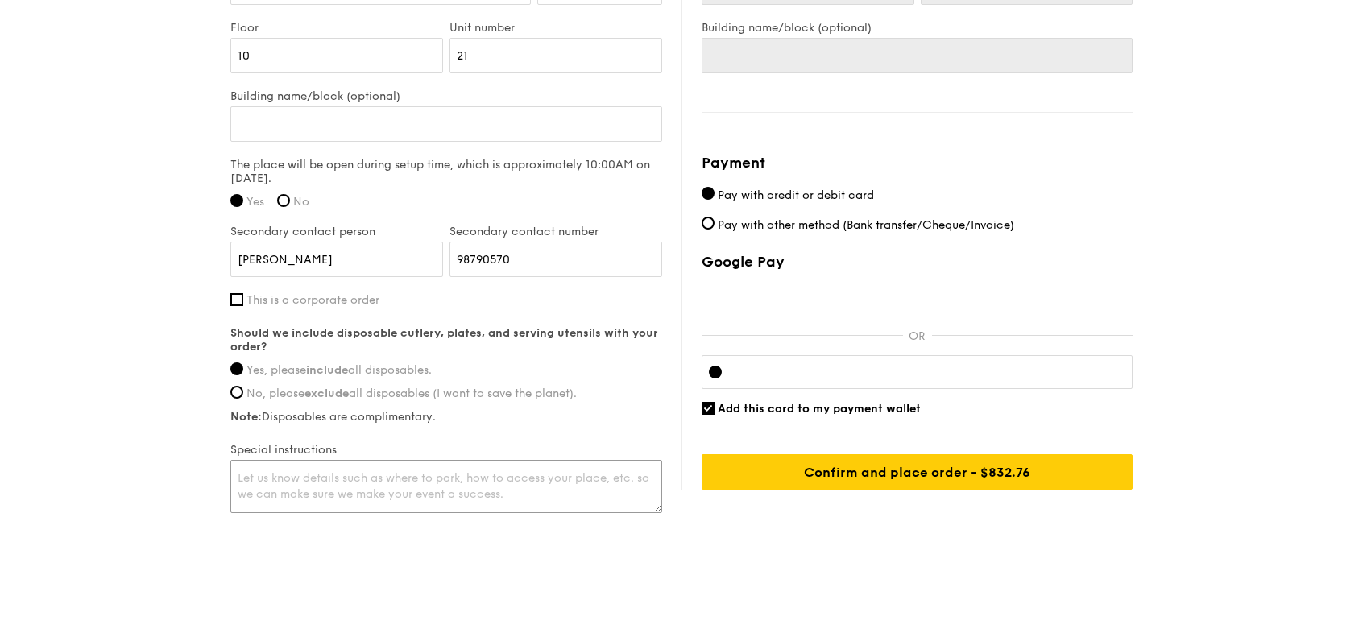
scroll to position [1201, 0]
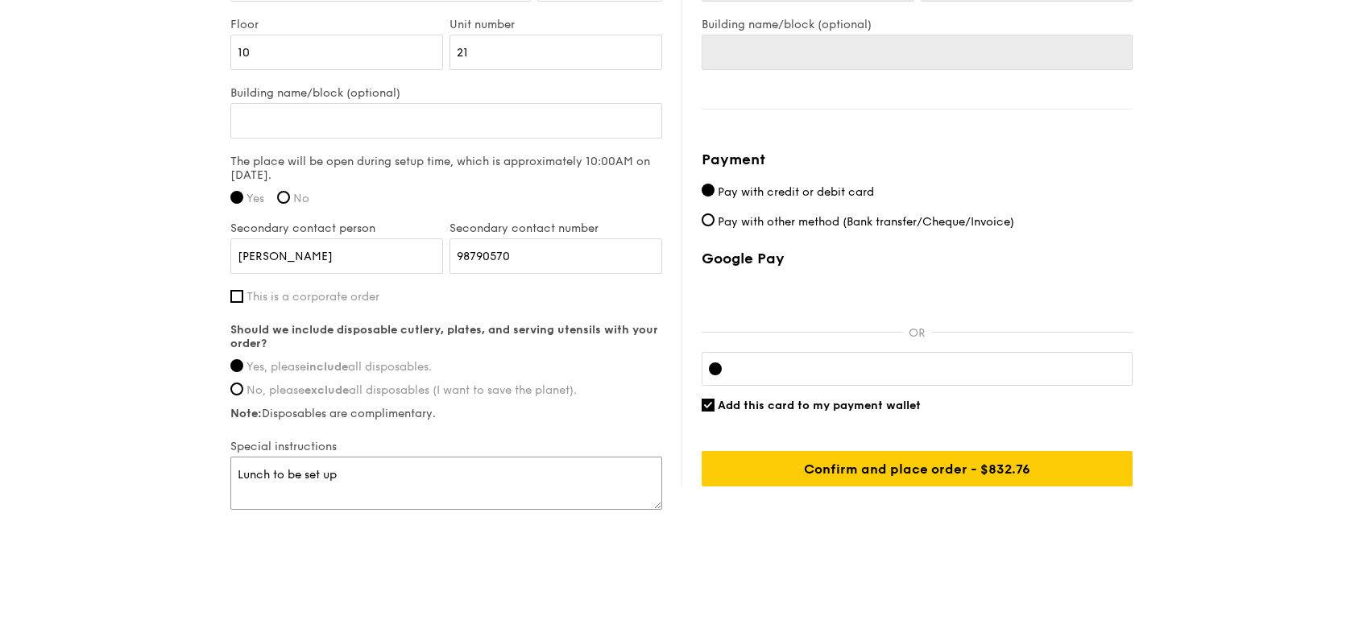
click at [261, 483] on textarea "Lunch to be set up" at bounding box center [446, 483] width 432 height 53
click at [255, 474] on textarea "Lunch to be set up" at bounding box center [446, 483] width 432 height 53
click at [391, 491] on textarea "Buffet to be set up" at bounding box center [446, 483] width 432 height 53
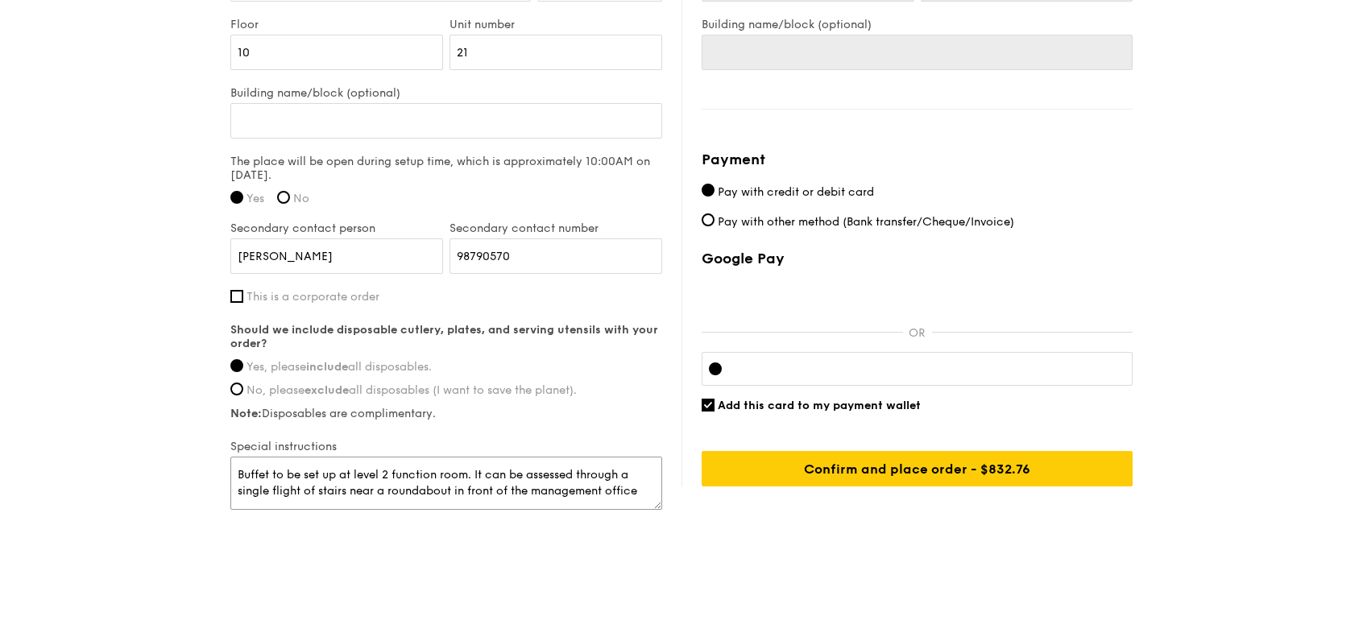
drag, startPoint x: 487, startPoint y: 471, endPoint x: 474, endPoint y: 472, distance: 12.1
click at [474, 472] on textarea "Buffet to be set up at level 2 function room. It can be assessed through a sing…" at bounding box center [446, 483] width 432 height 53
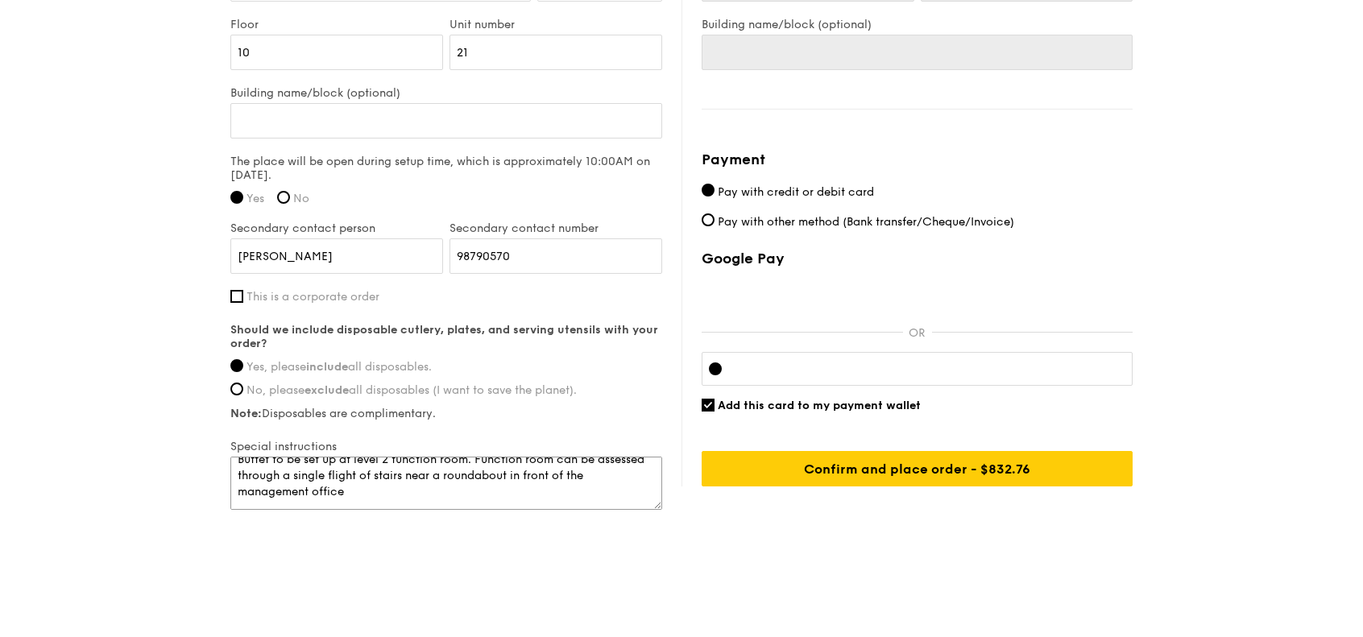
scroll to position [16, 0]
drag, startPoint x: 577, startPoint y: 472, endPoint x: 615, endPoint y: 472, distance: 38.7
click at [615, 472] on textarea "Buffet to be set up at level 2 function room. Function room can be assessed thr…" at bounding box center [446, 483] width 432 height 53
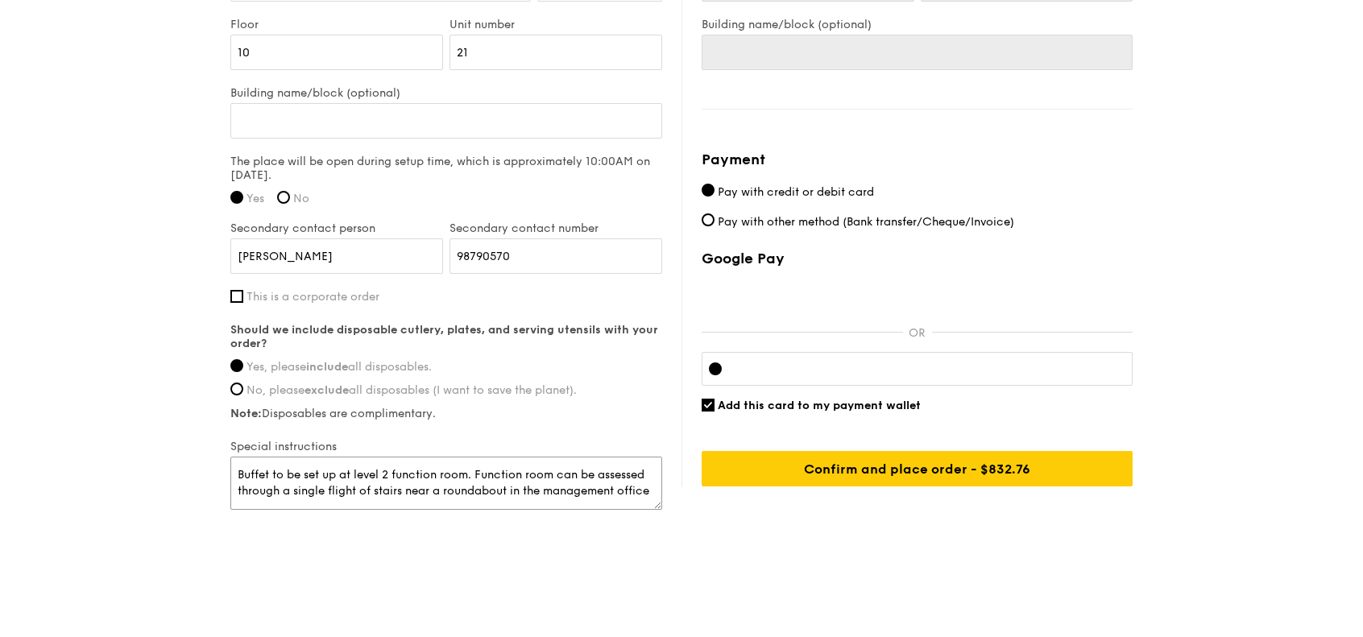
drag, startPoint x: 314, startPoint y: 490, endPoint x: 200, endPoint y: 491, distance: 114.4
click at [383, 495] on textarea "Buffet to be set up at level 2 function room. Function room can be assessed thr…" at bounding box center [446, 483] width 432 height 53
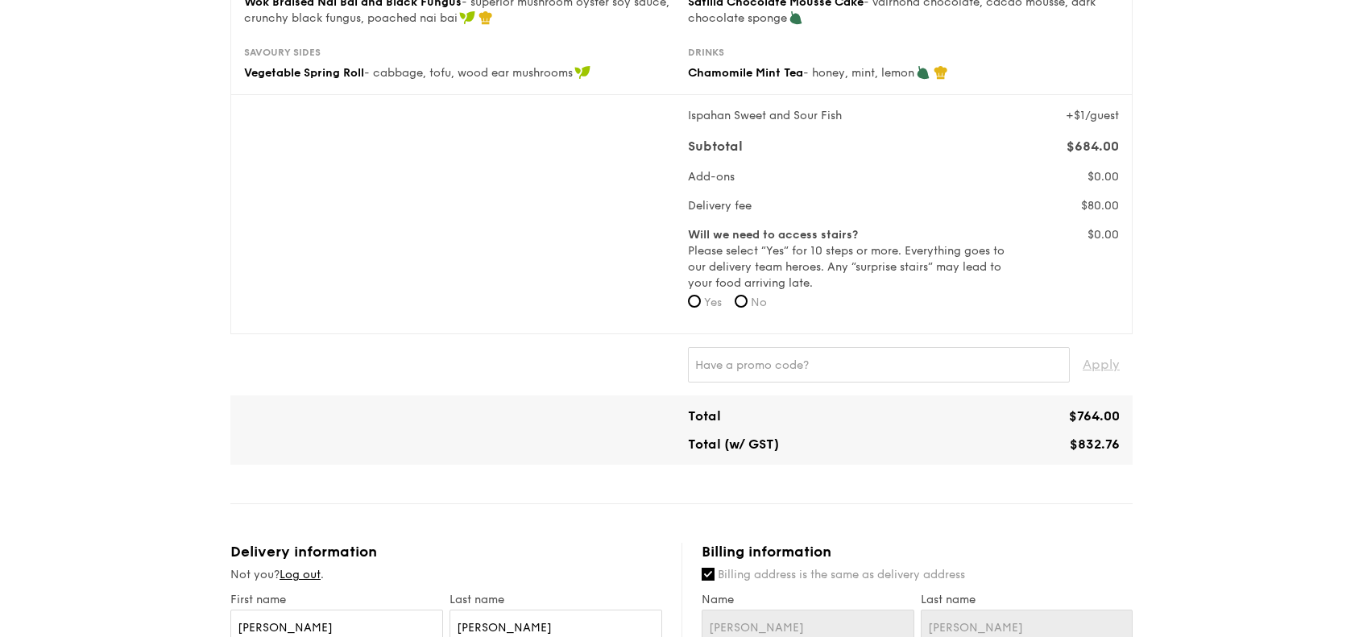
scroll to position [403, 0]
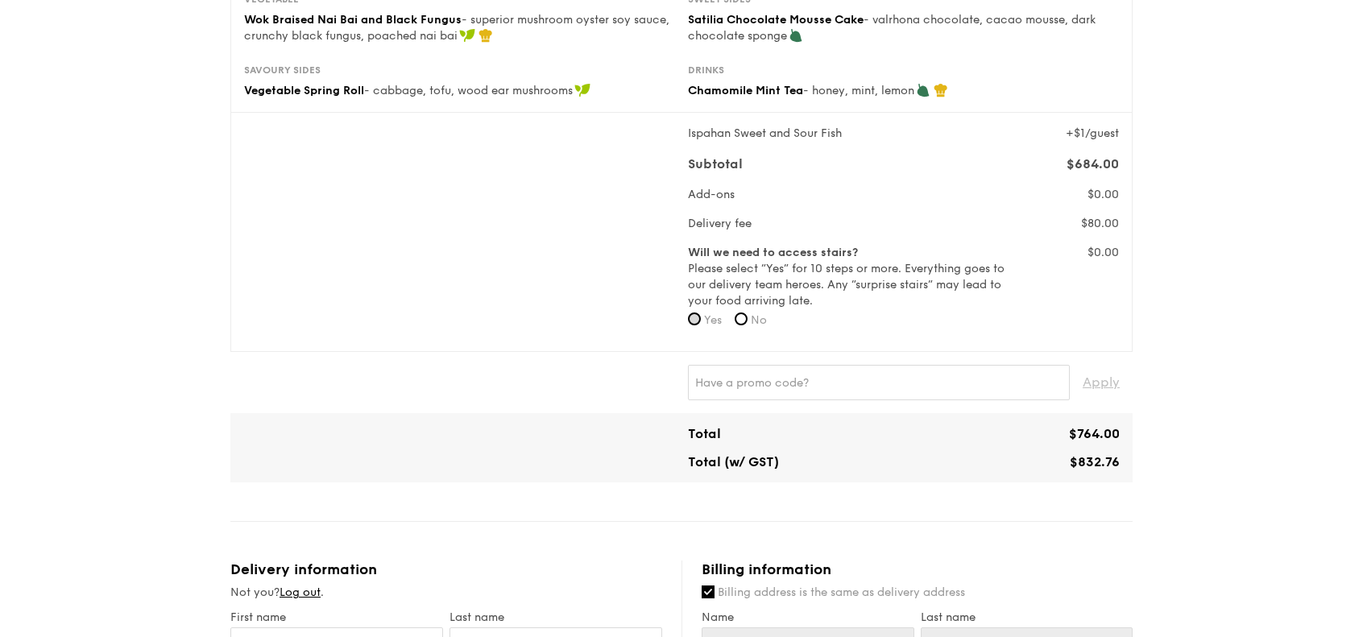
type textarea "Buffet to be set up at level 2 function room. Function room can be assessed thr…"
click at [693, 317] on input "Yes" at bounding box center [694, 319] width 13 height 13
radio input "true"
click at [746, 333] on form "Will we need to access stairs? Please select “Yes” for 10 steps or more. Everyt…" at bounding box center [848, 291] width 320 height 93
click at [740, 321] on input "No" at bounding box center [741, 319] width 13 height 13
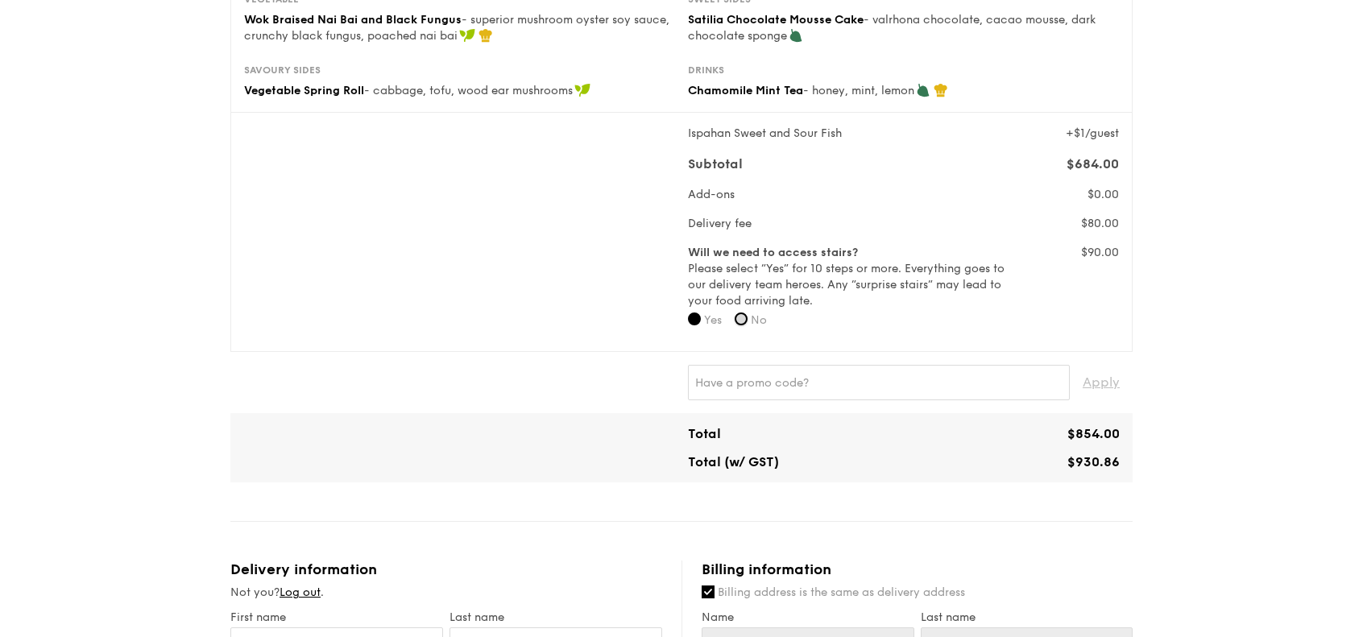
radio input "true"
click at [698, 319] on input "Yes" at bounding box center [694, 319] width 13 height 13
radio input "true"
click at [777, 318] on form "Will we need to access stairs? Please select “Yes” for 10 steps or more. Everyt…" at bounding box center [848, 291] width 320 height 93
click at [763, 325] on span "No" at bounding box center [759, 320] width 16 height 14
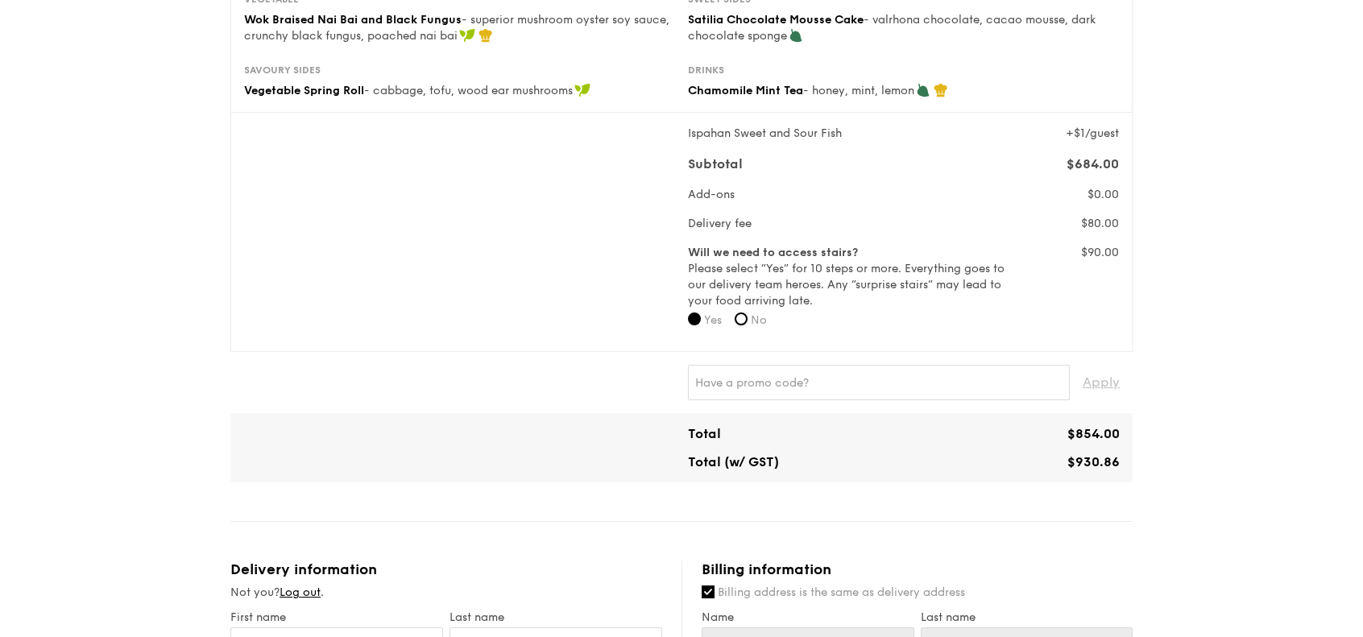
click at [748, 325] on input "No" at bounding box center [741, 319] width 13 height 13
radio input "true"
click at [694, 323] on input "Yes" at bounding box center [694, 319] width 13 height 13
radio input "true"
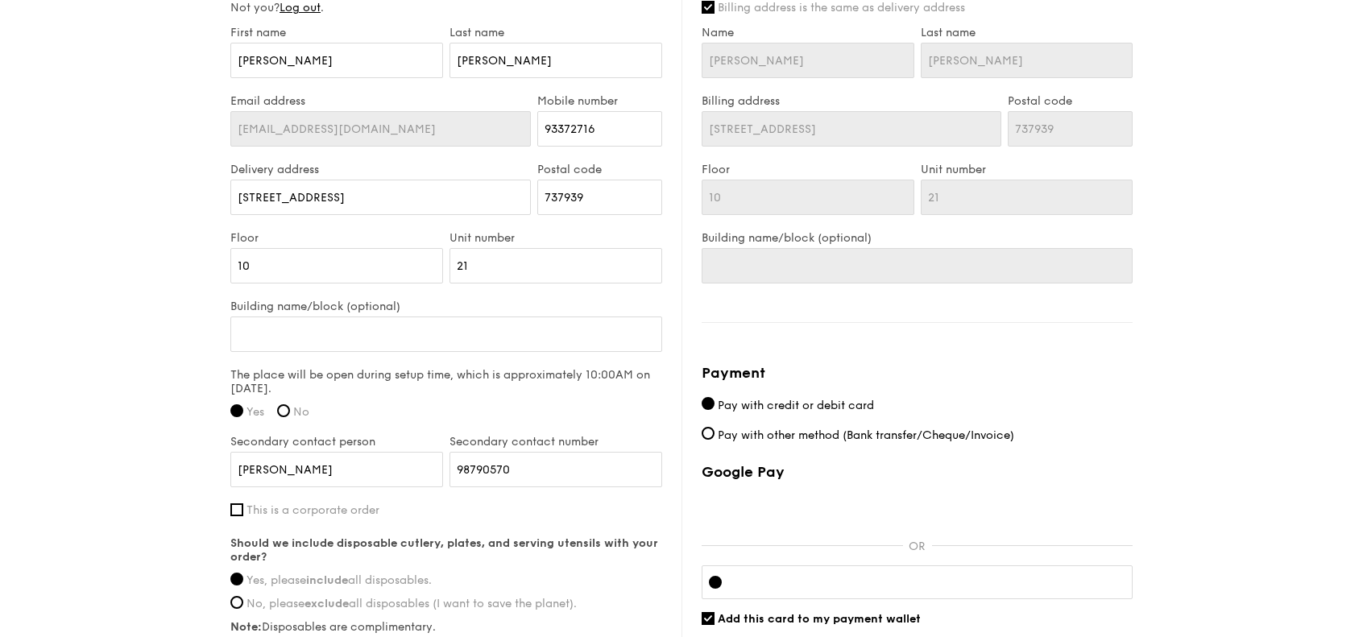
scroll to position [1201, 0]
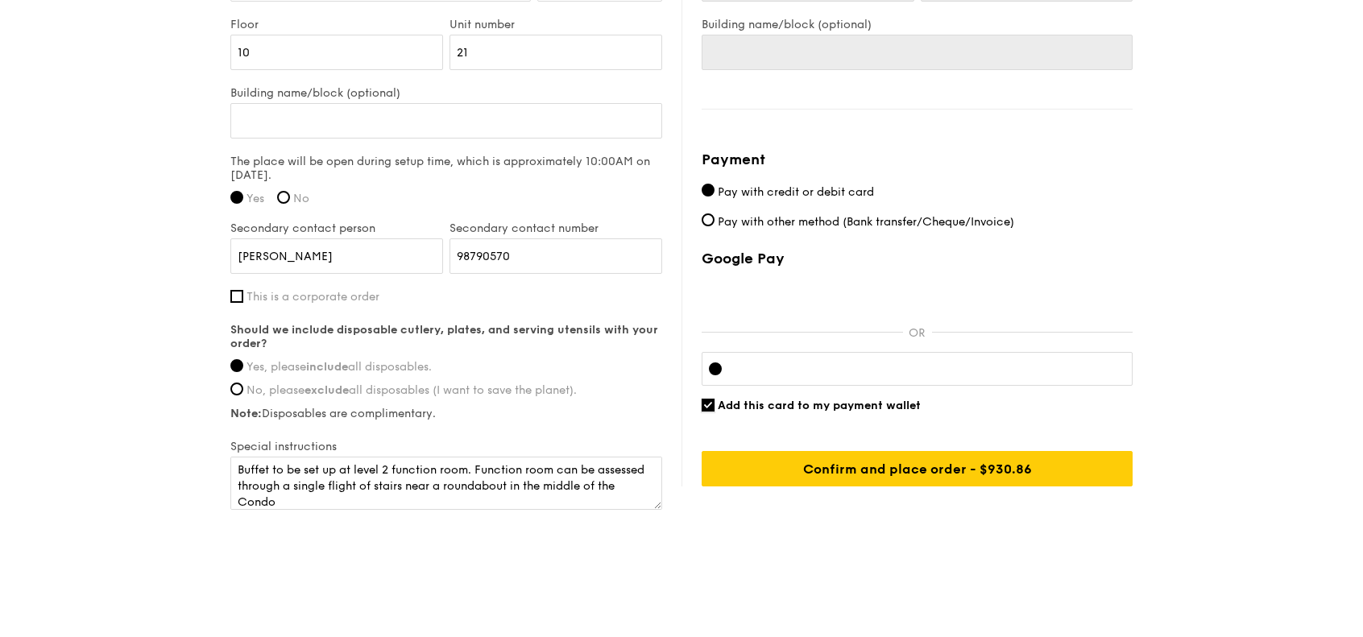
click at [711, 403] on input "Add this card to my payment wallet" at bounding box center [708, 405] width 13 height 13
checkbox input "false"
click at [321, 489] on textarea "Buffet to be set up at level 2 function room. Function room can be assessed thr…" at bounding box center [446, 483] width 432 height 53
click at [313, 479] on textarea "Buffet to be set up at level 2 function room. Function room can be assessed thr…" at bounding box center [446, 483] width 432 height 53
click at [393, 479] on textarea "Buffet to be set up at level 2 function room. Function room can be assessed thr…" at bounding box center [446, 483] width 432 height 53
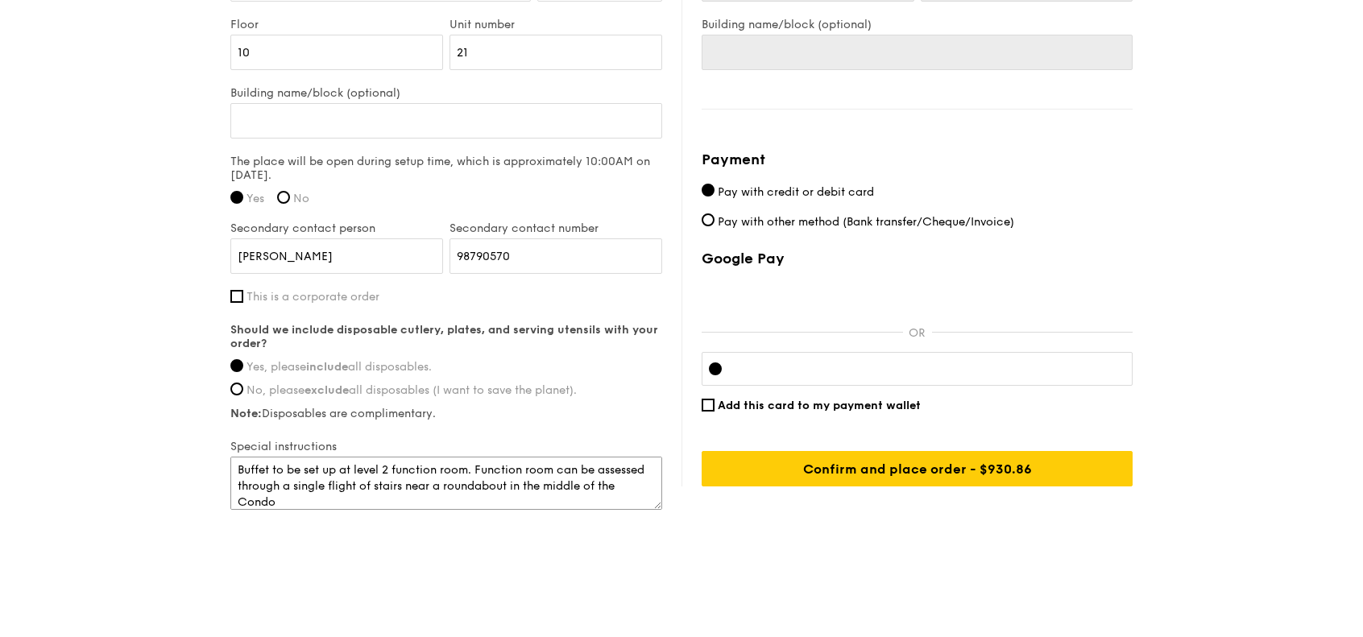
click at [321, 485] on textarea "Buffet to be set up at level 2 function room. Function room can be assessed thr…" at bounding box center [446, 483] width 432 height 53
click at [398, 486] on textarea "Buffet to be set up at level 2 function room. Function room can be assessed thr…" at bounding box center [446, 483] width 432 height 53
click at [456, 480] on textarea "Buffet to be set up at level 2 function room. Function room can be assessed thr…" at bounding box center [446, 483] width 432 height 53
click at [457, 480] on textarea "Buffet to be set up at level 2 function room. Function room can be assessed thr…" at bounding box center [446, 483] width 432 height 53
click at [476, 480] on textarea "Buffet to be set up at level 2 function room. Function room can be assessed thr…" at bounding box center [446, 483] width 432 height 53
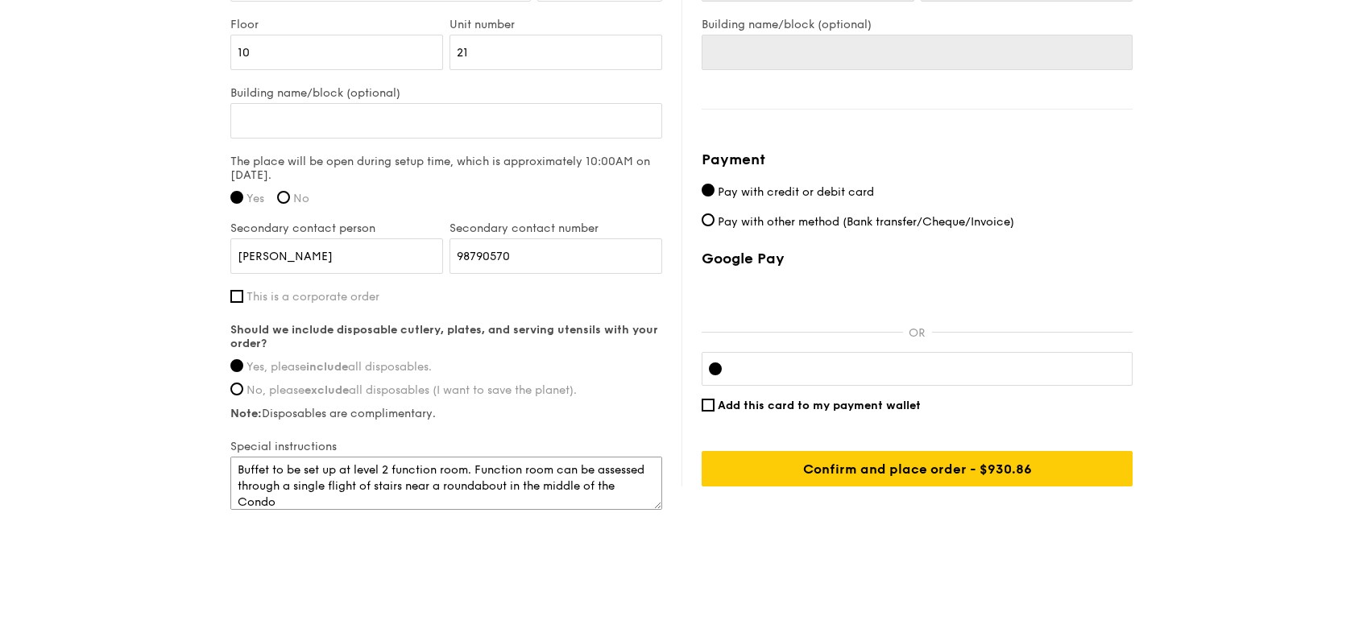
click at [490, 477] on textarea "Buffet to be set up at level 2 function room. Function room can be assessed thr…" at bounding box center [446, 483] width 432 height 53
click at [462, 479] on textarea "Buffet to be set up at level 2 function room. Function room can be assessed thr…" at bounding box center [446, 483] width 432 height 53
type textarea "Buffet to be set up at level 2 function room. Function room can be assessed thr…"
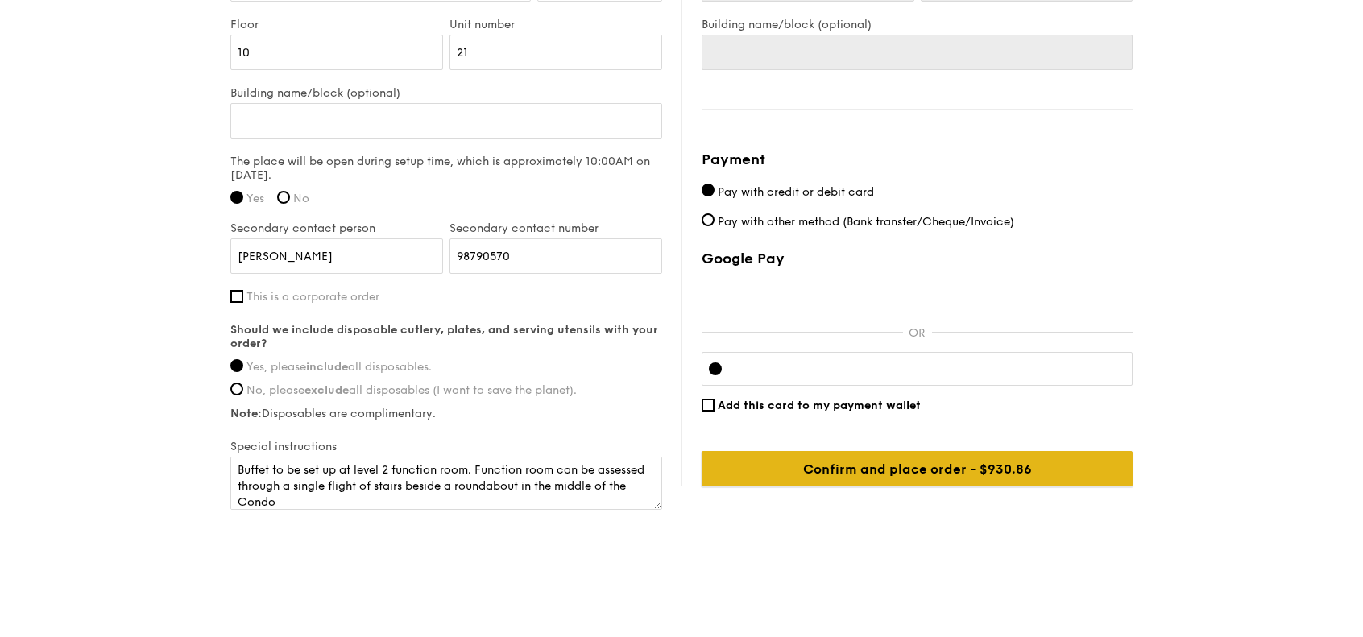
click at [931, 476] on input "Confirm and place order - $832.76" at bounding box center [917, 468] width 431 height 35
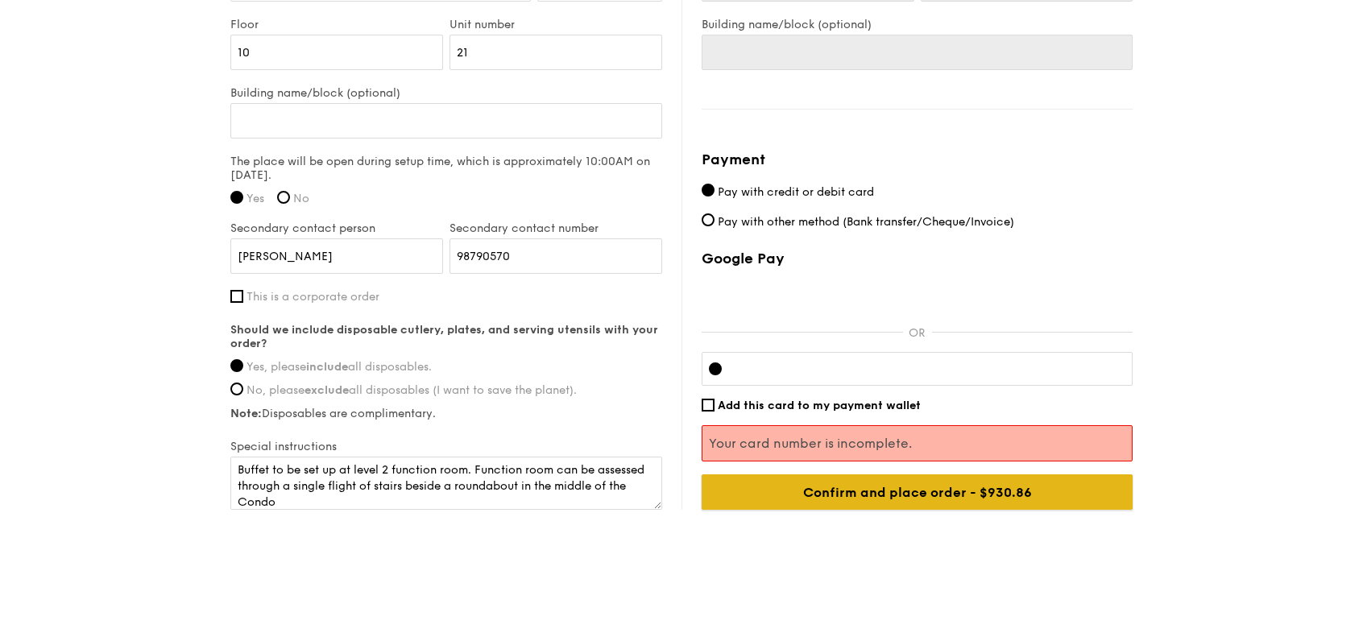
click at [976, 494] on input "Confirm and place order - $832.76" at bounding box center [917, 491] width 431 height 35
click at [1002, 494] on input "Confirm and place order - $832.76" at bounding box center [917, 491] width 431 height 35
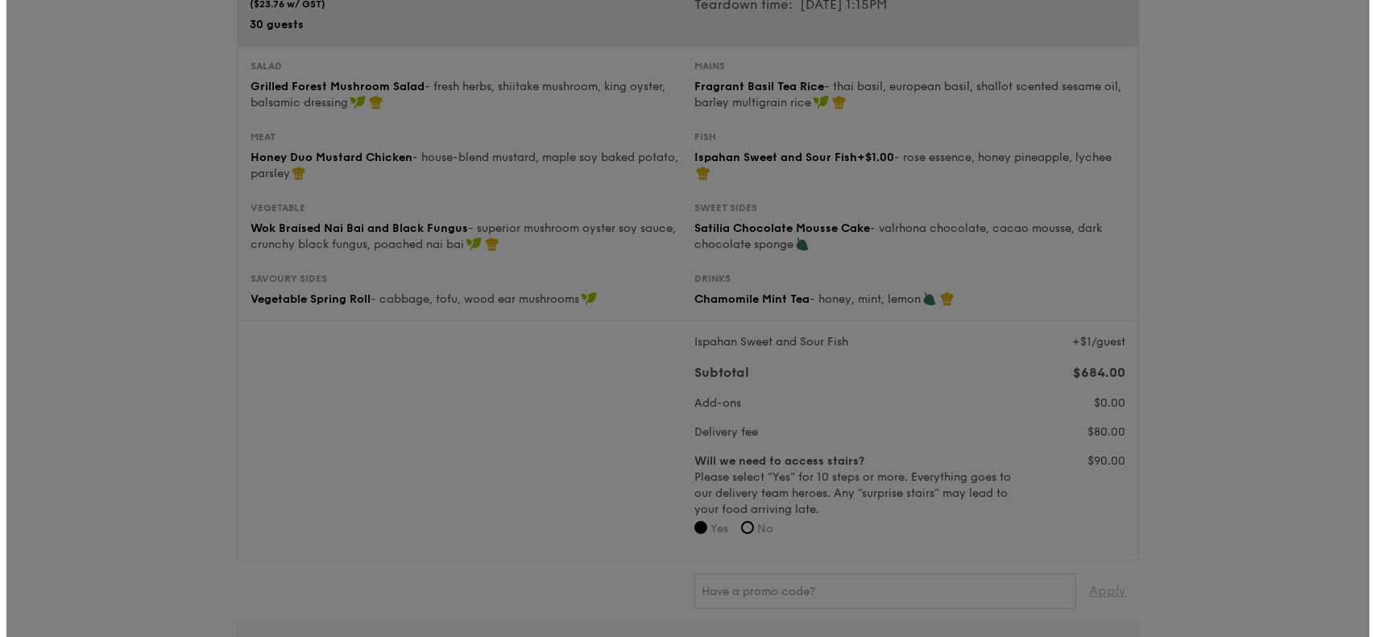
scroll to position [0, 0]
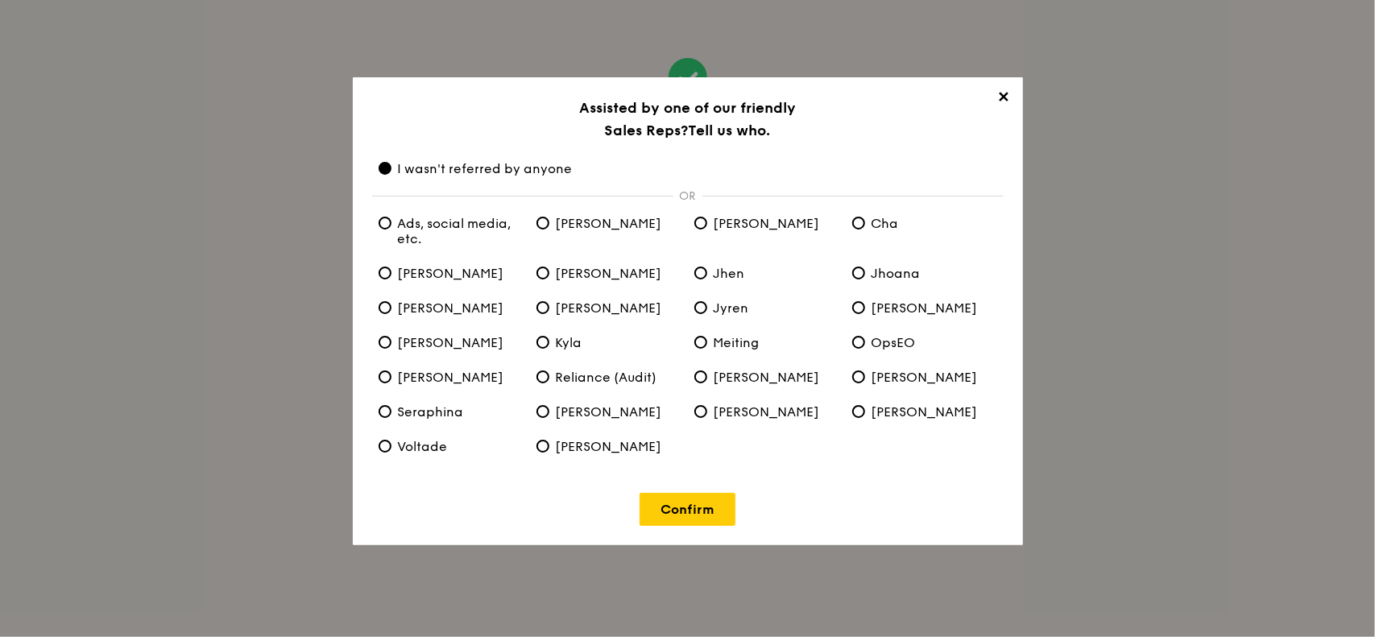
click at [395, 172] on span "I wasn't referred by anyone" at bounding box center [476, 168] width 194 height 15
click at [392, 172] on anyone "I wasn't referred by anyone" at bounding box center [385, 168] width 13 height 13
drag, startPoint x: 702, startPoint y: 507, endPoint x: 807, endPoint y: 473, distance: 110.1
click at [807, 473] on div "✕ Assisted by one of our friendly Sales Reps? Tell us who. I wasn't referred by…" at bounding box center [688, 311] width 670 height 468
click at [814, 473] on div "✕ Assisted by one of our friendly Sales Reps? Tell us who. I wasn't referred by…" at bounding box center [688, 311] width 670 height 468
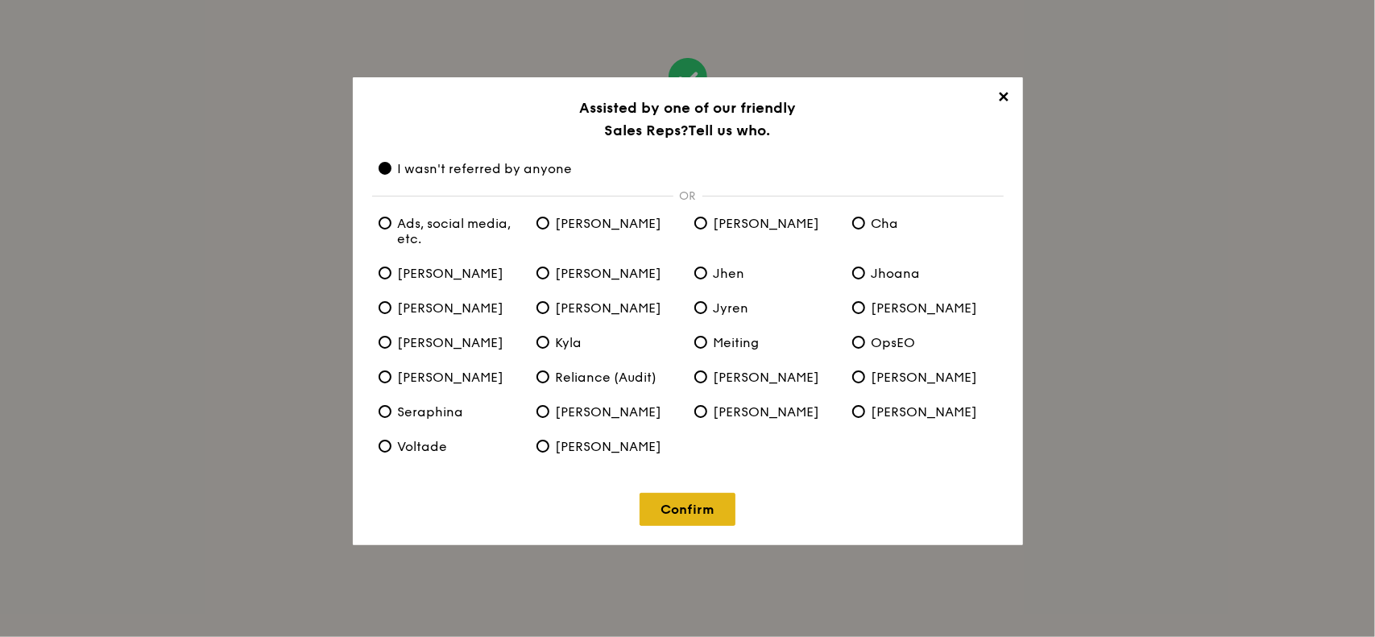
click at [680, 515] on link "Confirm" at bounding box center [688, 509] width 96 height 33
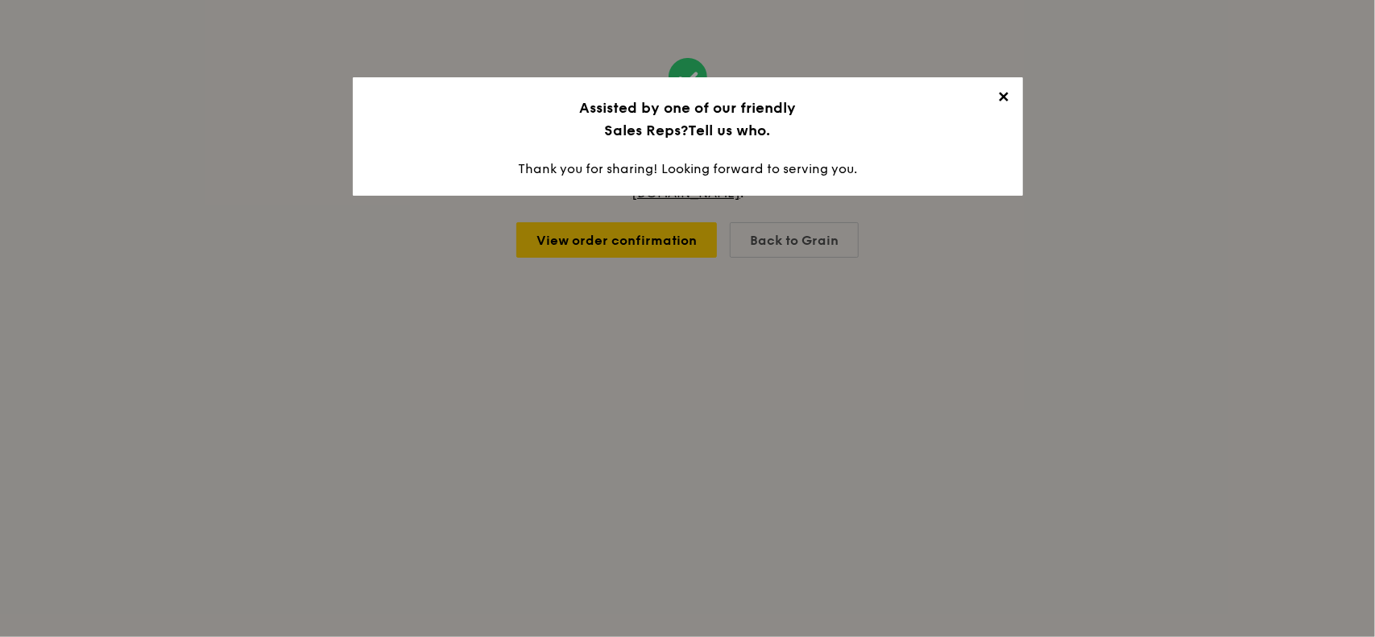
click at [997, 101] on span "✕" at bounding box center [1003, 100] width 23 height 23
